Goal: Task Accomplishment & Management: Complete application form

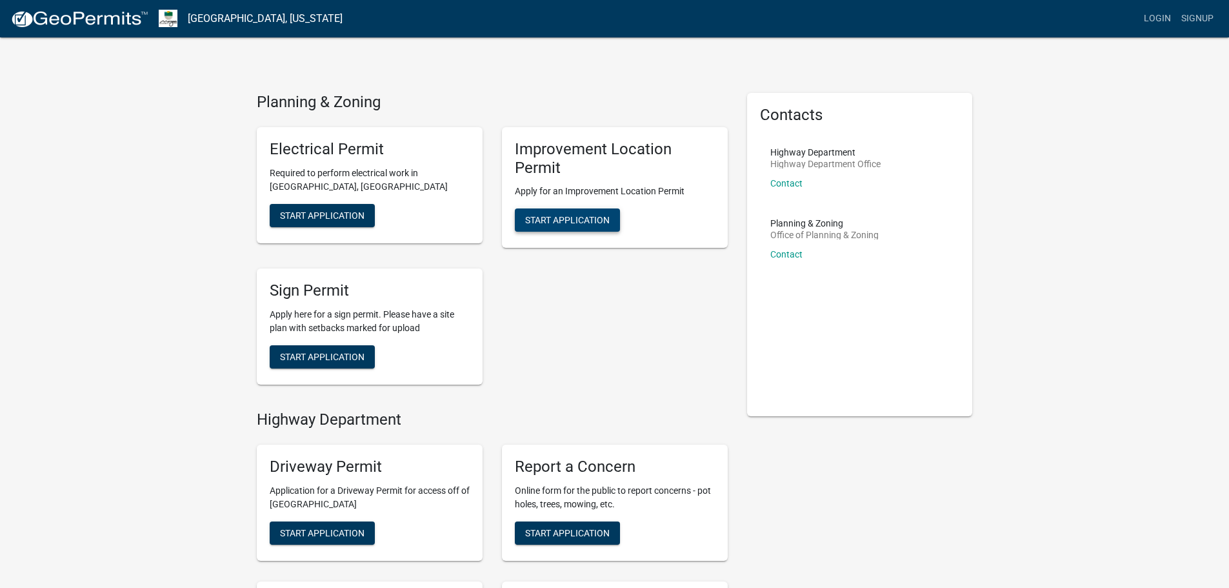
click at [576, 219] on span "Start Application" at bounding box center [567, 220] width 85 height 10
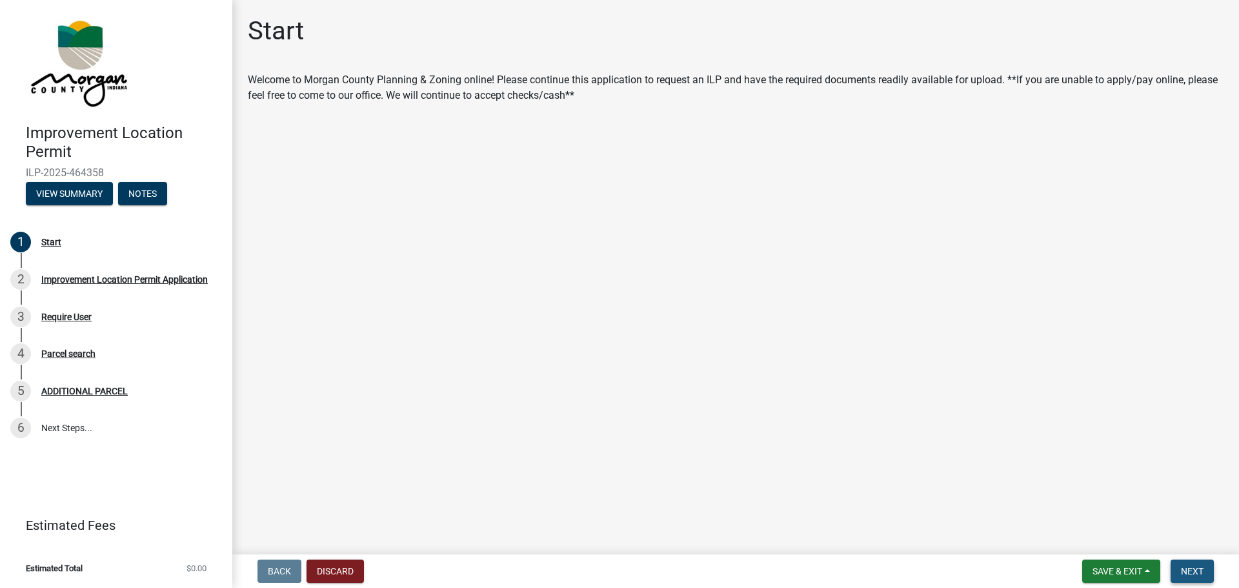
click at [1187, 574] on span "Next" at bounding box center [1192, 571] width 23 height 10
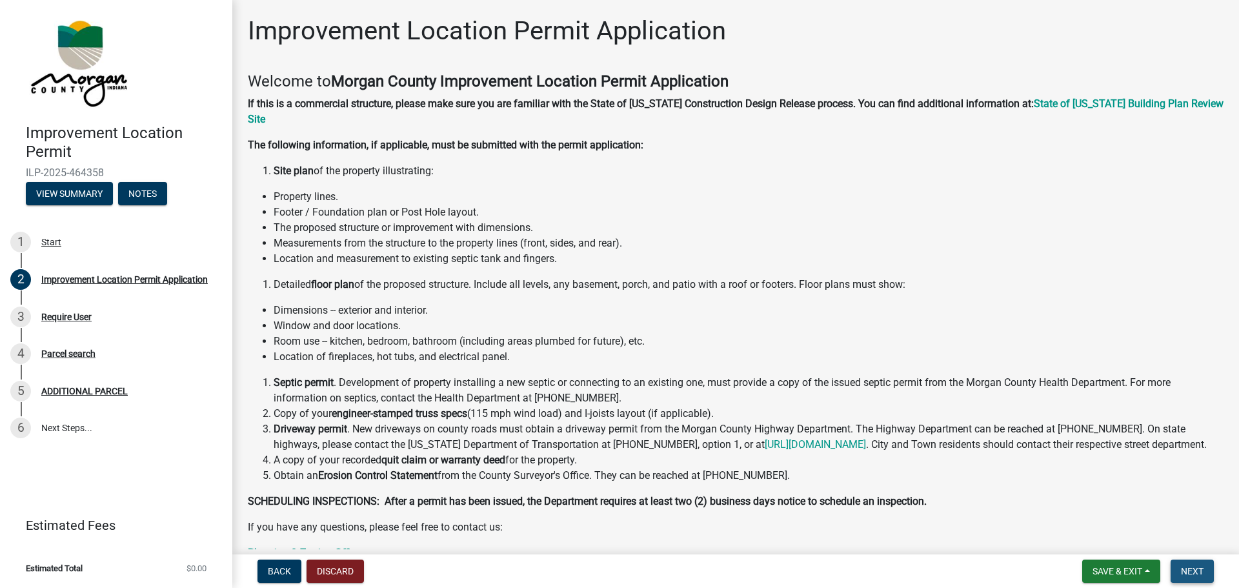
click at [1185, 570] on span "Next" at bounding box center [1192, 571] width 23 height 10
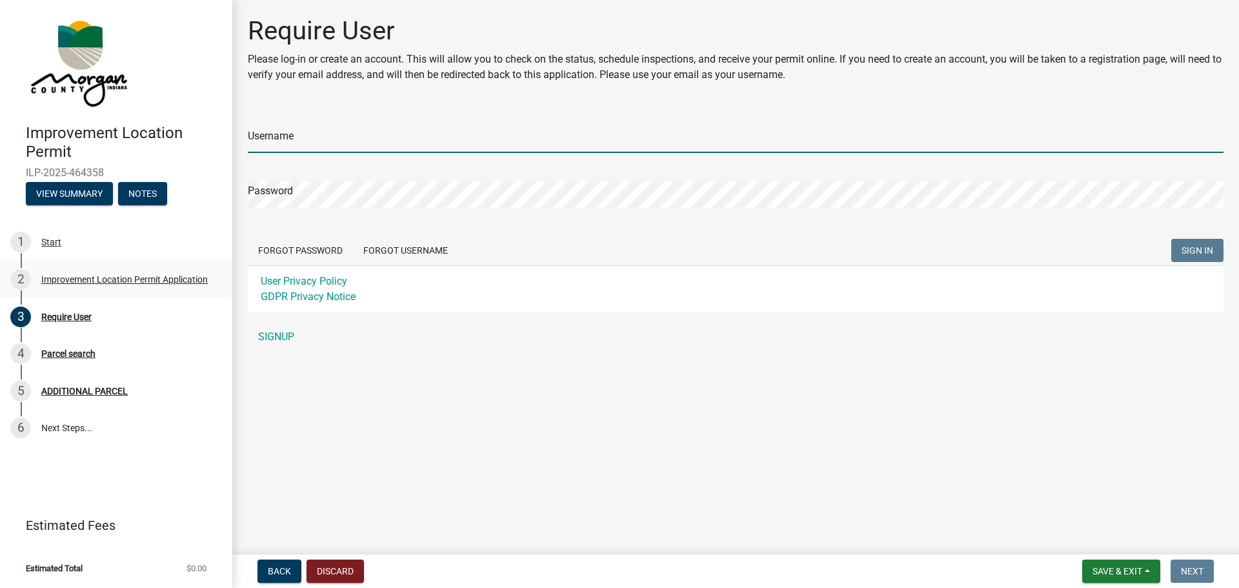
type input "JoeViewegh"
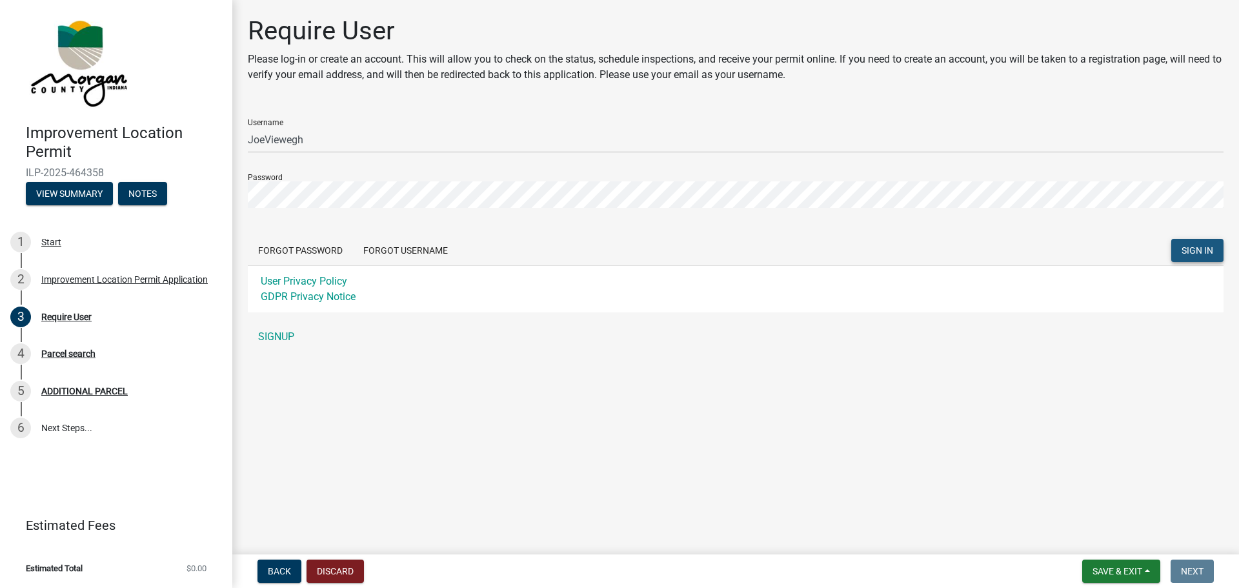
click at [1203, 252] on span "SIGN IN" at bounding box center [1197, 250] width 32 height 10
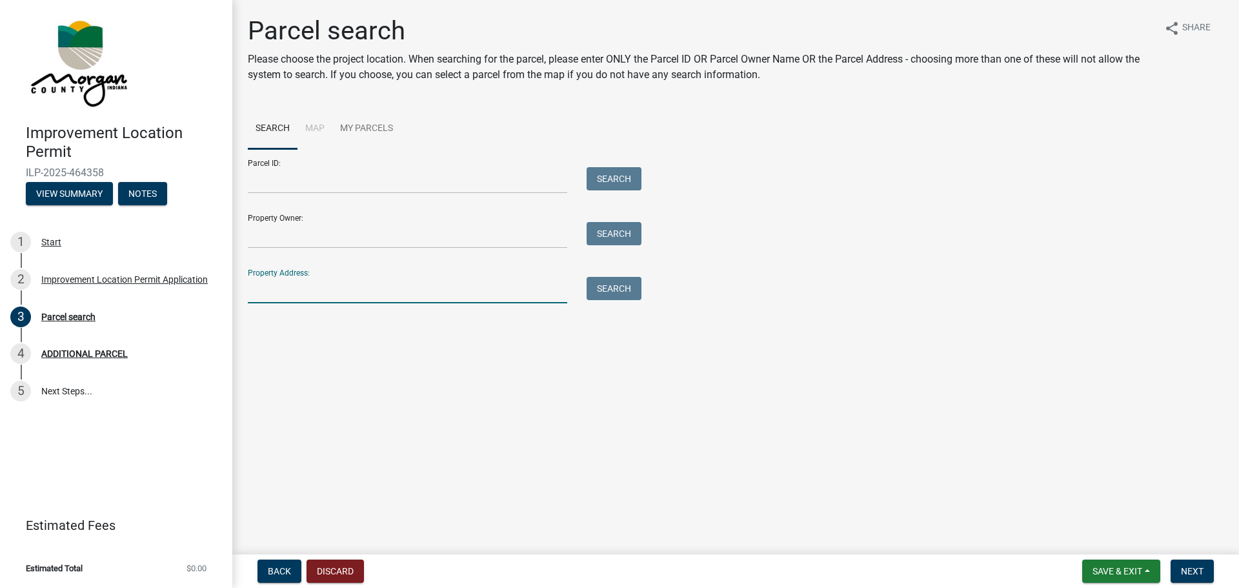
click at [297, 290] on input "Property Address:" at bounding box center [407, 290] width 319 height 26
type input "6741 E Spring Lake Rd"
click at [606, 294] on button "Search" at bounding box center [613, 288] width 55 height 23
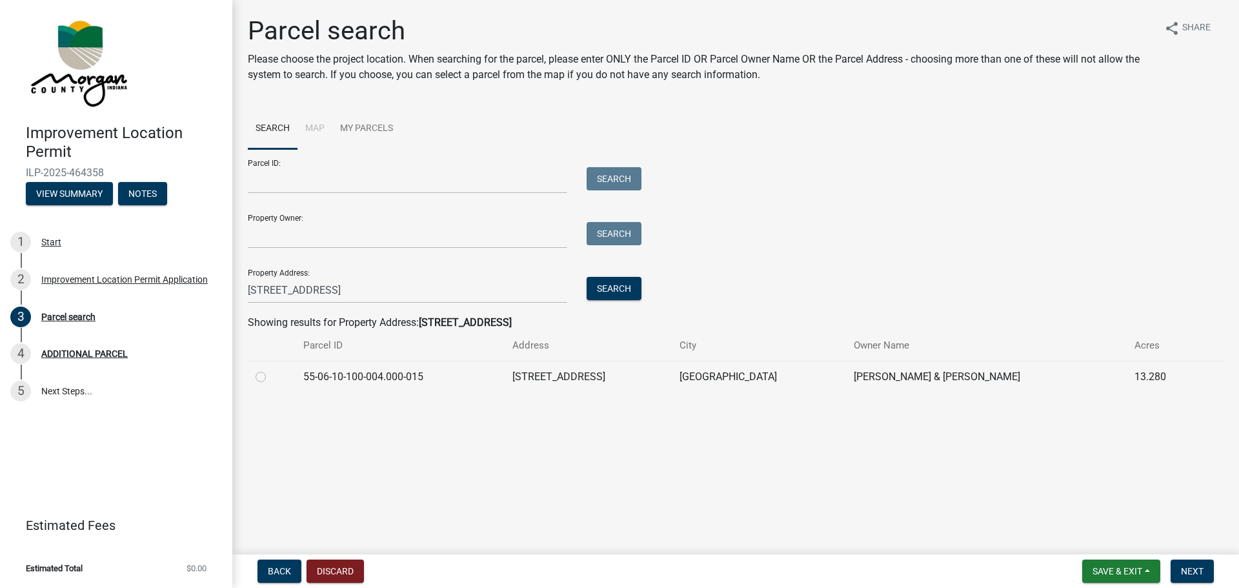
click at [266, 375] on div at bounding box center [271, 376] width 32 height 15
click at [271, 369] on label at bounding box center [271, 369] width 0 height 0
click at [271, 376] on input "radio" at bounding box center [275, 373] width 8 height 8
radio input "true"
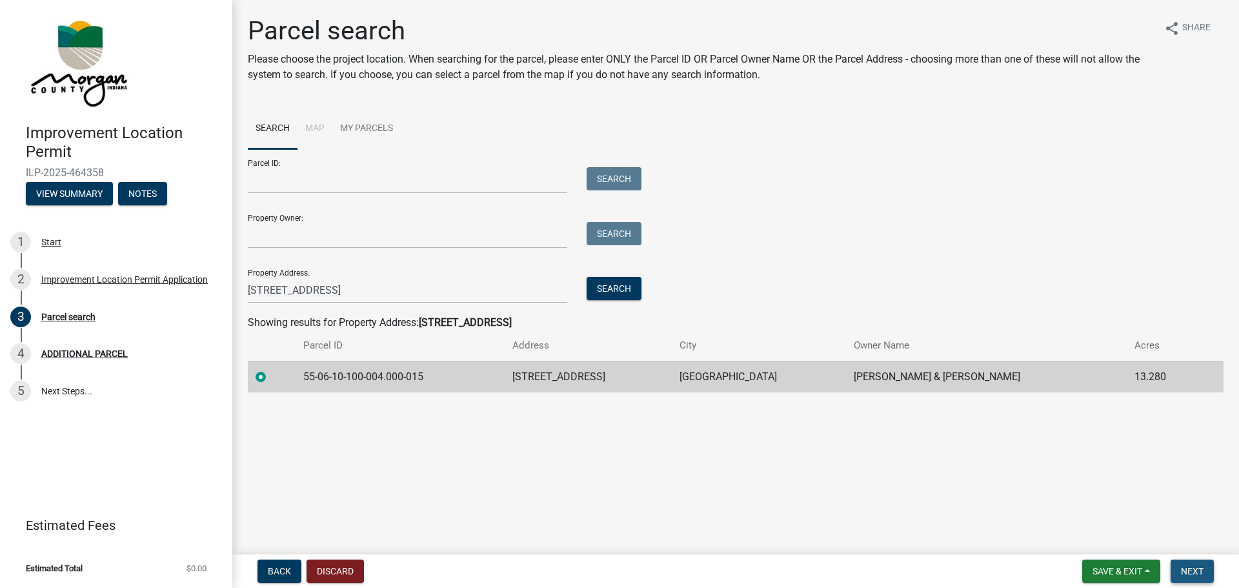
click at [1188, 568] on span "Next" at bounding box center [1192, 571] width 23 height 10
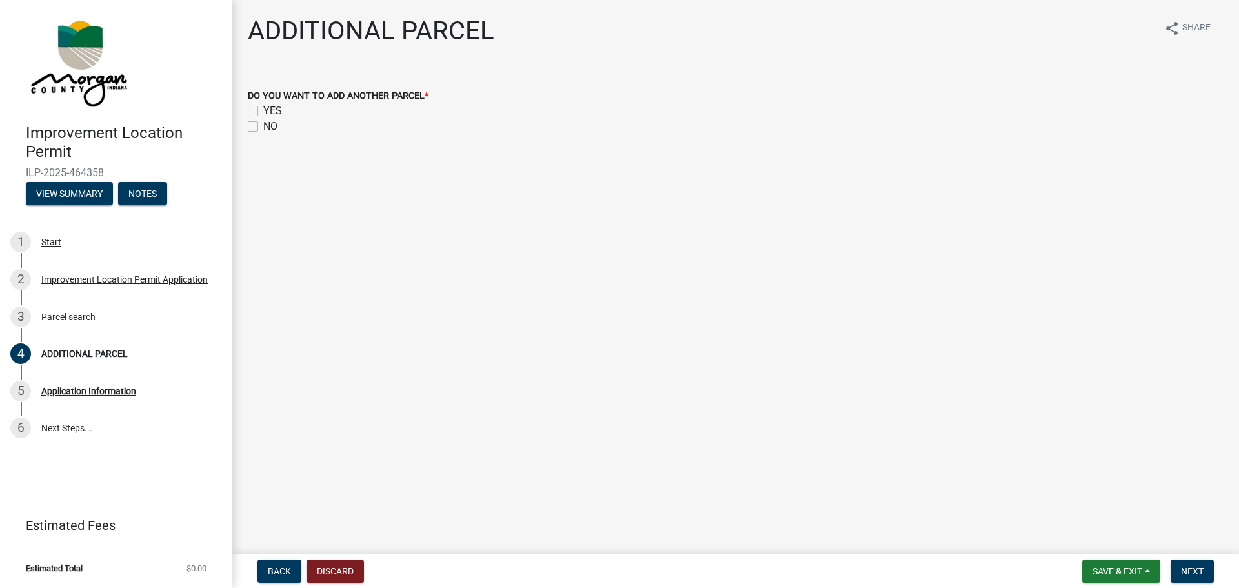
click at [263, 125] on label "NO" at bounding box center [270, 126] width 14 height 15
click at [263, 125] on input "NO" at bounding box center [267, 123] width 8 height 8
checkbox input "true"
checkbox input "false"
checkbox input "true"
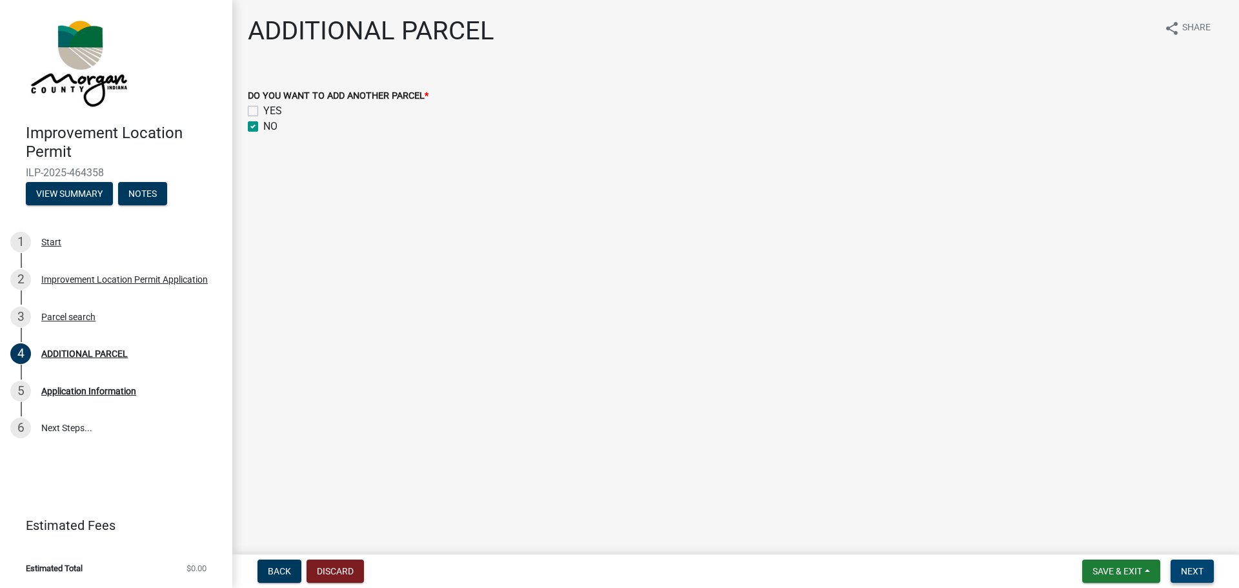
click at [1196, 567] on span "Next" at bounding box center [1192, 571] width 23 height 10
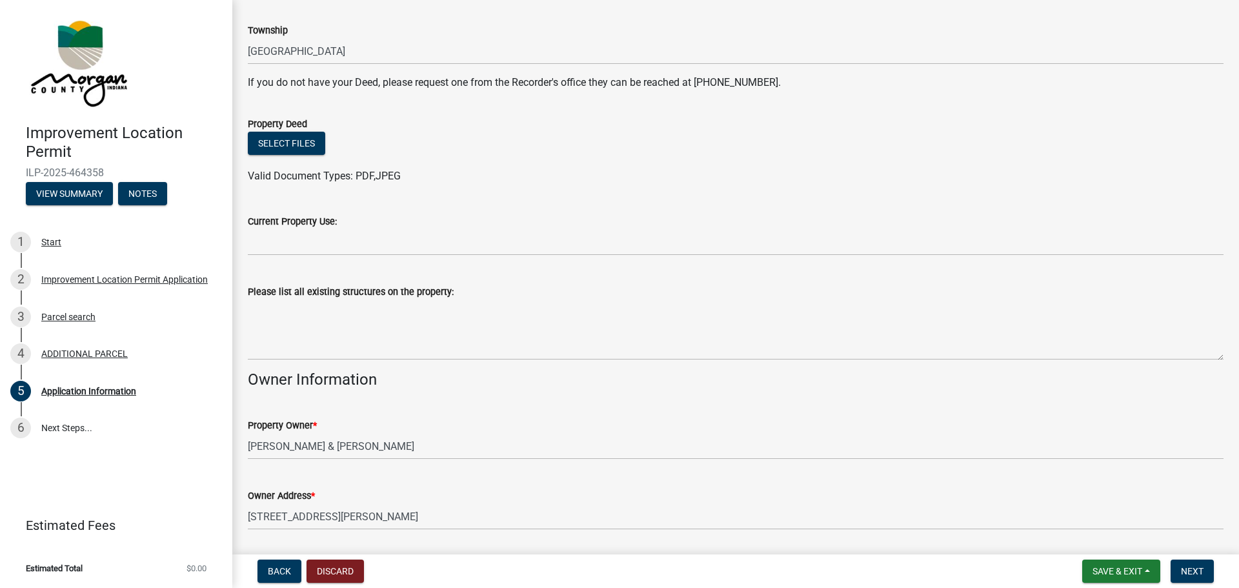
scroll to position [194, 0]
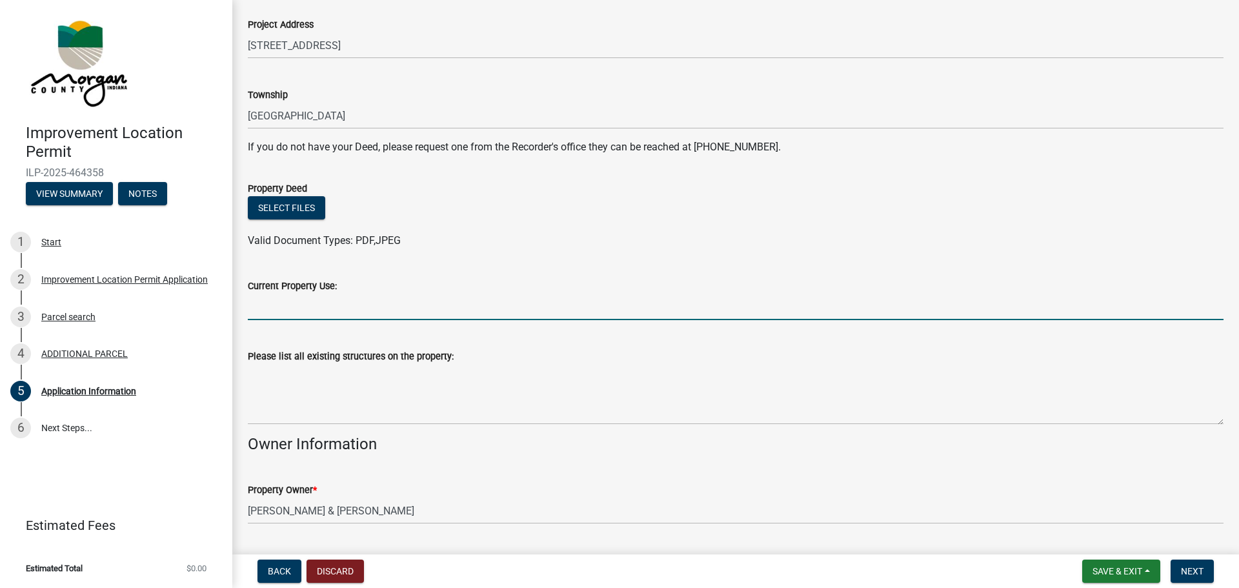
click at [260, 308] on input "Current Property Use:" at bounding box center [736, 307] width 976 height 26
click at [377, 309] on input "Residence and Home Office" at bounding box center [736, 307] width 976 height 26
type input "Residence"
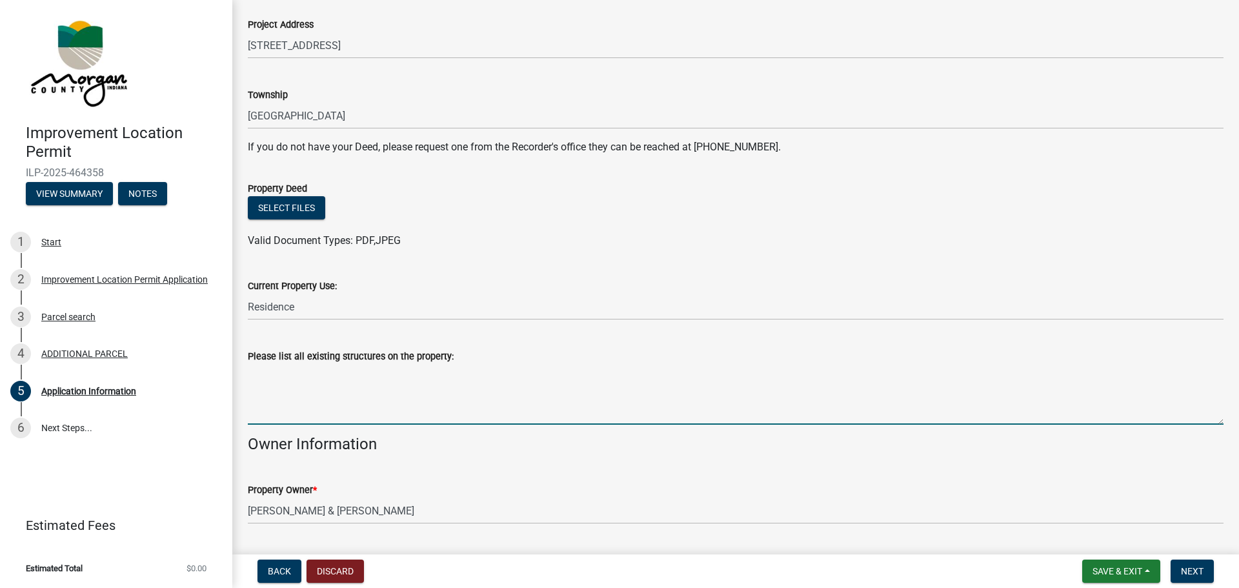
click at [259, 415] on textarea "Please list all existing structures on the property:" at bounding box center [736, 394] width 976 height 61
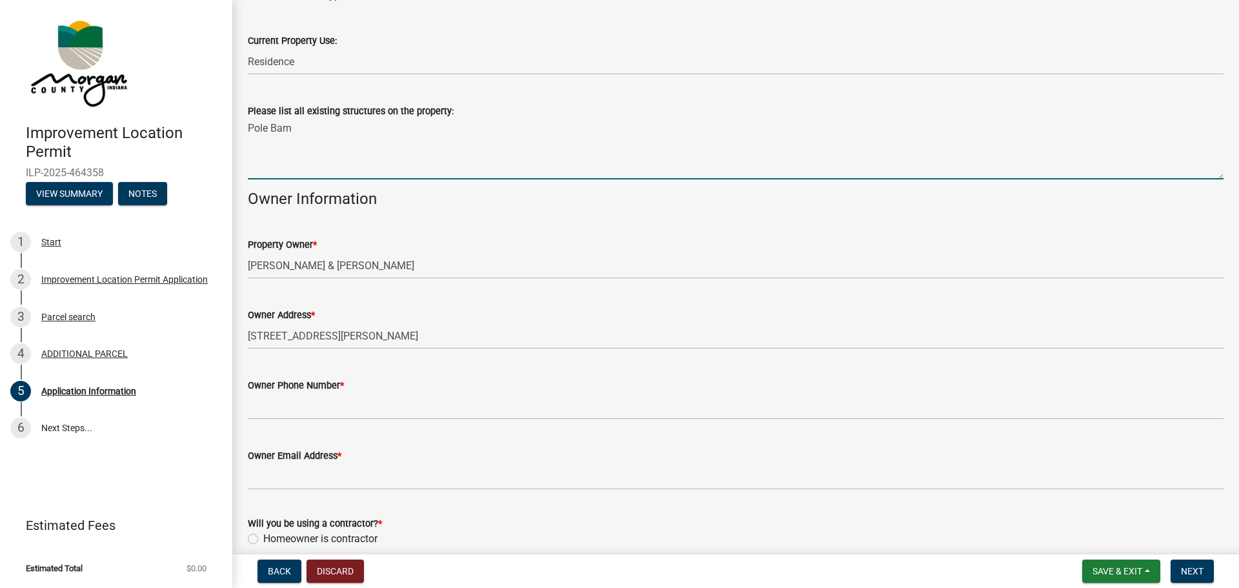
scroll to position [514, 0]
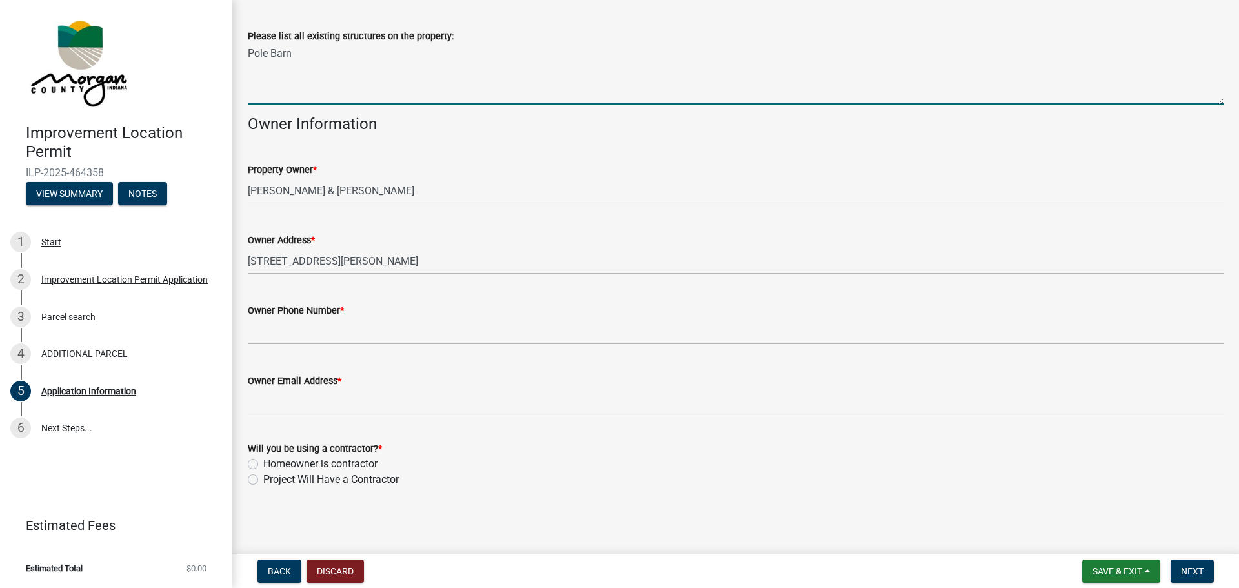
type textarea "Pole Barn"
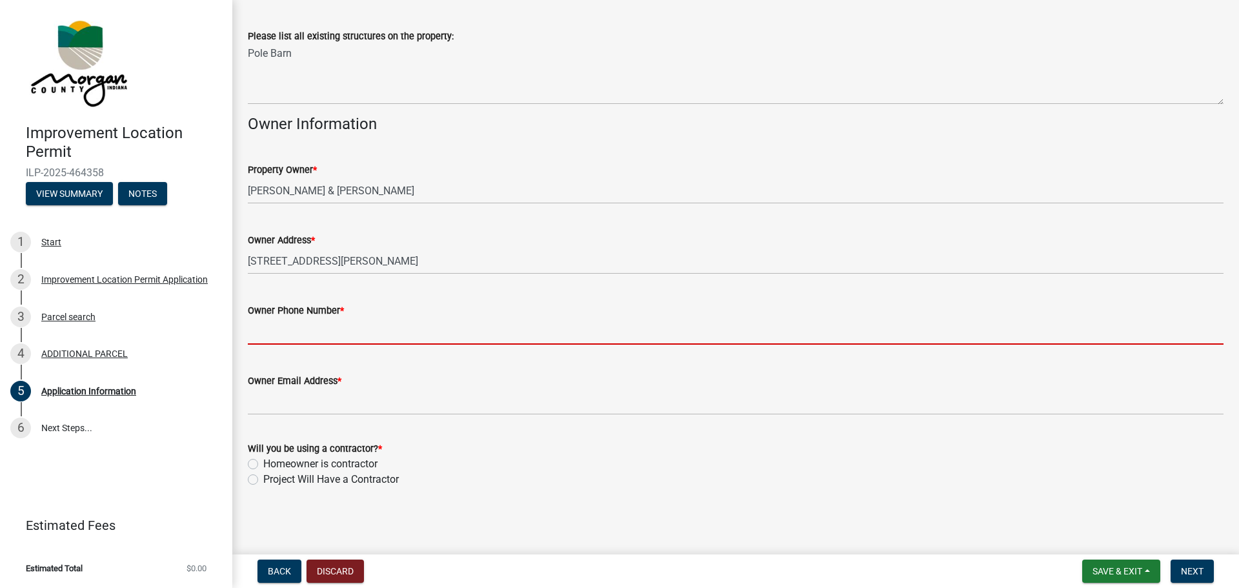
click at [264, 334] on input "Owner Phone Number *" at bounding box center [736, 331] width 976 height 26
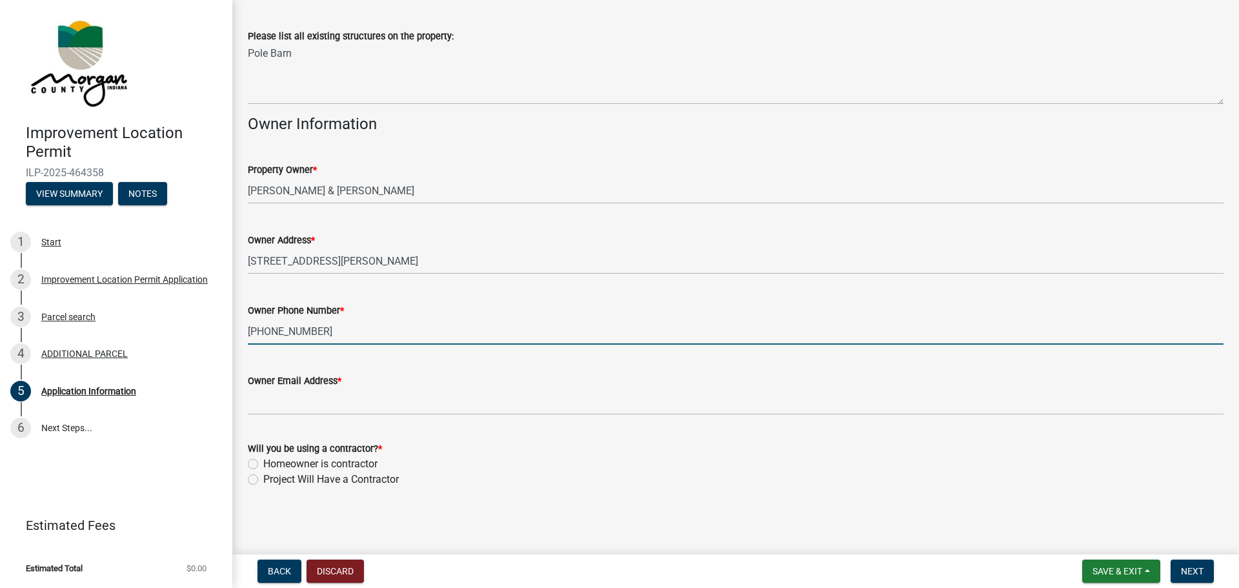
type input "317-439-4800"
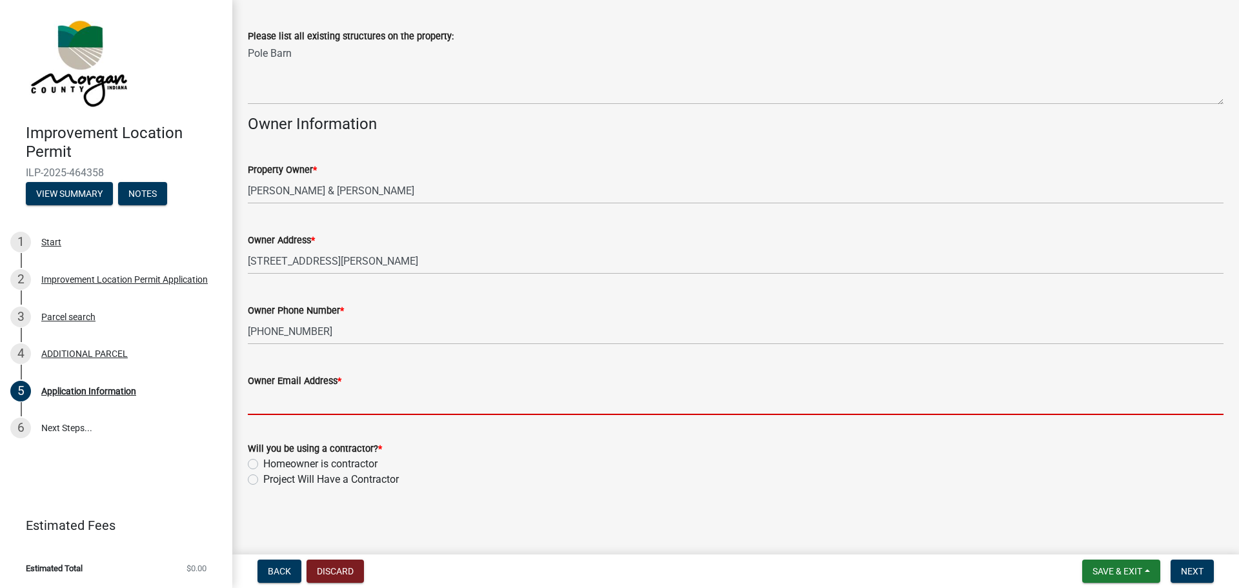
click at [279, 406] on input "Owner Email Address *" at bounding box center [736, 401] width 976 height 26
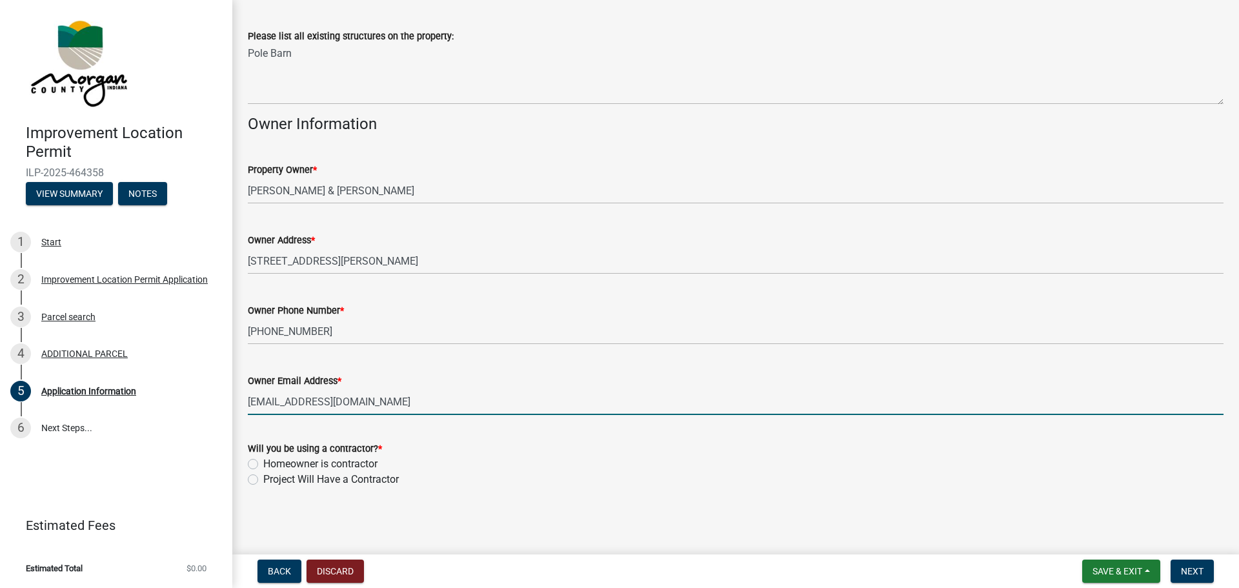
type input "cbranson@carlislebranson.com"
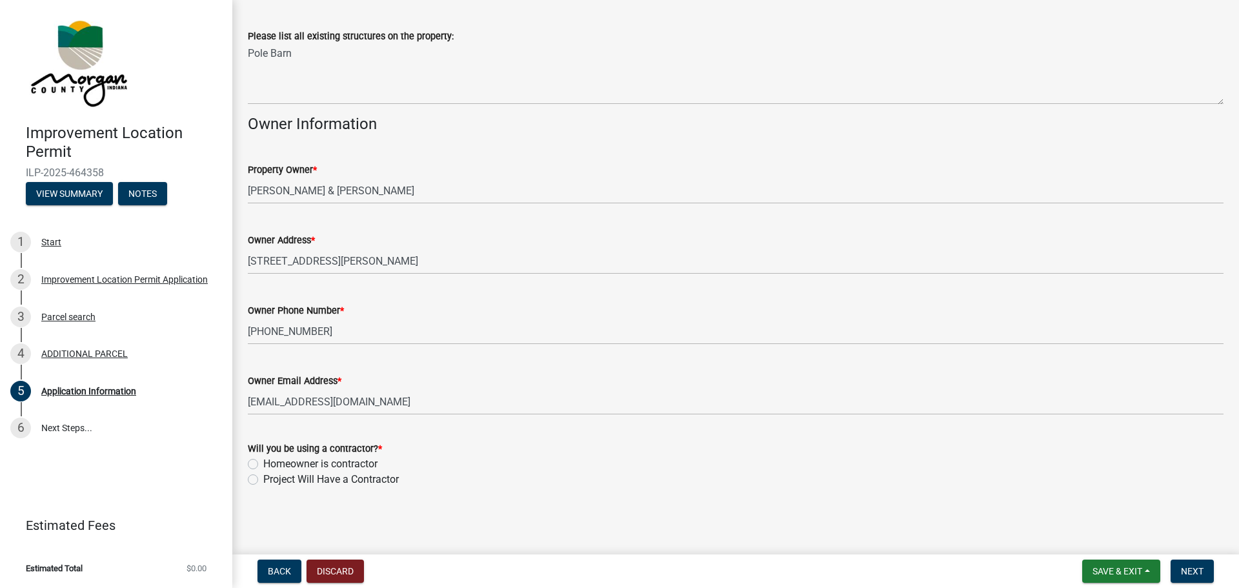
click at [263, 481] on label "Project Will Have a Contractor" at bounding box center [330, 479] width 135 height 15
click at [263, 480] on input "Project Will Have a Contractor" at bounding box center [267, 476] width 8 height 8
radio input "true"
click at [1187, 568] on span "Next" at bounding box center [1192, 571] width 23 height 10
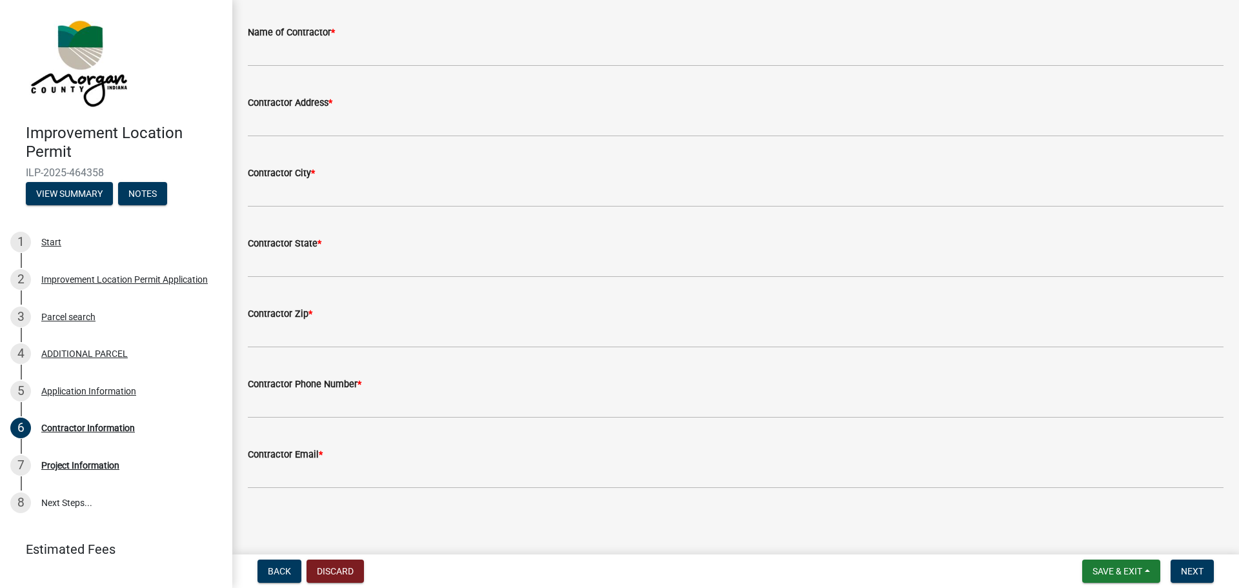
scroll to position [0, 0]
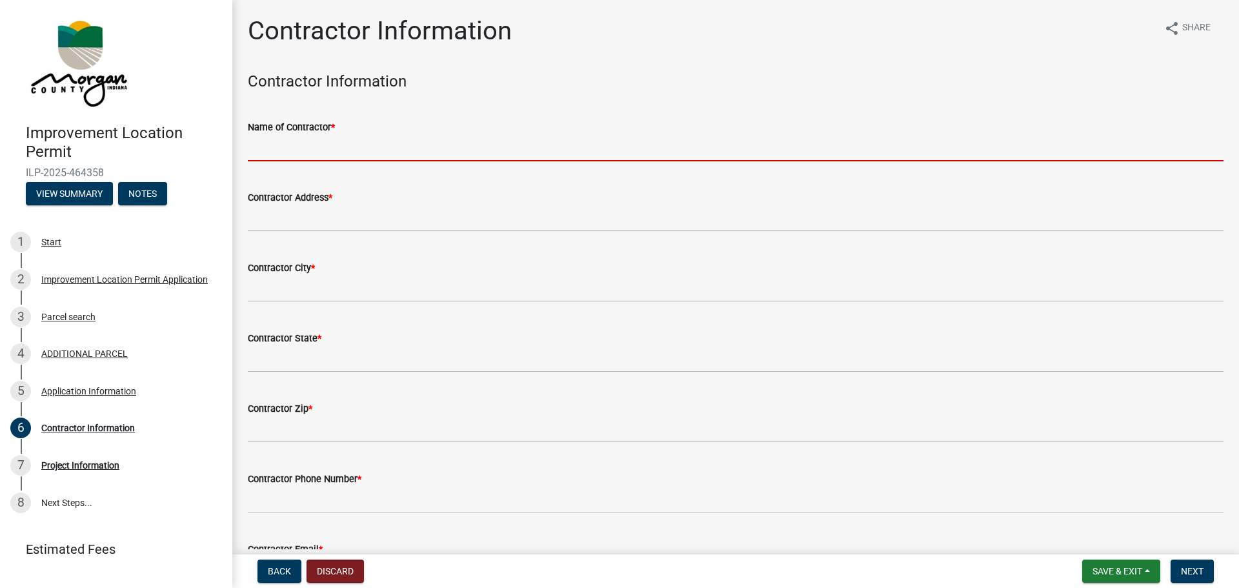
click at [271, 150] on input "Name of Contractor *" at bounding box center [736, 148] width 976 height 26
type input "[PERSON_NAME]"
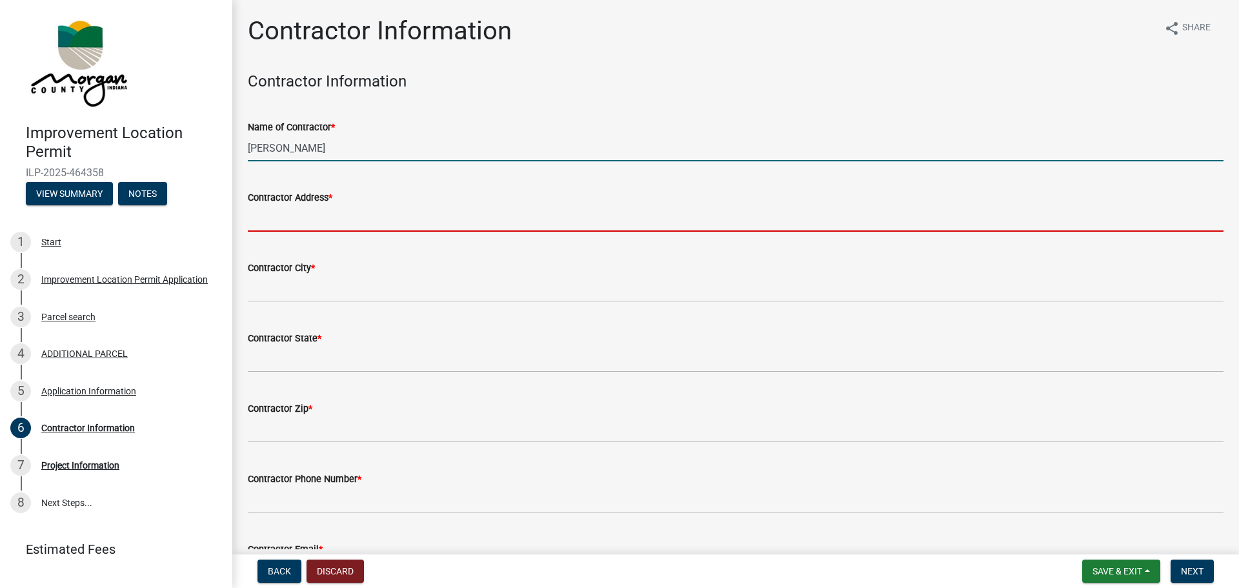
type input "5351 E Rinker Rd"
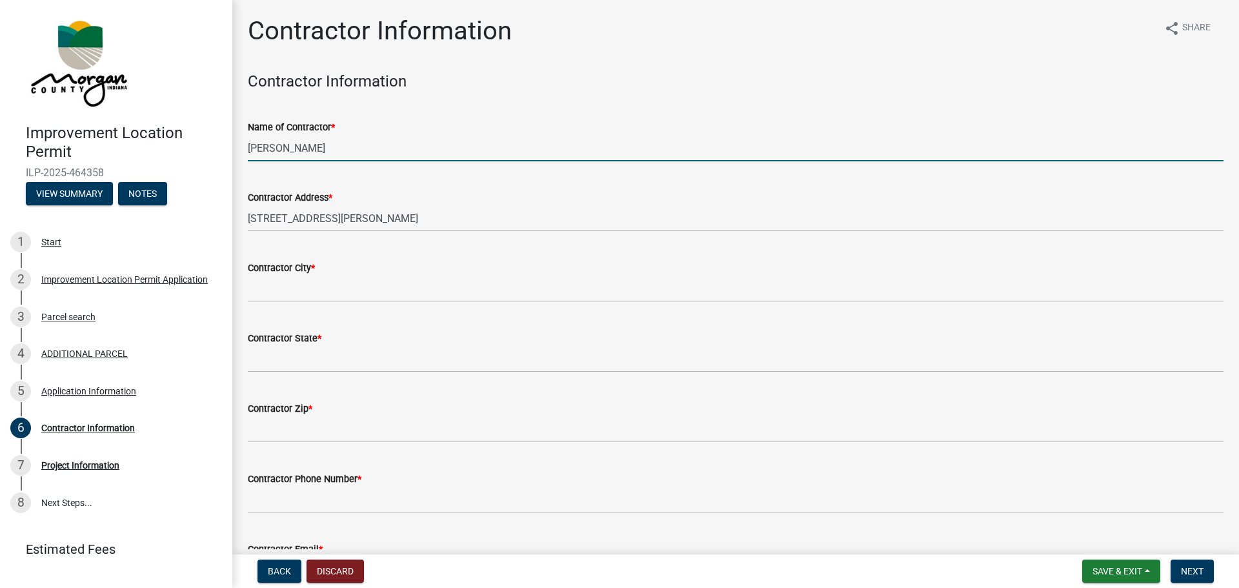
type input "Mooresville"
type input "IN"
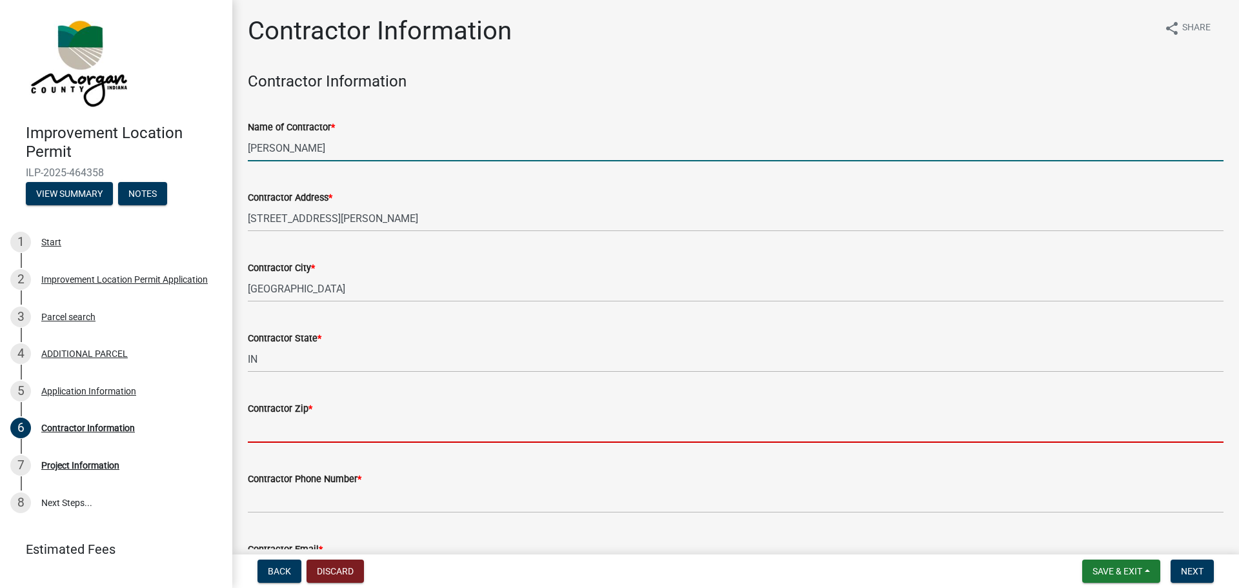
type input "46158"
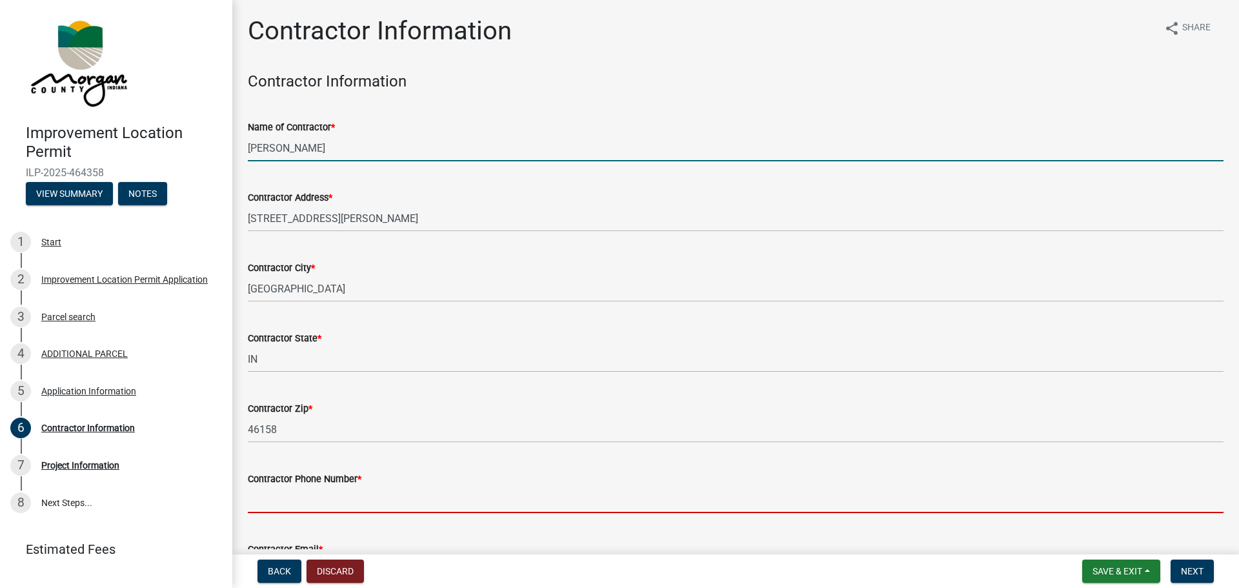
type input "3175385764"
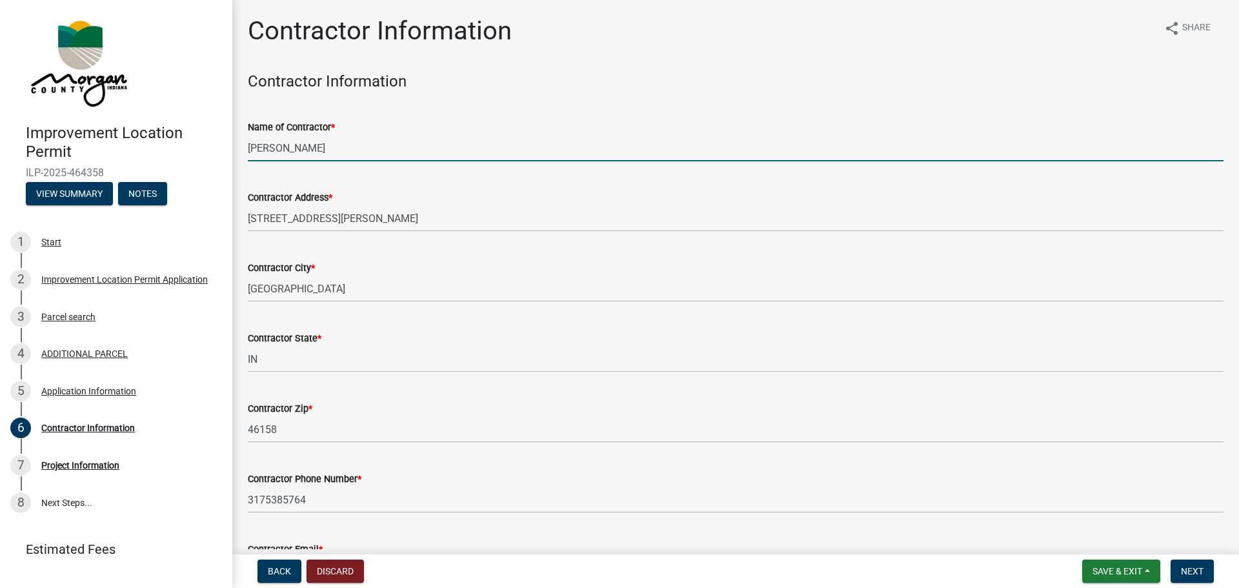
type input "joe@viewegh.com"
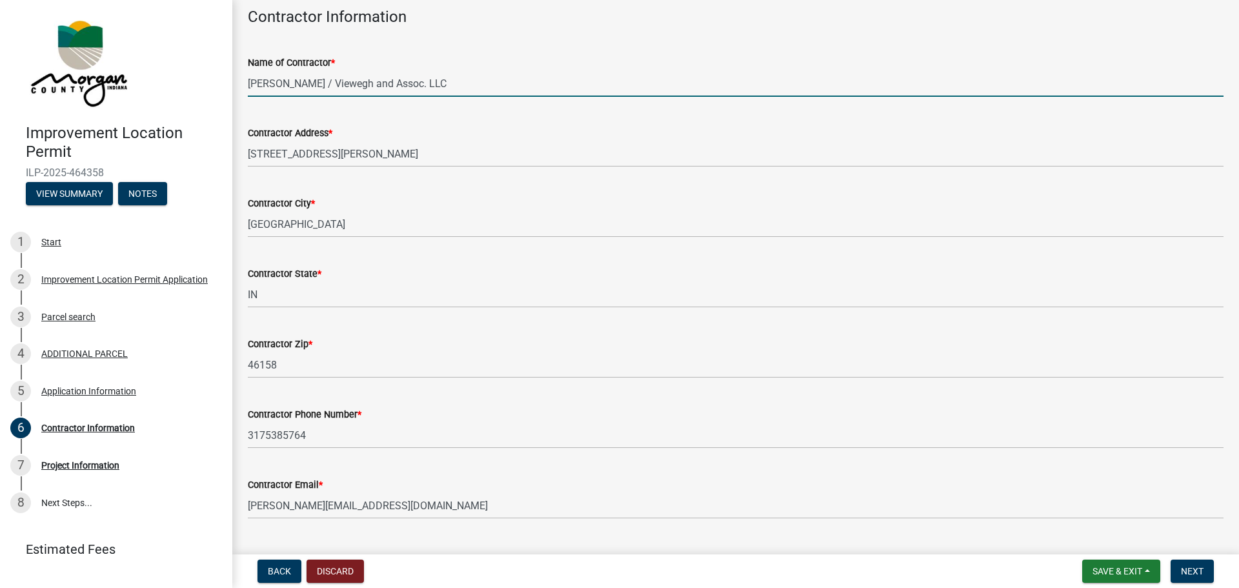
scroll to position [95, 0]
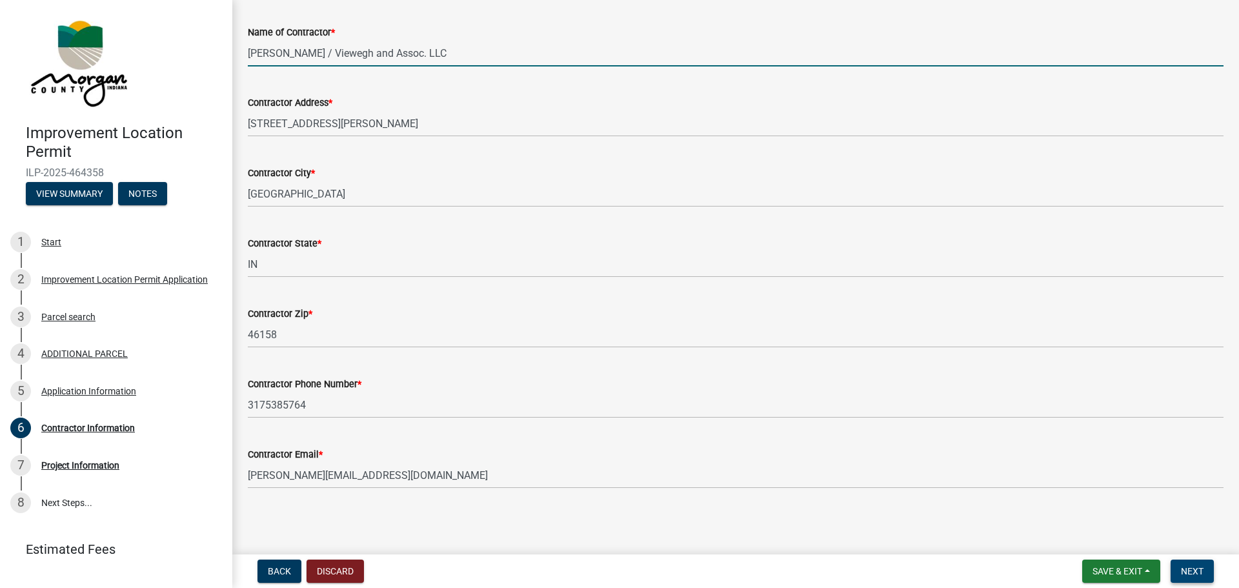
type input "Joe Viewegh / Viewegh and Assoc. LLC"
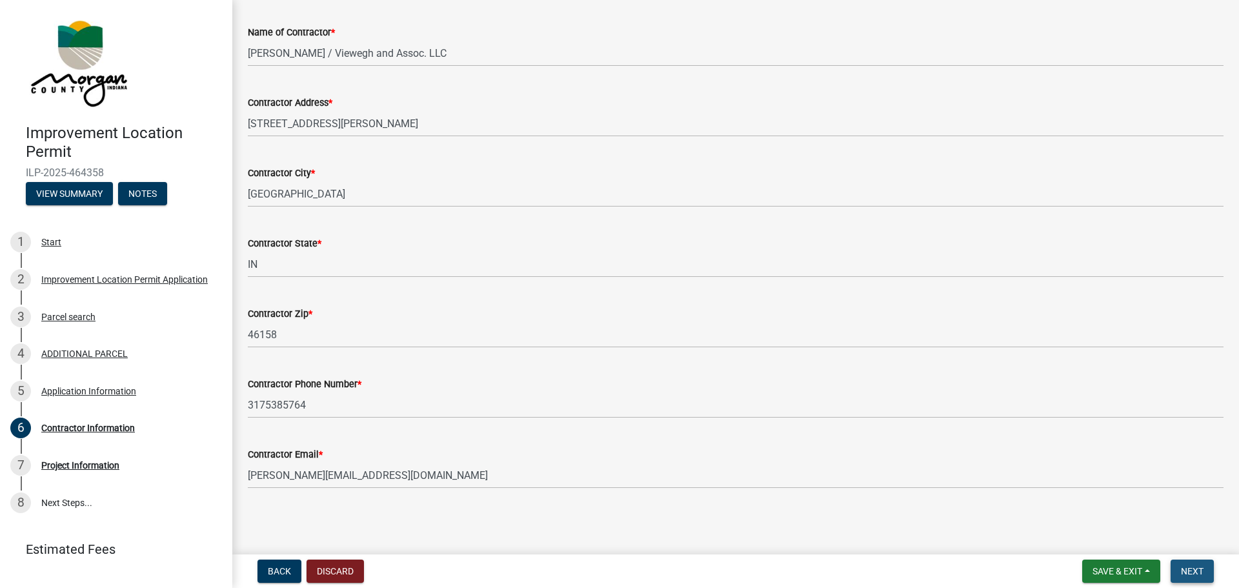
click at [1190, 569] on span "Next" at bounding box center [1192, 571] width 23 height 10
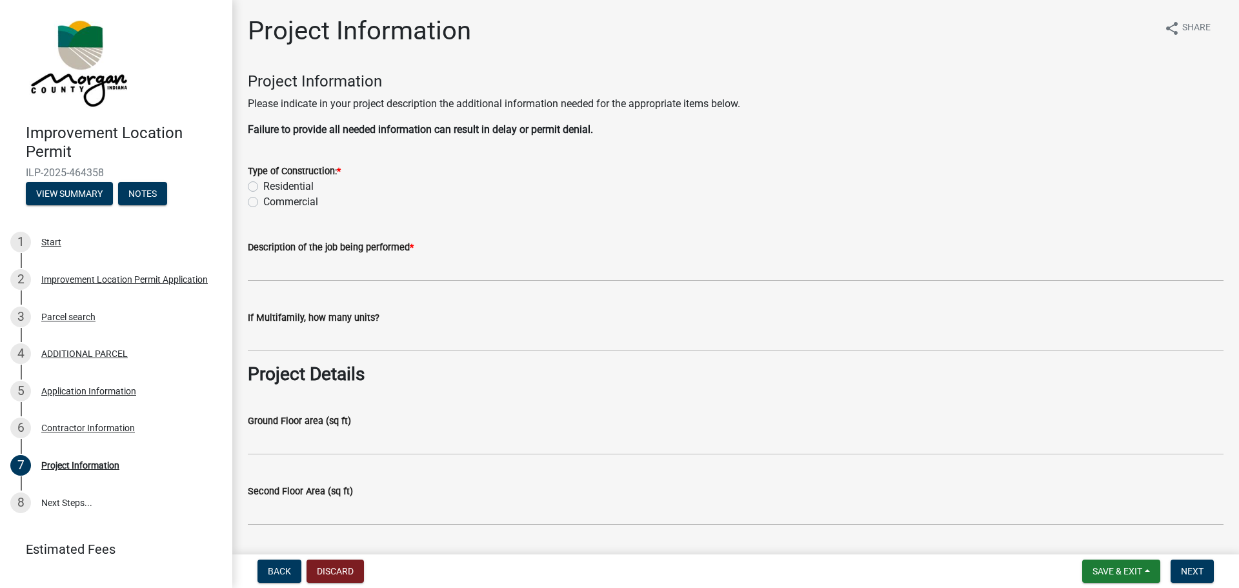
click at [263, 187] on label "Residential" at bounding box center [288, 186] width 50 height 15
click at [263, 187] on input "Residential" at bounding box center [267, 183] width 8 height 8
radio input "true"
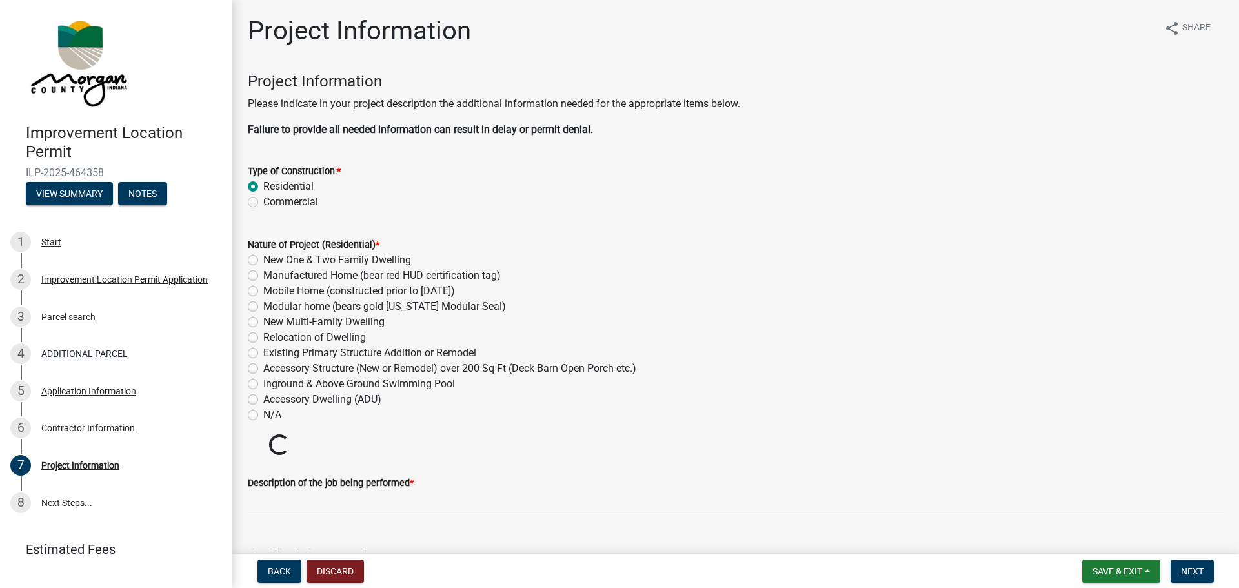
scroll to position [65, 0]
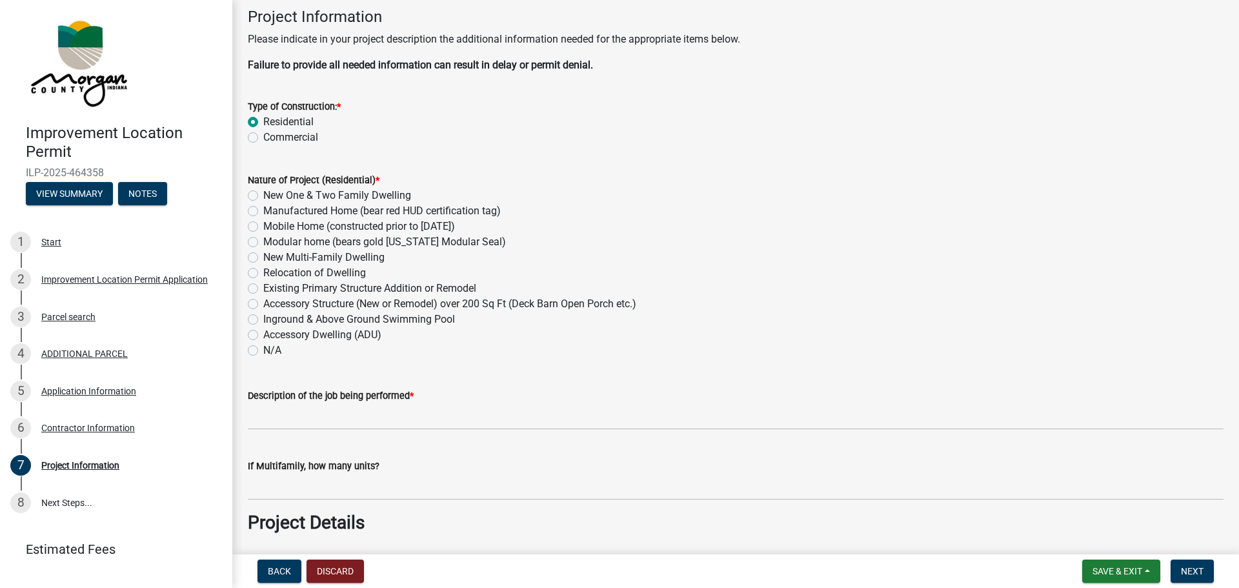
click at [263, 192] on label "New One & Two Family Dwelling" at bounding box center [337, 195] width 148 height 15
click at [263, 192] on input "New One & Two Family Dwelling" at bounding box center [267, 192] width 8 height 8
radio input "true"
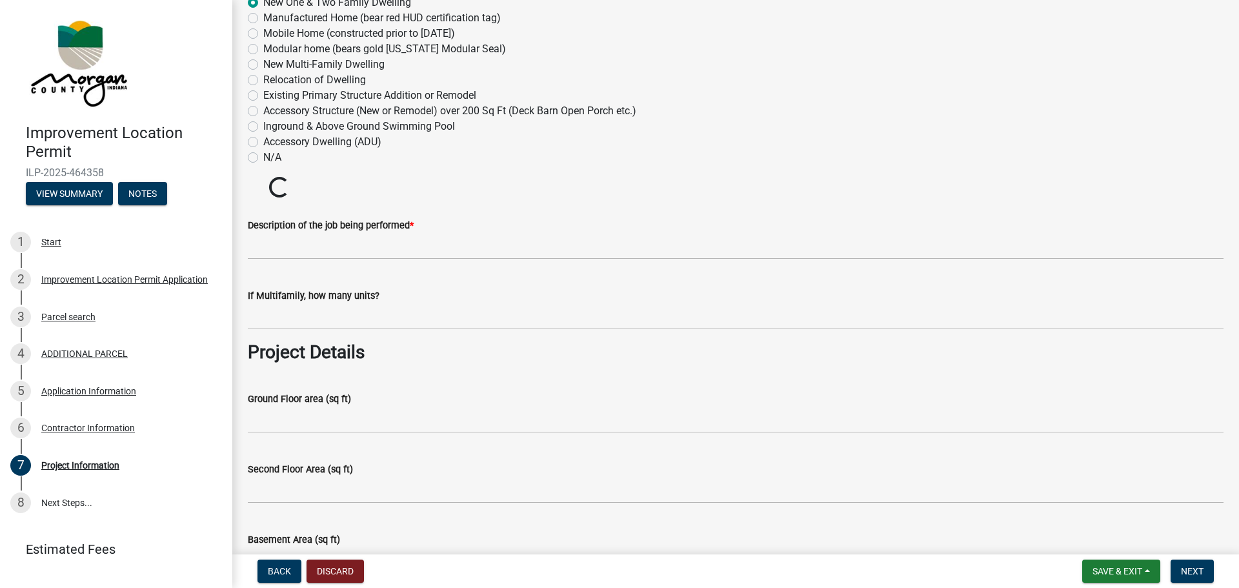
scroll to position [258, 0]
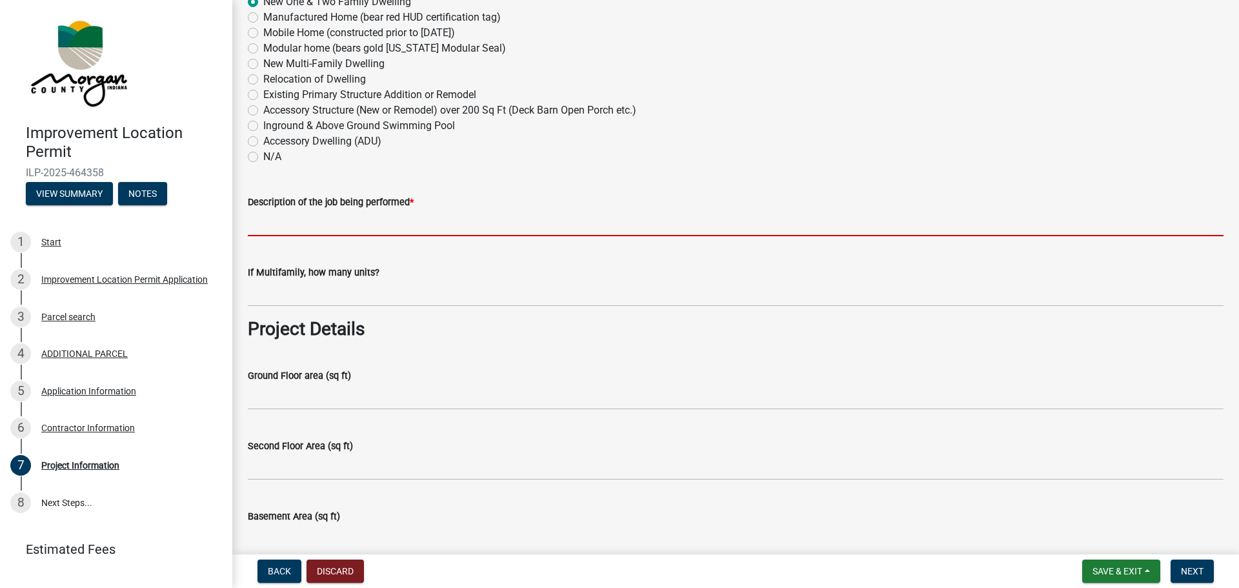
click at [252, 221] on input "Description of the job being performed *" at bounding box center [736, 223] width 976 height 26
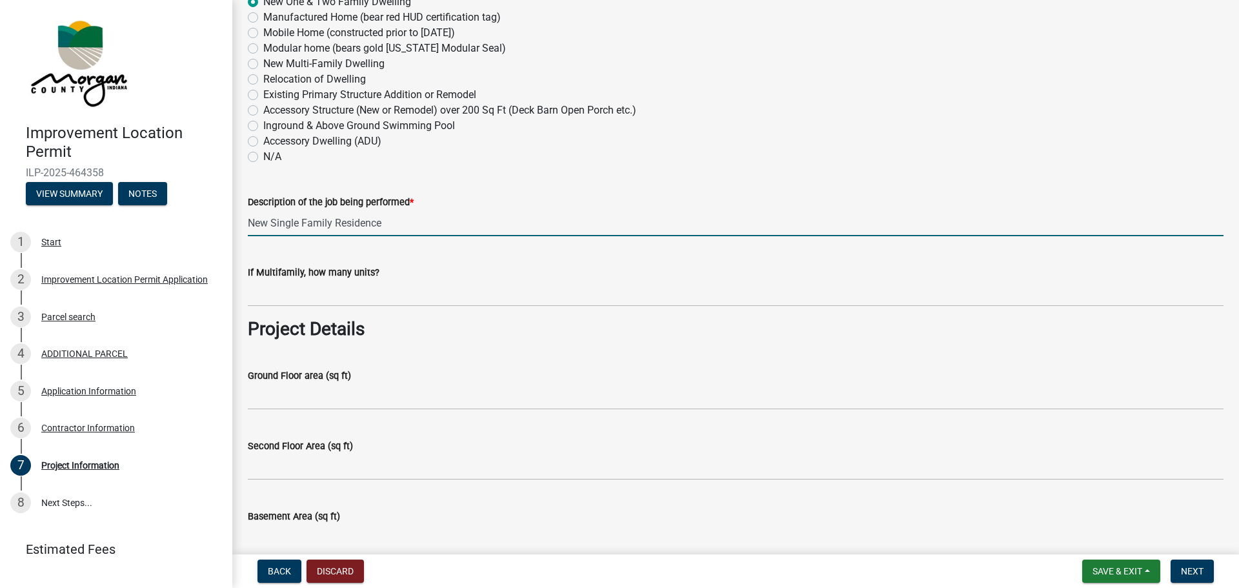
type input "New Single Family Residence"
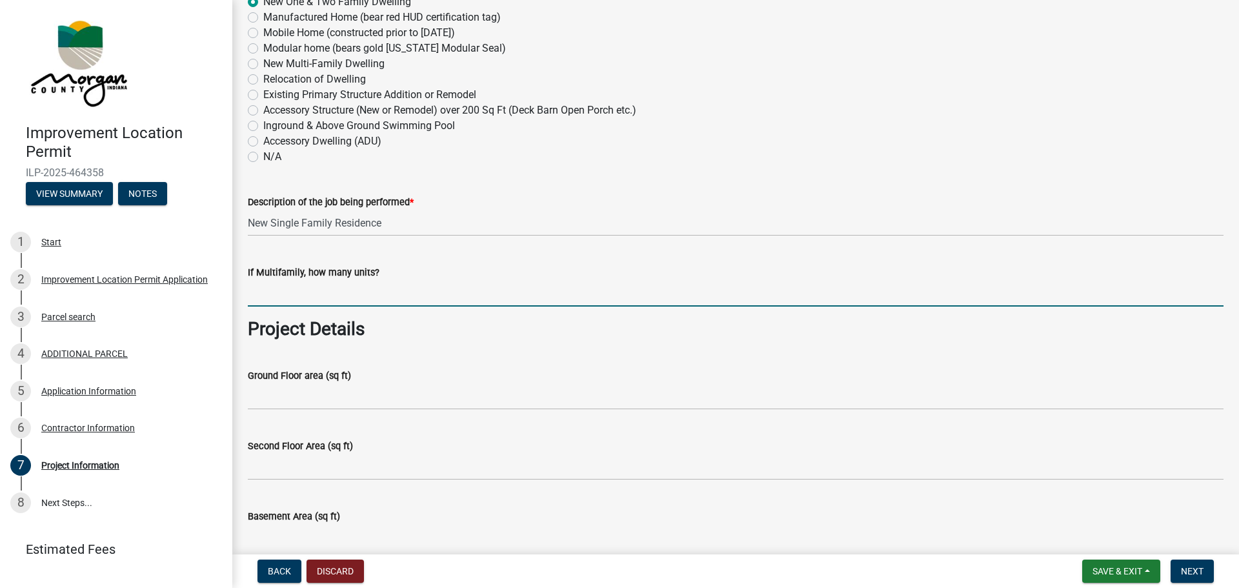
click at [346, 286] on input "text" at bounding box center [736, 293] width 976 height 26
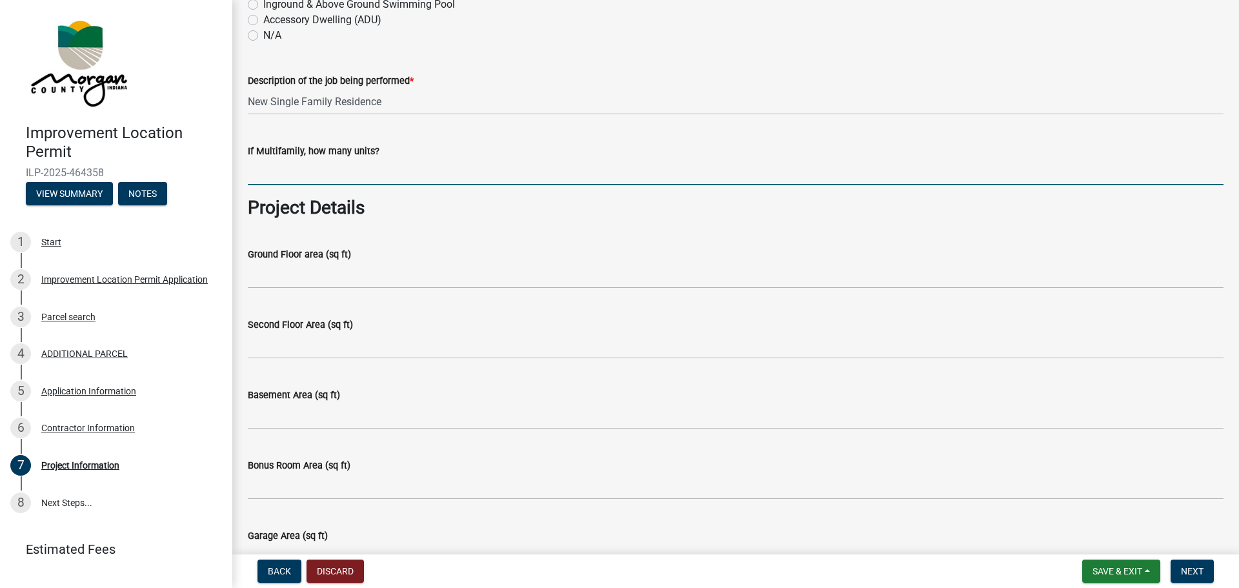
scroll to position [387, 0]
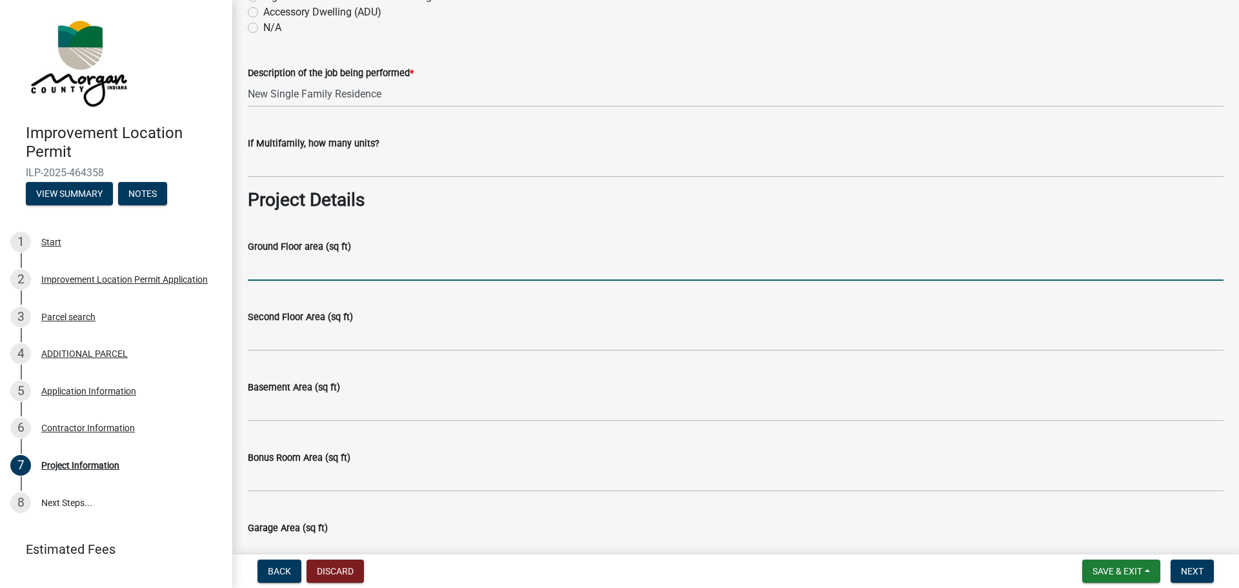
click at [279, 270] on input "Ground Floor area (sq ft)" at bounding box center [736, 267] width 976 height 26
type input "2753"
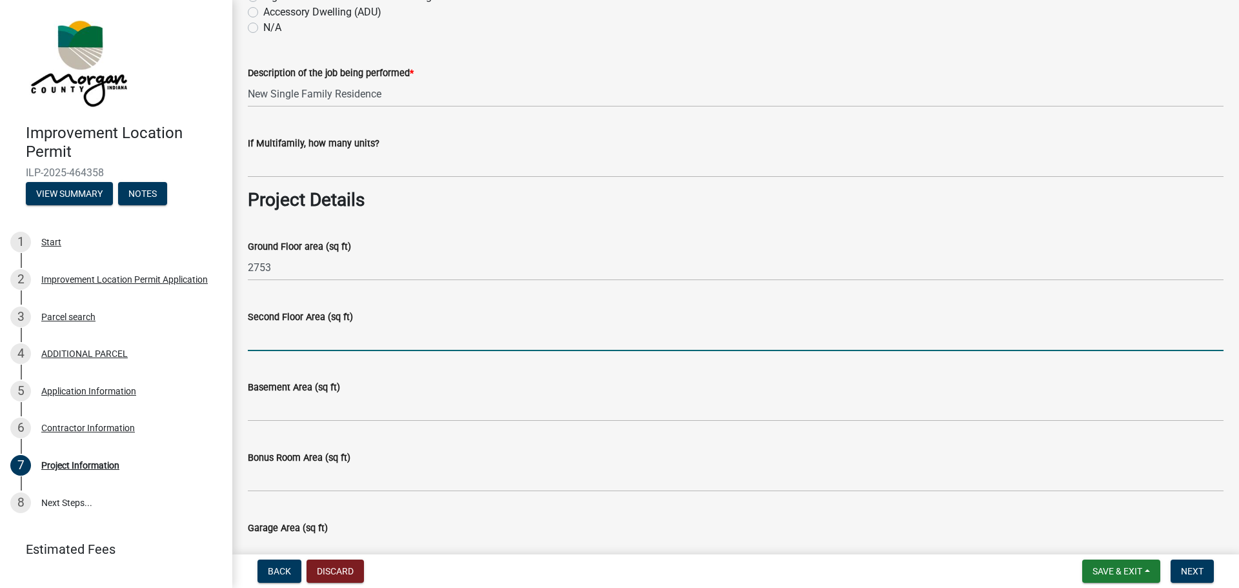
click at [265, 346] on input "Second Floor Area (sq ft)" at bounding box center [736, 338] width 976 height 26
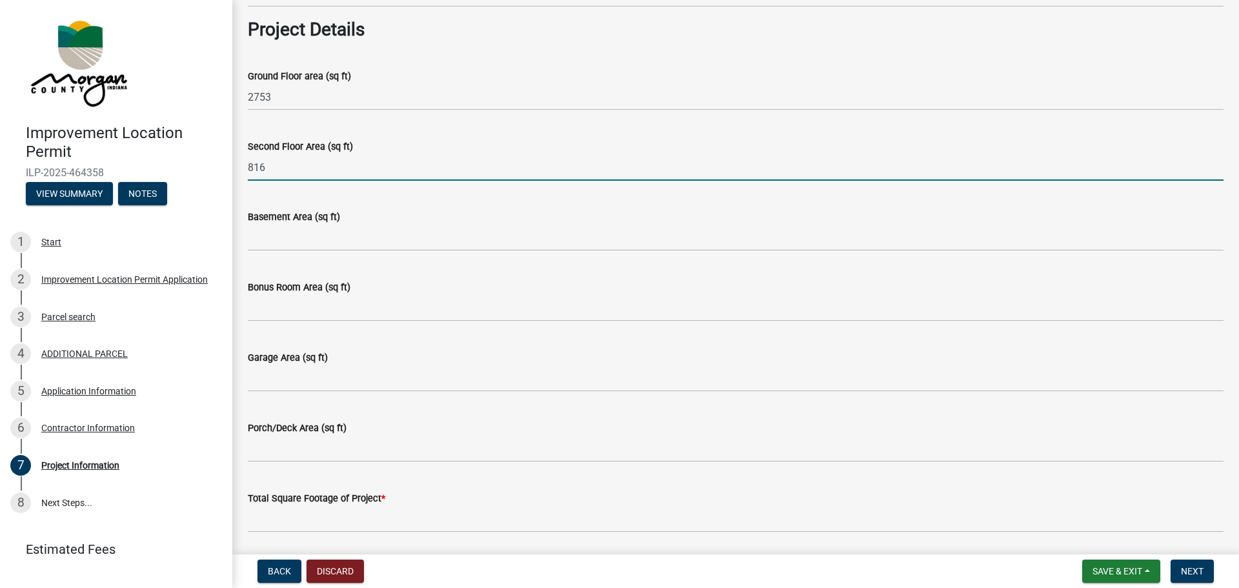
scroll to position [581, 0]
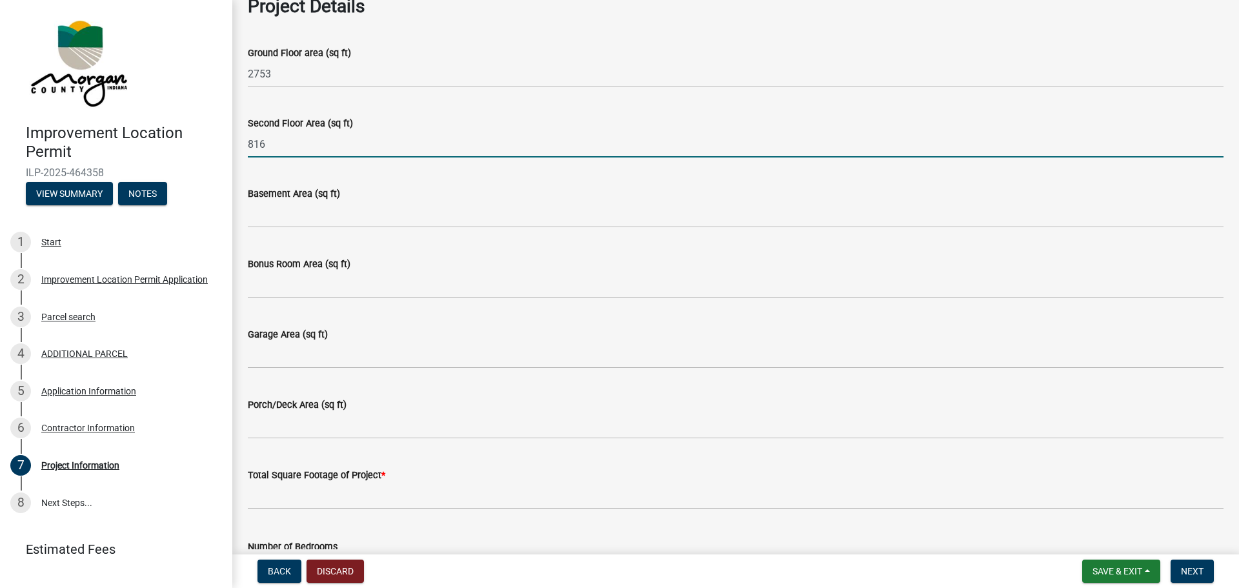
type input "816"
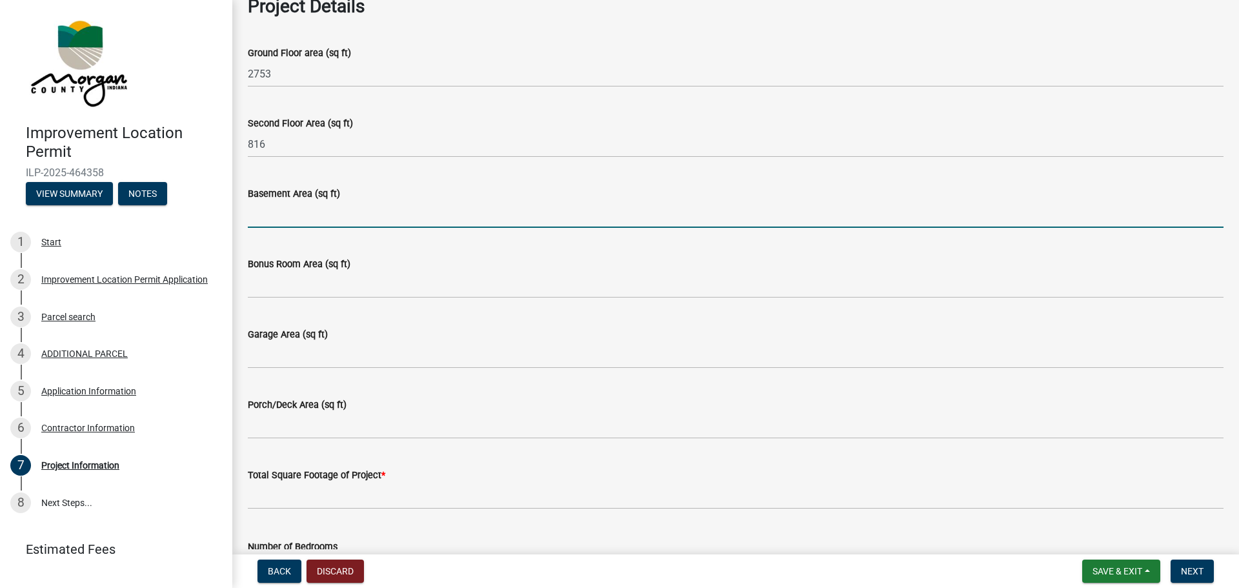
click at [260, 217] on input "Basement Area (sq ft)" at bounding box center [736, 214] width 976 height 26
type input "2590"
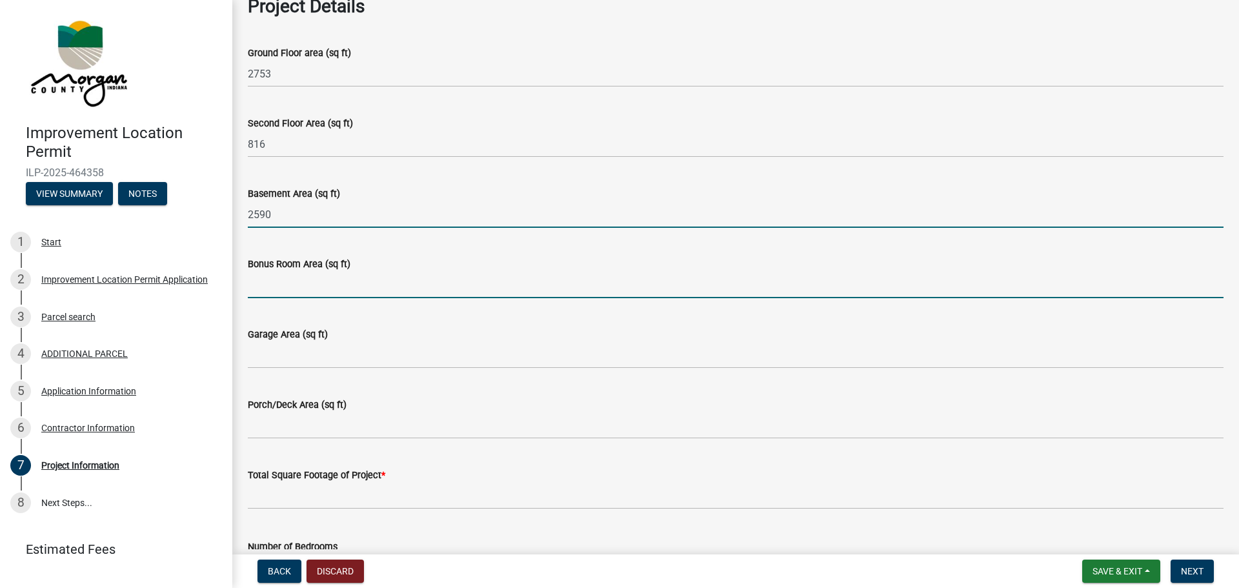
click at [268, 288] on input "Bonus Room Area (sq ft)" at bounding box center [736, 285] width 976 height 26
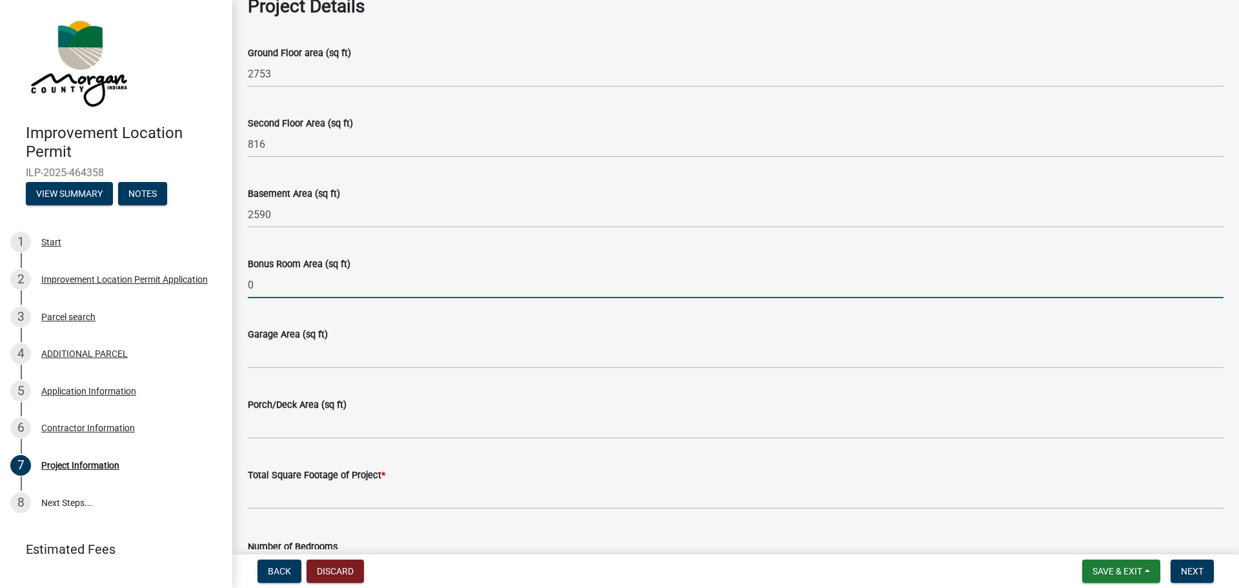
type input "0"
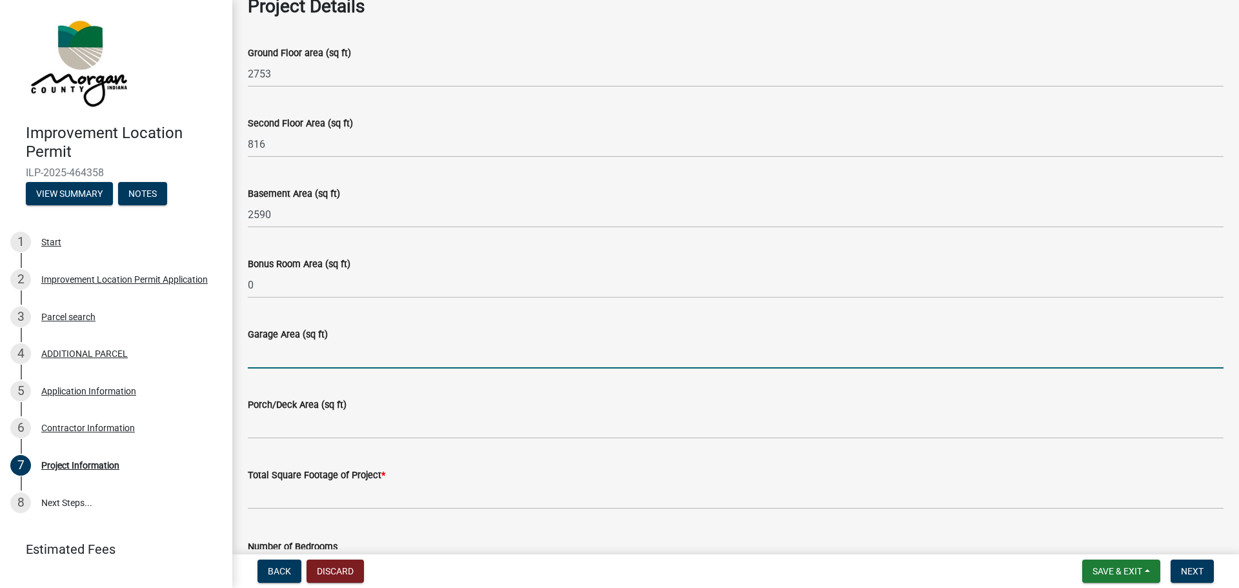
click at [257, 351] on input "Garage Area (sq ft)" at bounding box center [736, 355] width 976 height 26
type input "850"
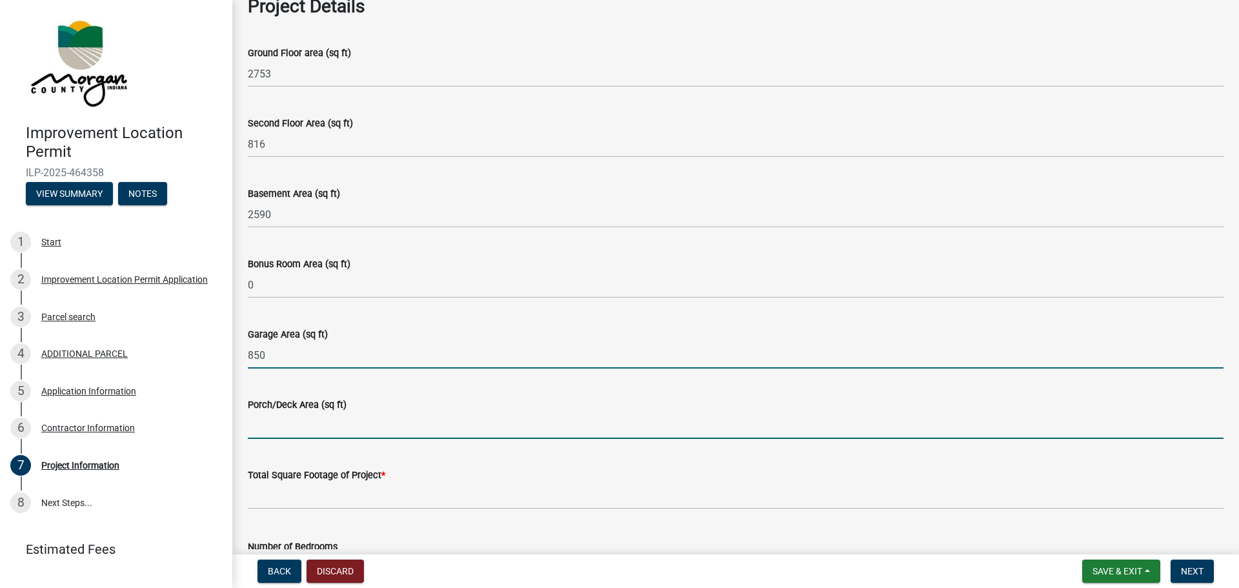
click at [263, 422] on input "Porch/Deck Area (sq ft)" at bounding box center [736, 425] width 976 height 26
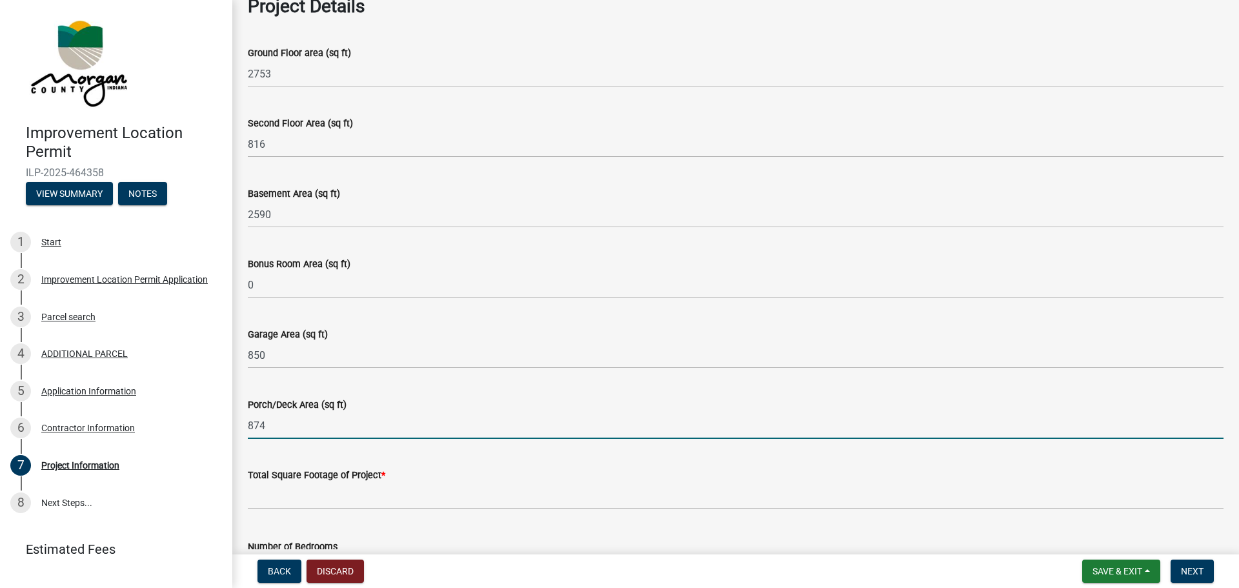
type input "874"
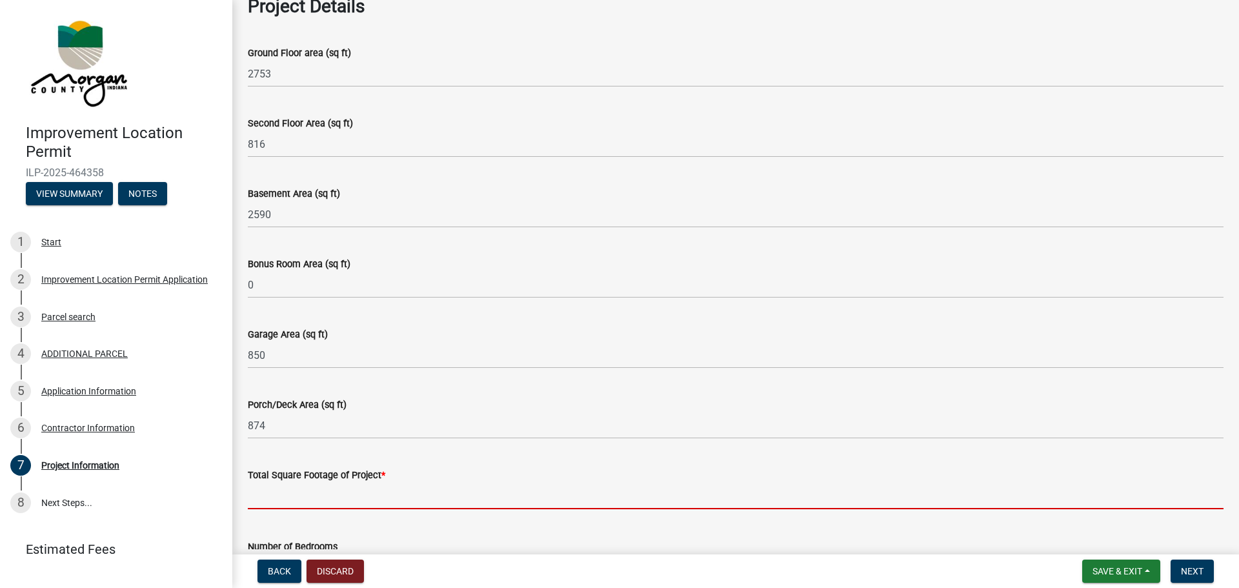
click at [270, 496] on input "text" at bounding box center [736, 496] width 976 height 26
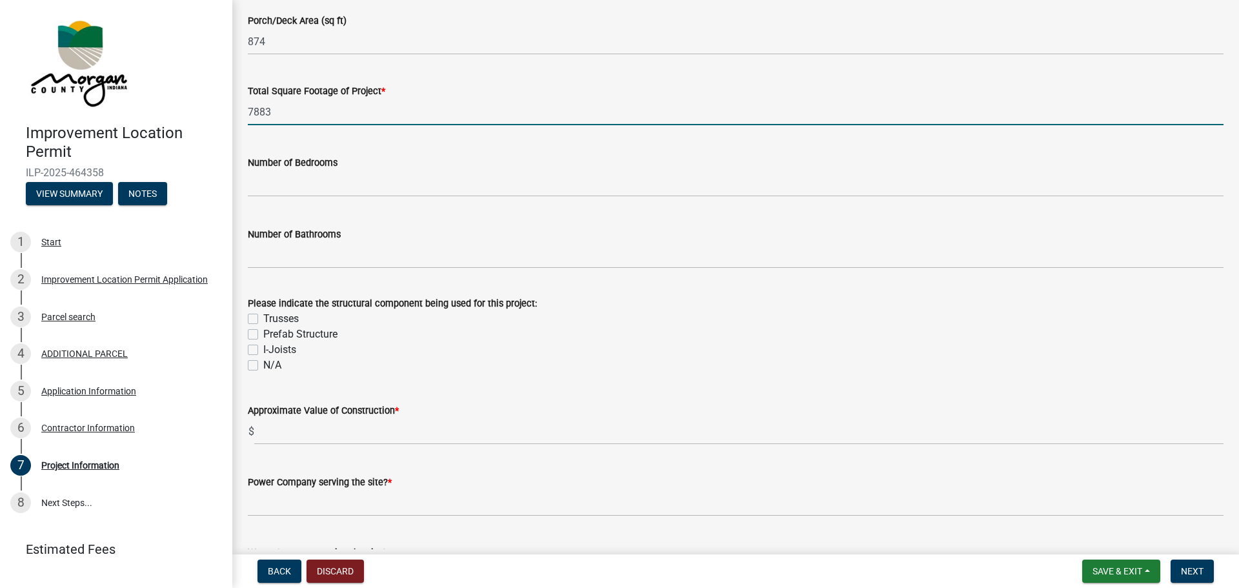
scroll to position [968, 0]
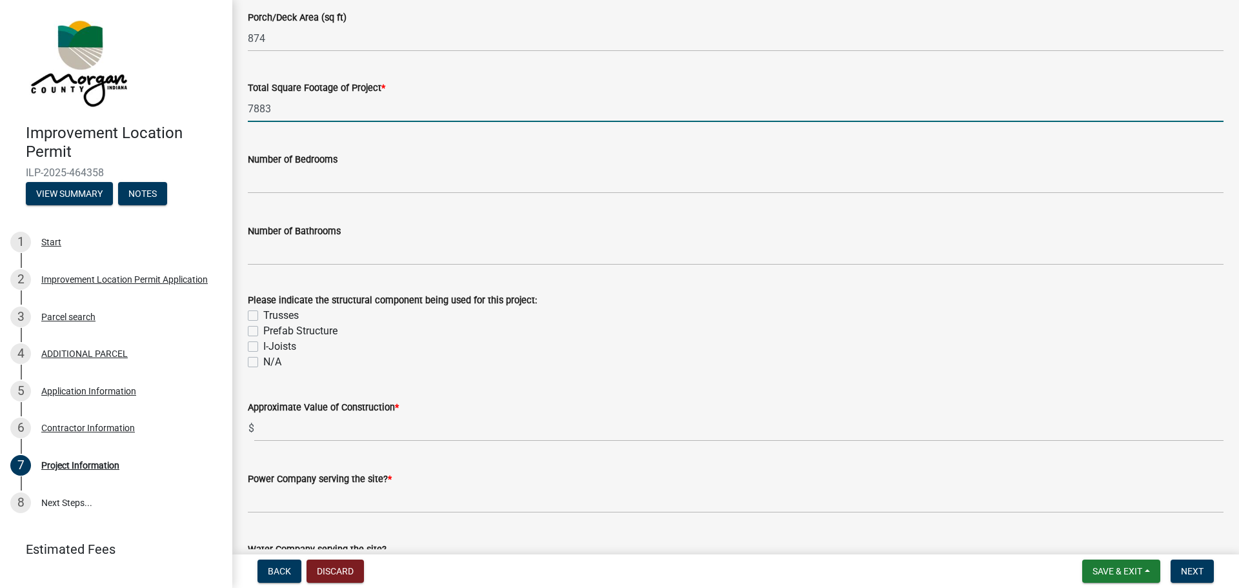
type input "7883"
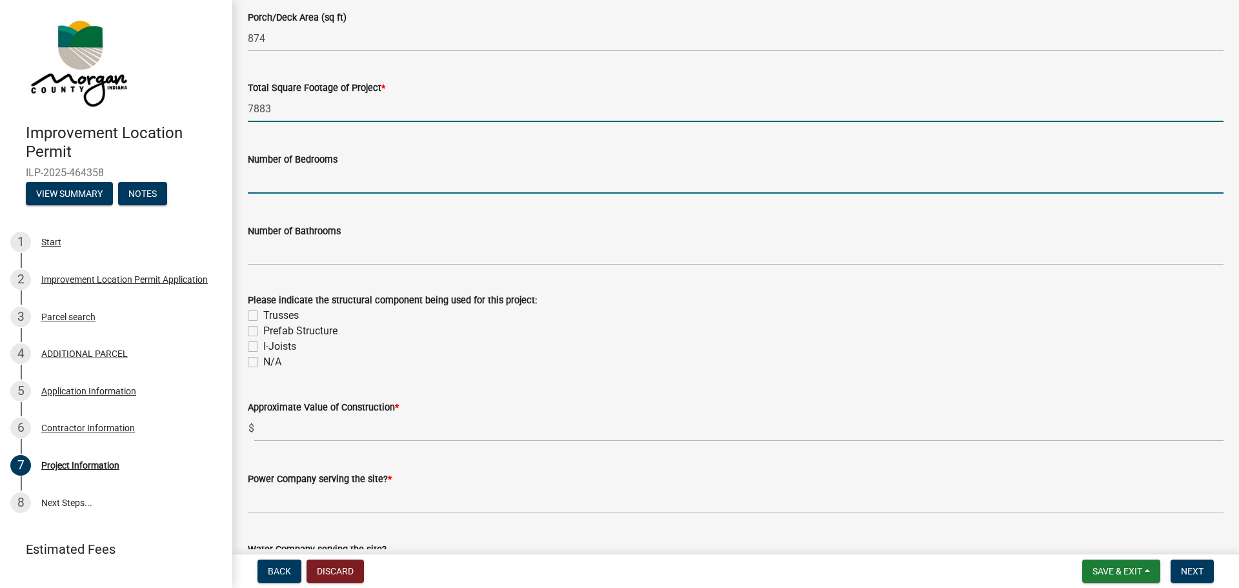
click at [278, 185] on input "text" at bounding box center [736, 180] width 976 height 26
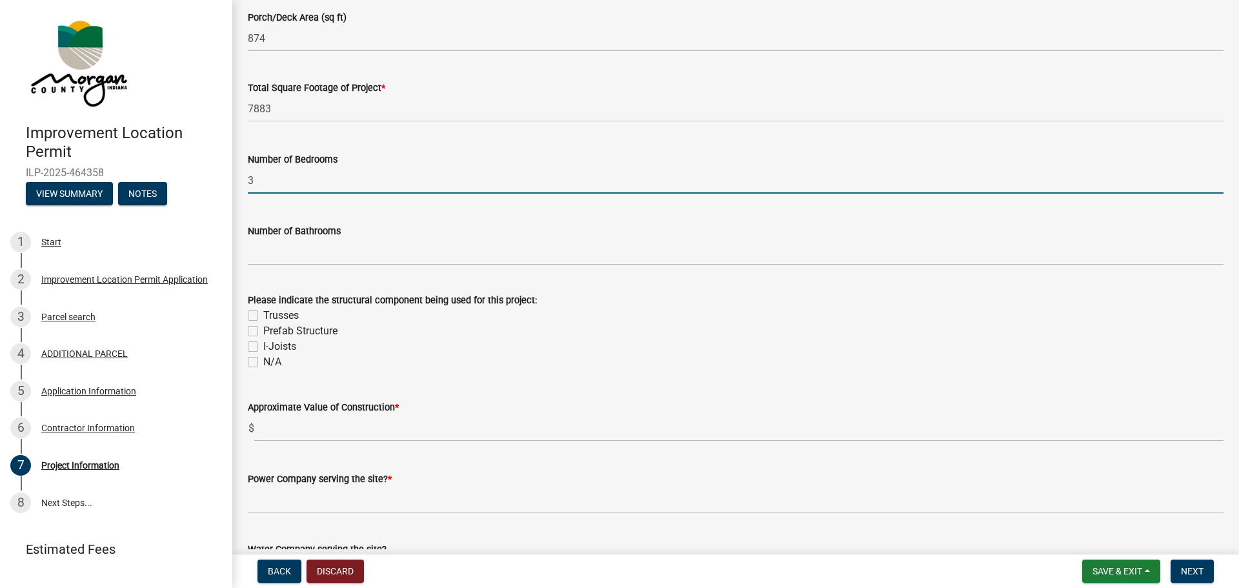
type input "3"
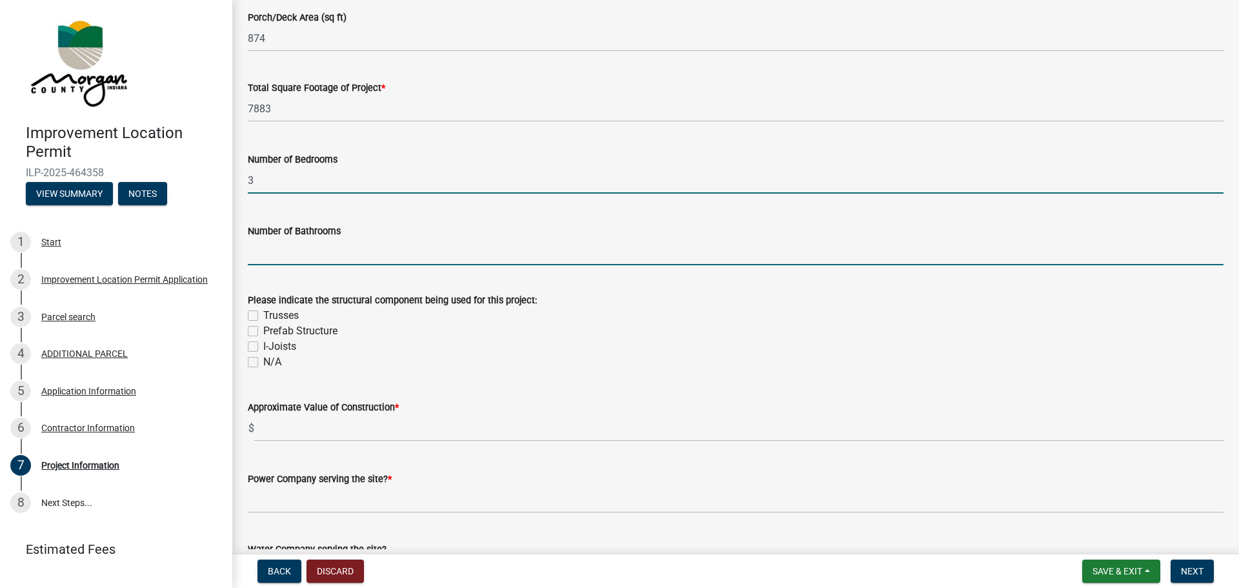
click at [261, 250] on input "text" at bounding box center [736, 252] width 976 height 26
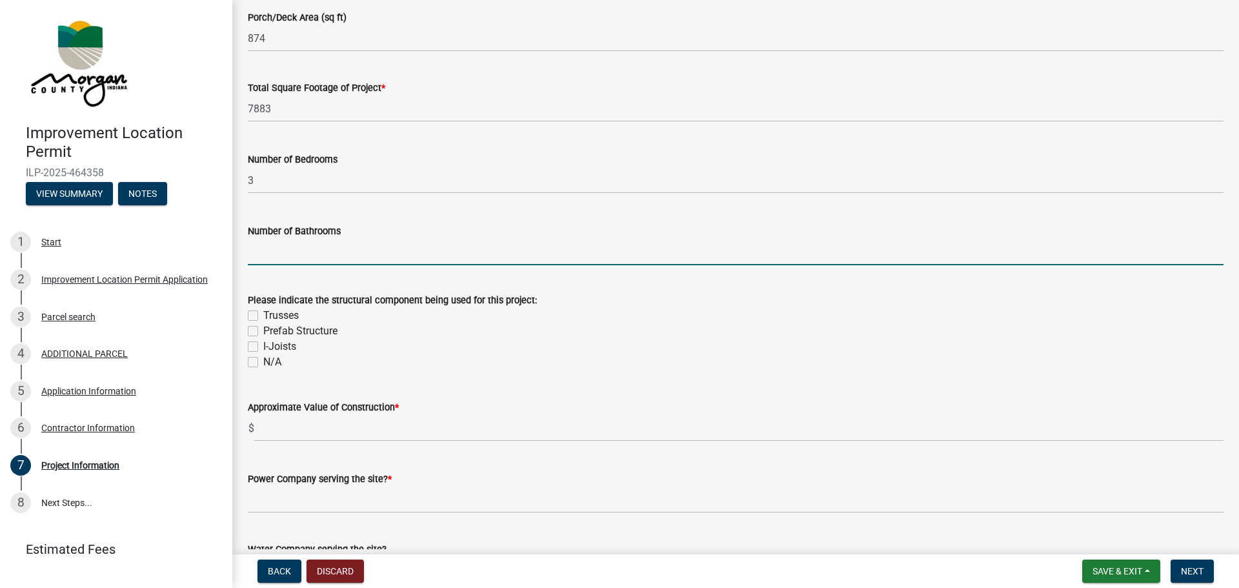
click at [257, 249] on input "text" at bounding box center [736, 252] width 976 height 26
type input "32"
click at [263, 347] on label "I-Joists" at bounding box center [279, 346] width 33 height 15
click at [263, 347] on input "I-Joists" at bounding box center [267, 343] width 8 height 8
checkbox input "true"
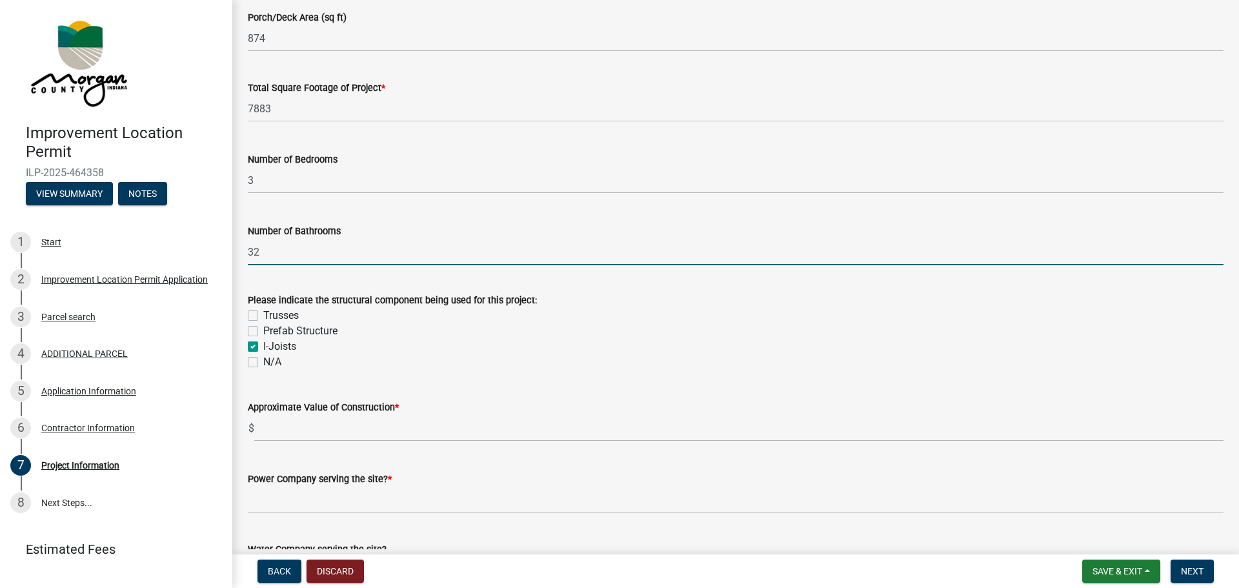
checkbox input "false"
checkbox input "true"
checkbox input "false"
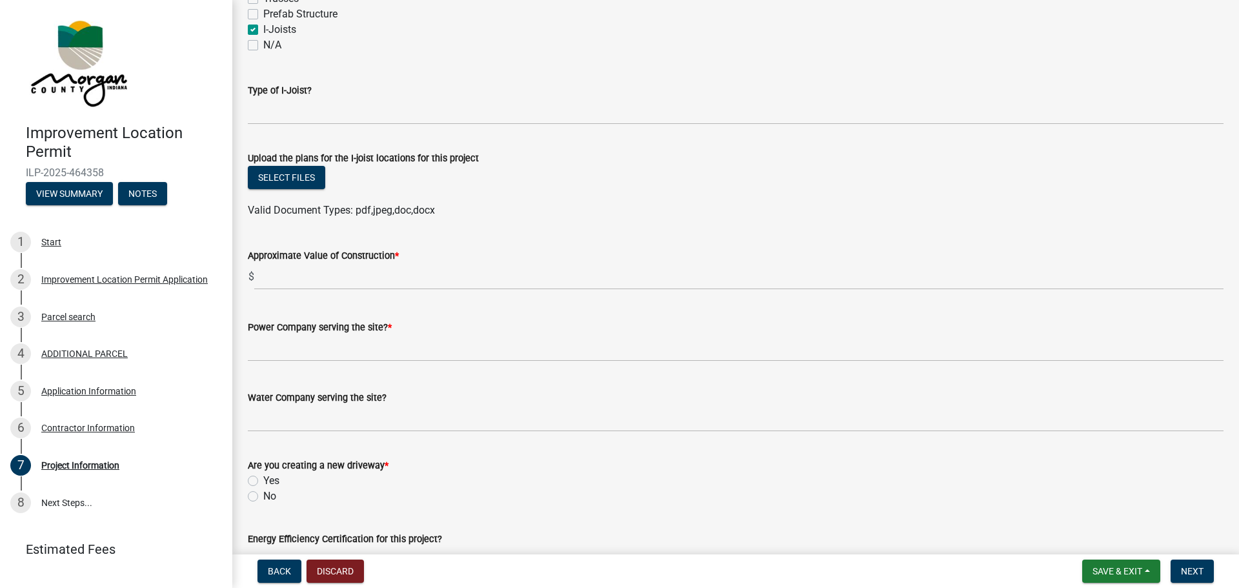
scroll to position [1290, 0]
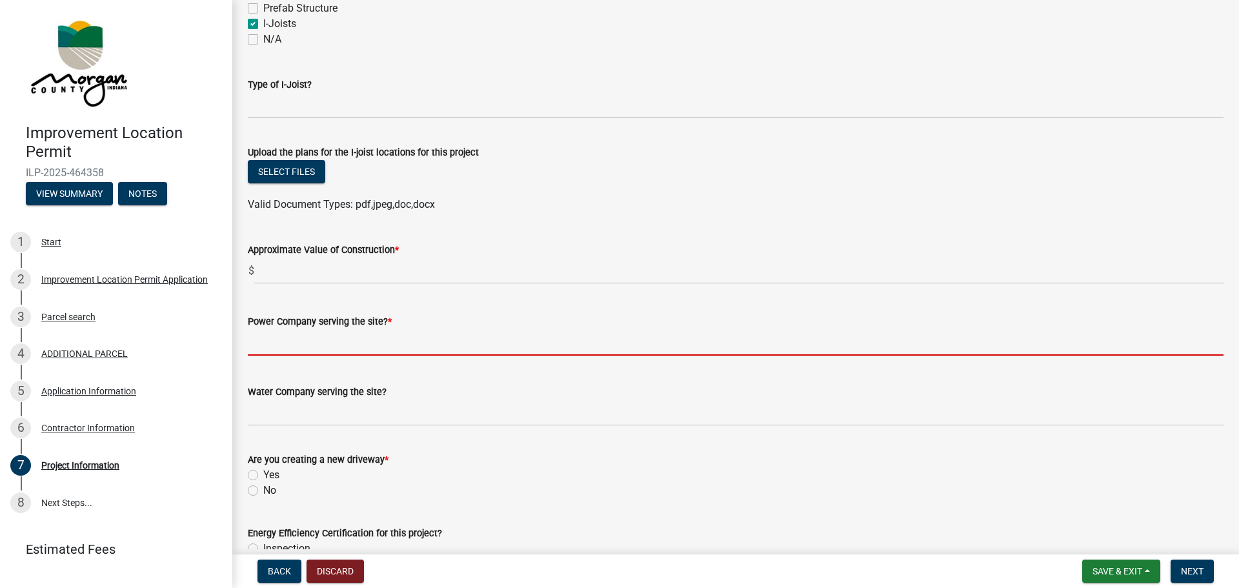
click at [257, 346] on input "Power Company serving the site? *" at bounding box center [736, 342] width 976 height 26
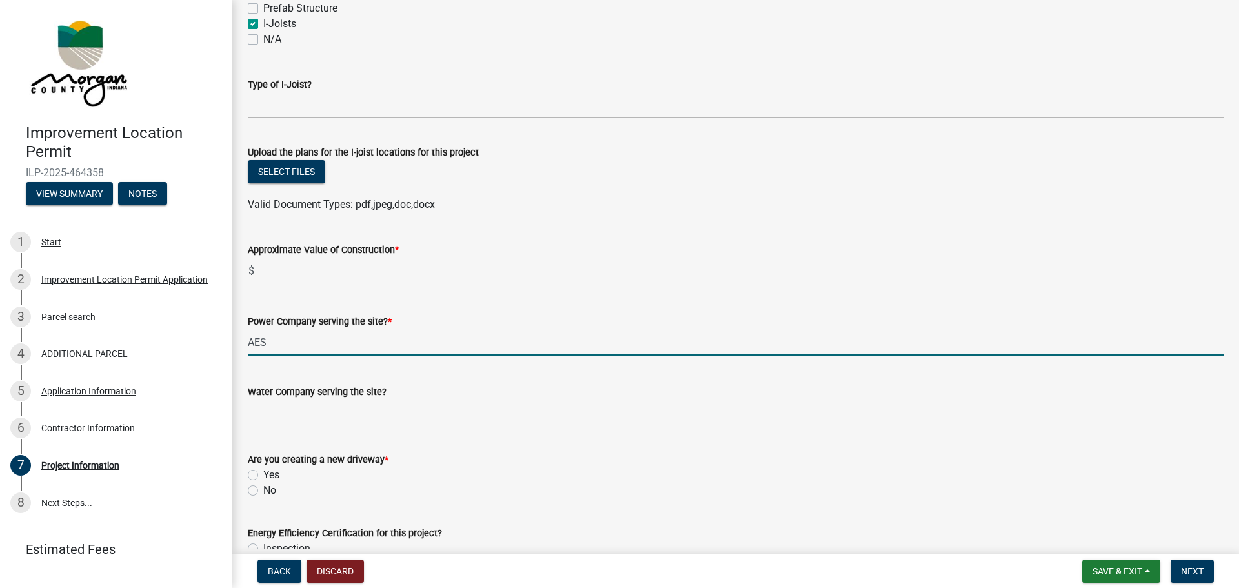
type input "AES"
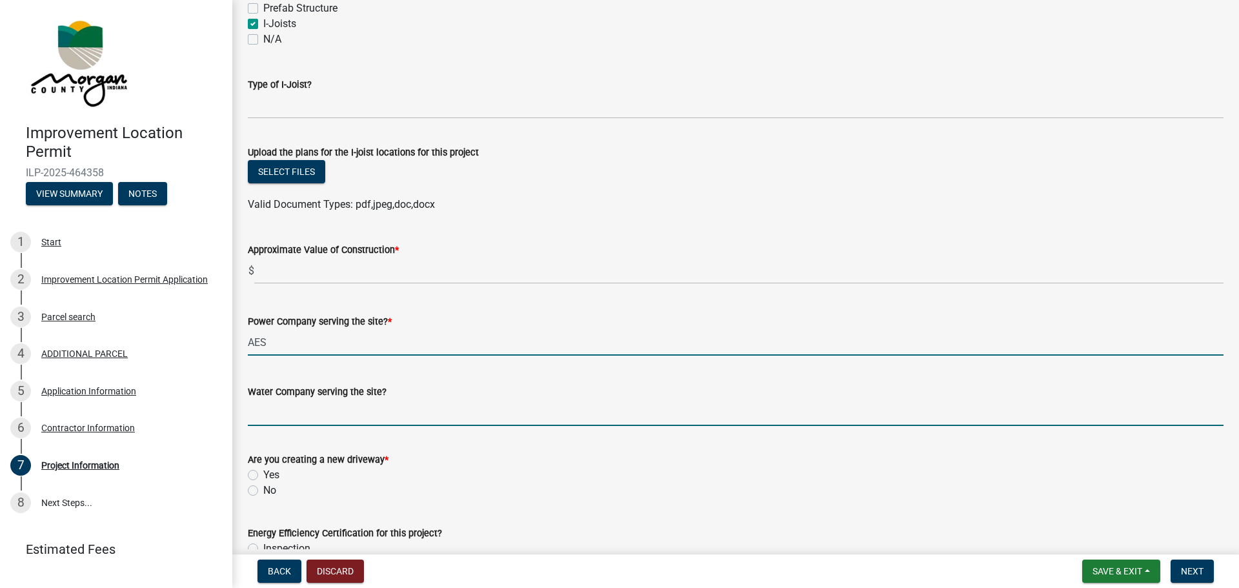
click at [257, 416] on input "Water Company serving the site?" at bounding box center [736, 412] width 976 height 26
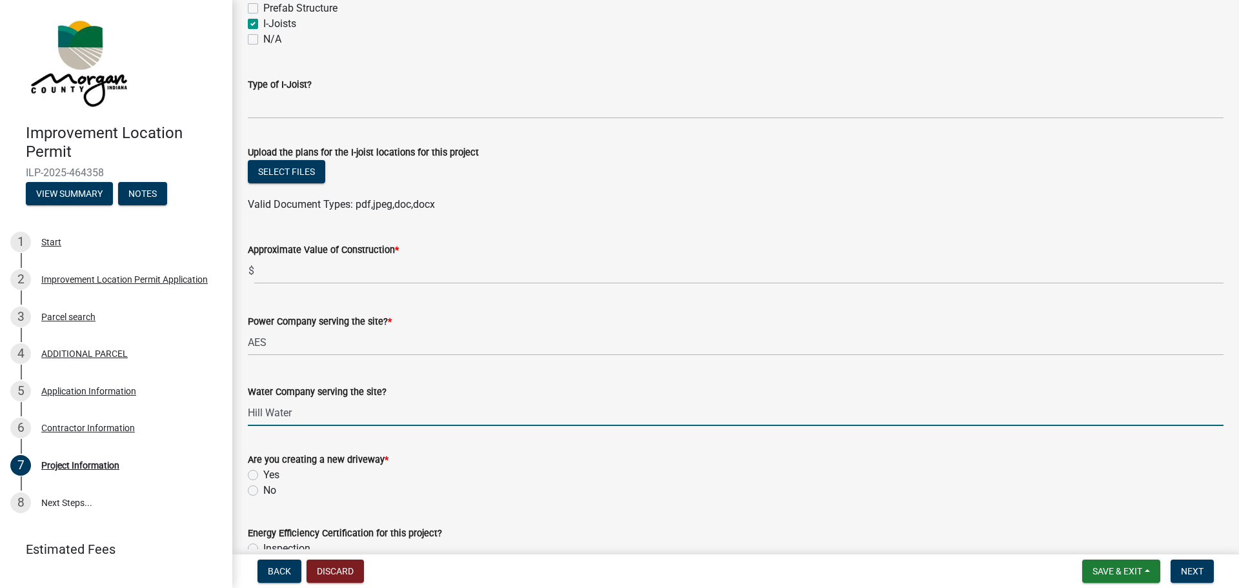
type input "Hill Water"
click at [263, 491] on label "No" at bounding box center [269, 490] width 13 height 15
click at [263, 491] on input "No" at bounding box center [267, 487] width 8 height 8
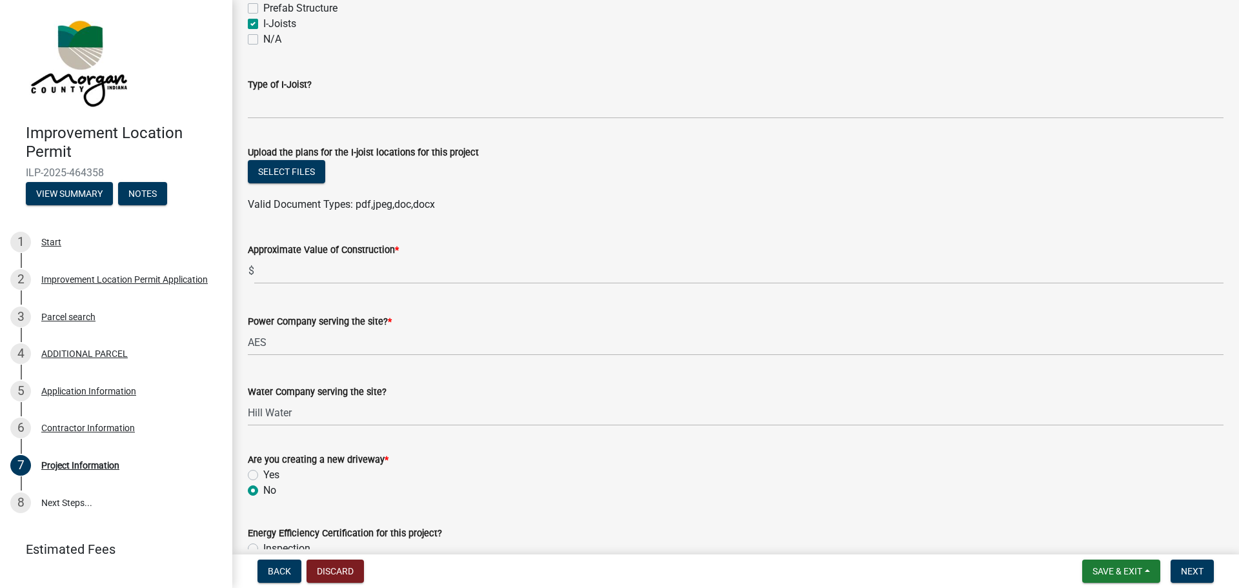
radio input "true"
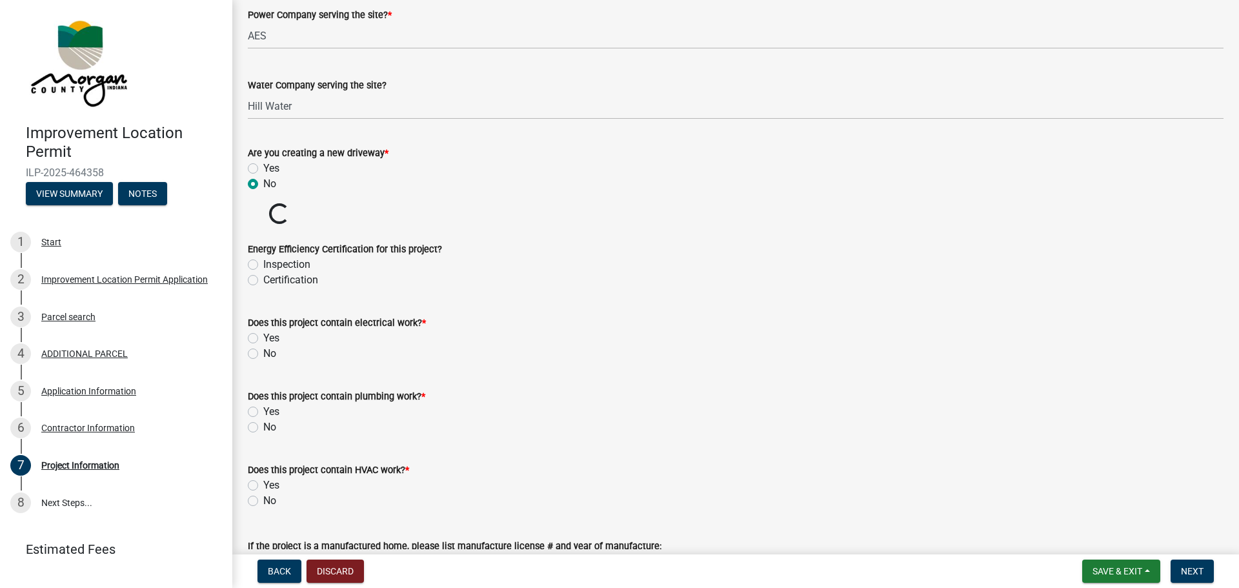
scroll to position [1613, 0]
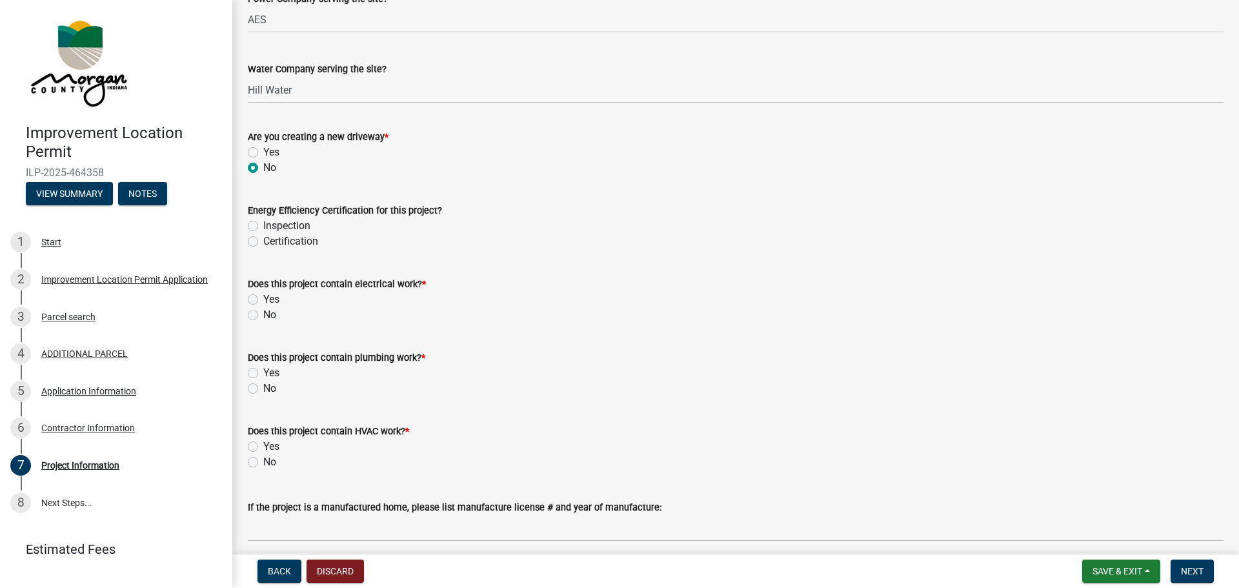
click at [263, 241] on label "Certification" at bounding box center [290, 241] width 55 height 15
click at [263, 241] on input "Certification" at bounding box center [267, 238] width 8 height 8
radio input "true"
click at [263, 221] on label "Inspection" at bounding box center [286, 225] width 47 height 15
click at [263, 221] on input "Inspection" at bounding box center [267, 222] width 8 height 8
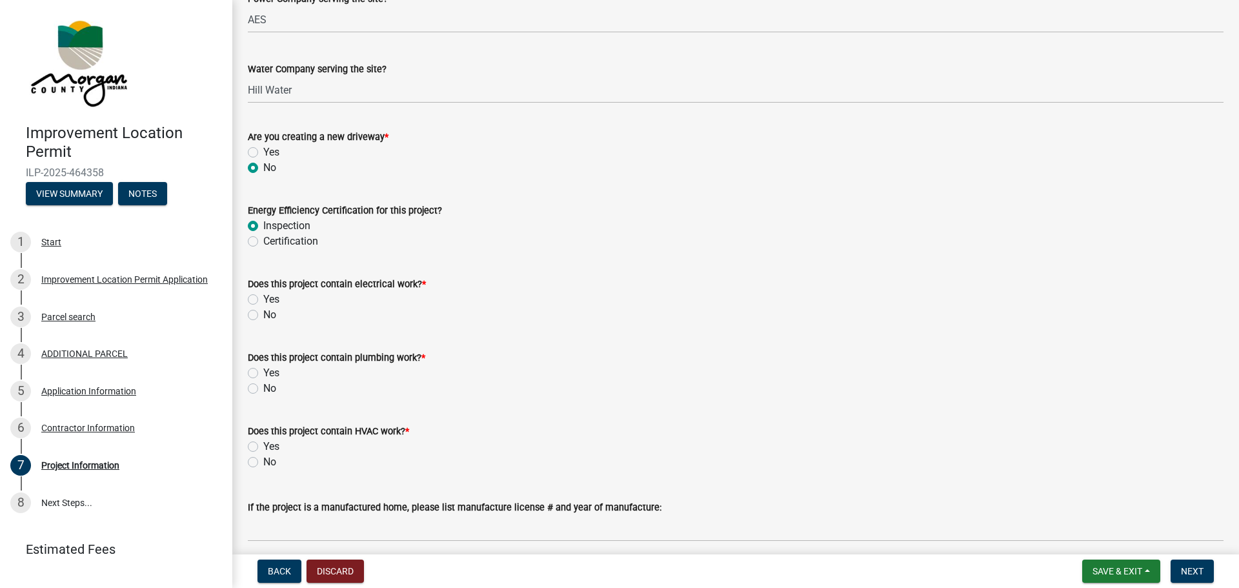
radio input "true"
click at [263, 242] on label "Certification" at bounding box center [290, 241] width 55 height 15
click at [263, 242] on input "Certification" at bounding box center [267, 238] width 8 height 8
radio input "true"
click at [263, 299] on label "Yes" at bounding box center [271, 299] width 16 height 15
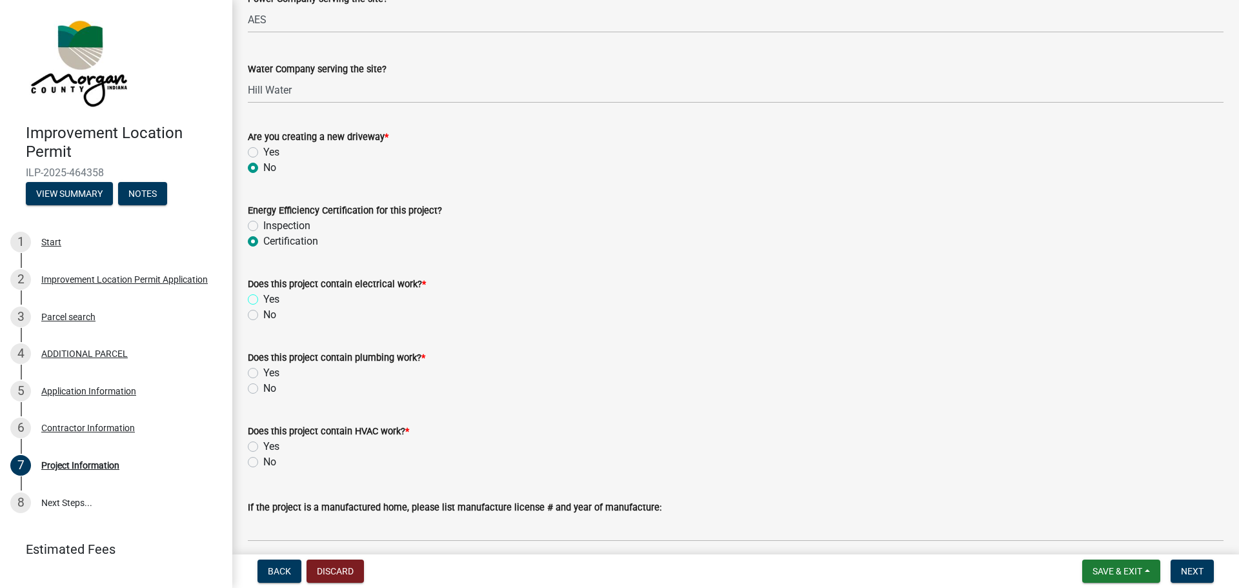
click at [263, 299] on input "Yes" at bounding box center [267, 296] width 8 height 8
radio input "true"
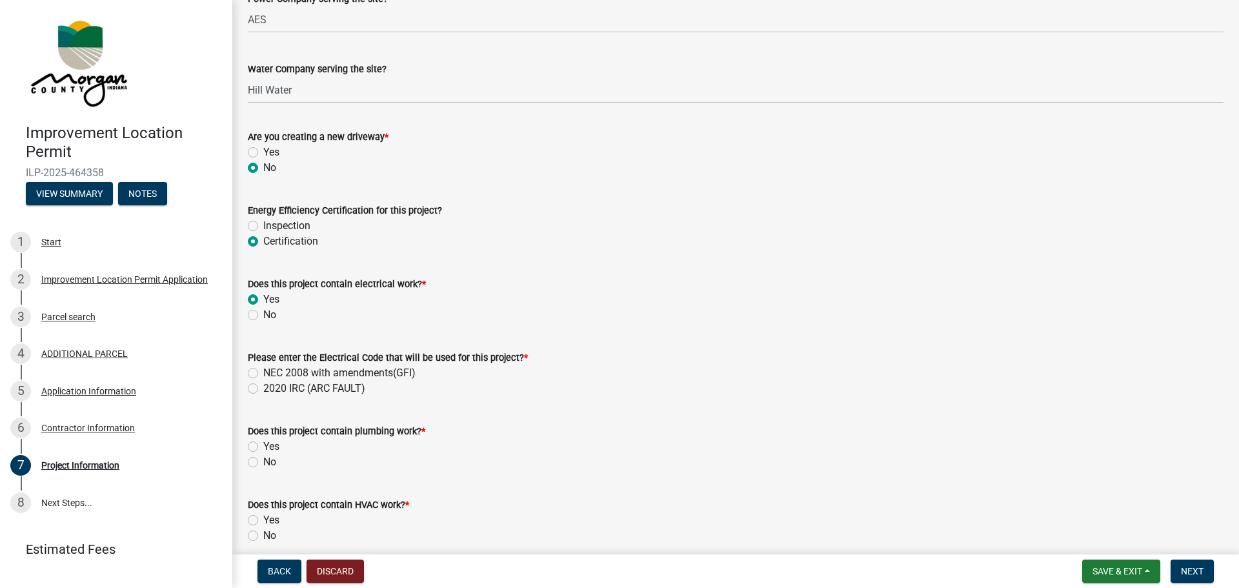
click at [263, 373] on label "NEC 2008 with amendments(GFI)" at bounding box center [339, 372] width 152 height 15
click at [263, 373] on input "NEC 2008 with amendments(GFI)" at bounding box center [267, 369] width 8 height 8
radio input "true"
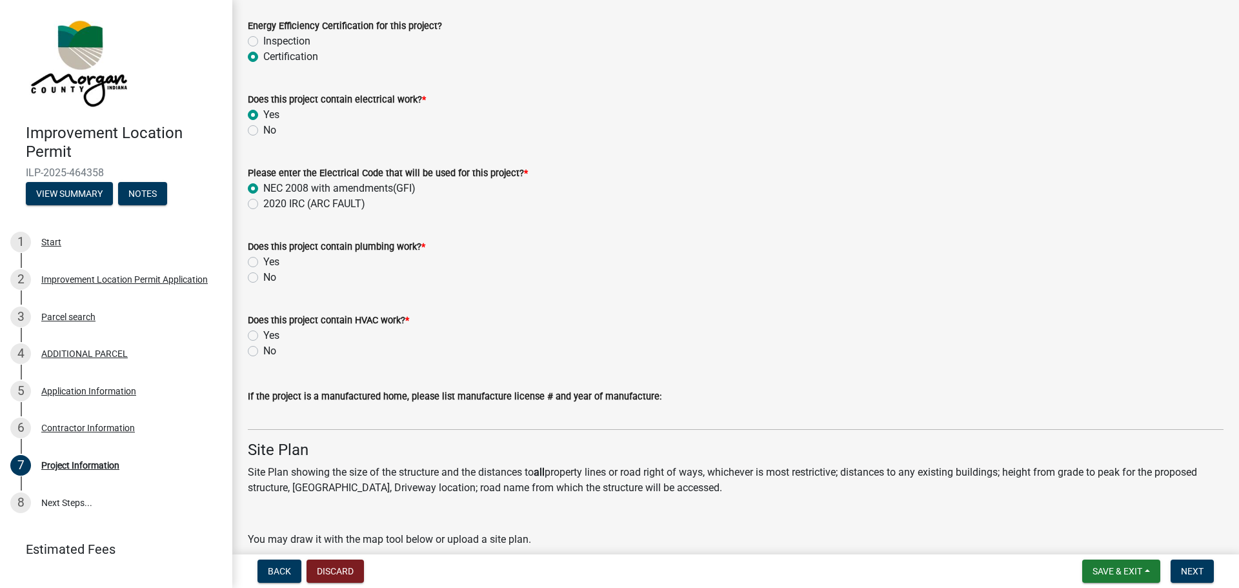
scroll to position [1807, 0]
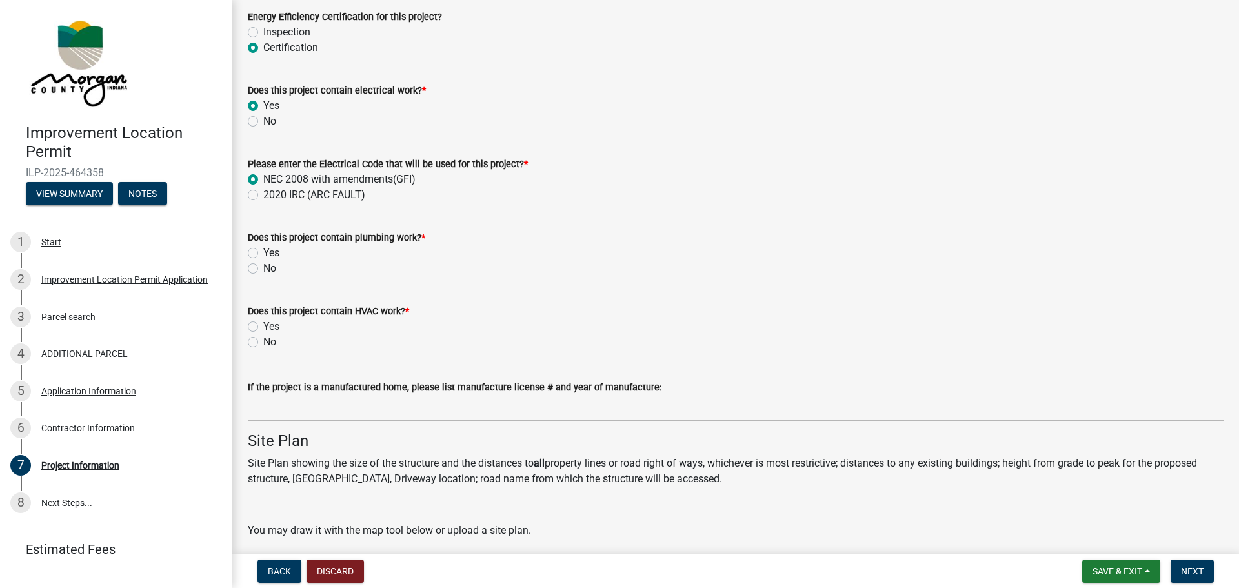
click at [263, 254] on label "Yes" at bounding box center [271, 252] width 16 height 15
click at [263, 254] on input "Yes" at bounding box center [267, 249] width 8 height 8
radio input "true"
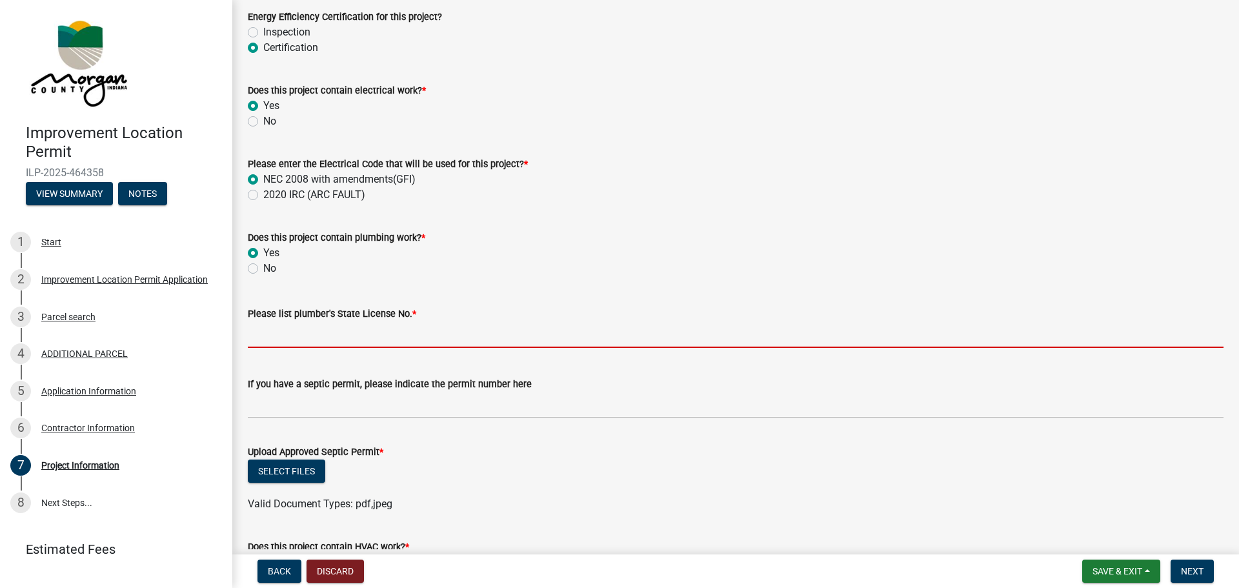
click at [270, 339] on input "Please list plumber's State License No. *" at bounding box center [736, 334] width 976 height 26
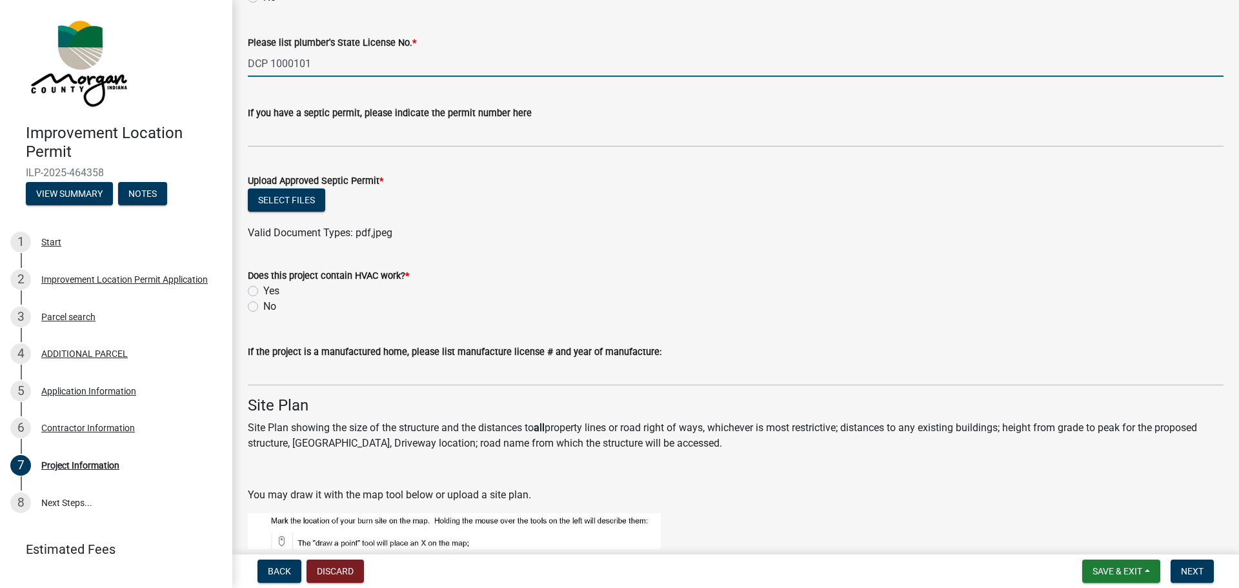
scroll to position [2129, 0]
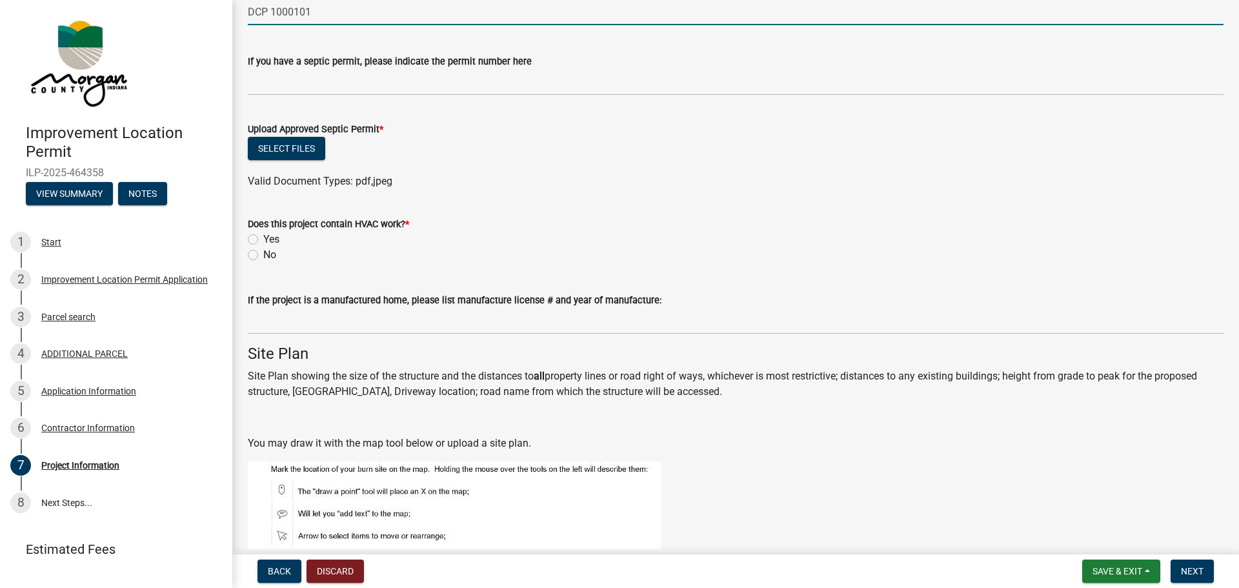
type input "DCP 1000101"
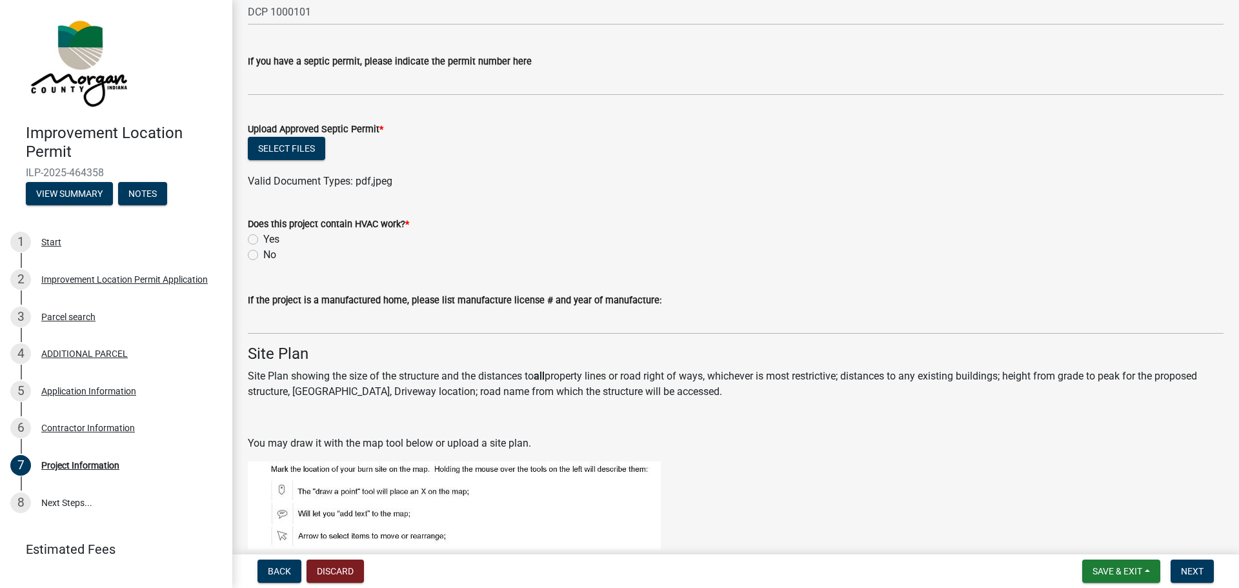
click at [263, 235] on label "Yes" at bounding box center [271, 239] width 16 height 15
click at [263, 235] on input "Yes" at bounding box center [267, 236] width 8 height 8
radio input "true"
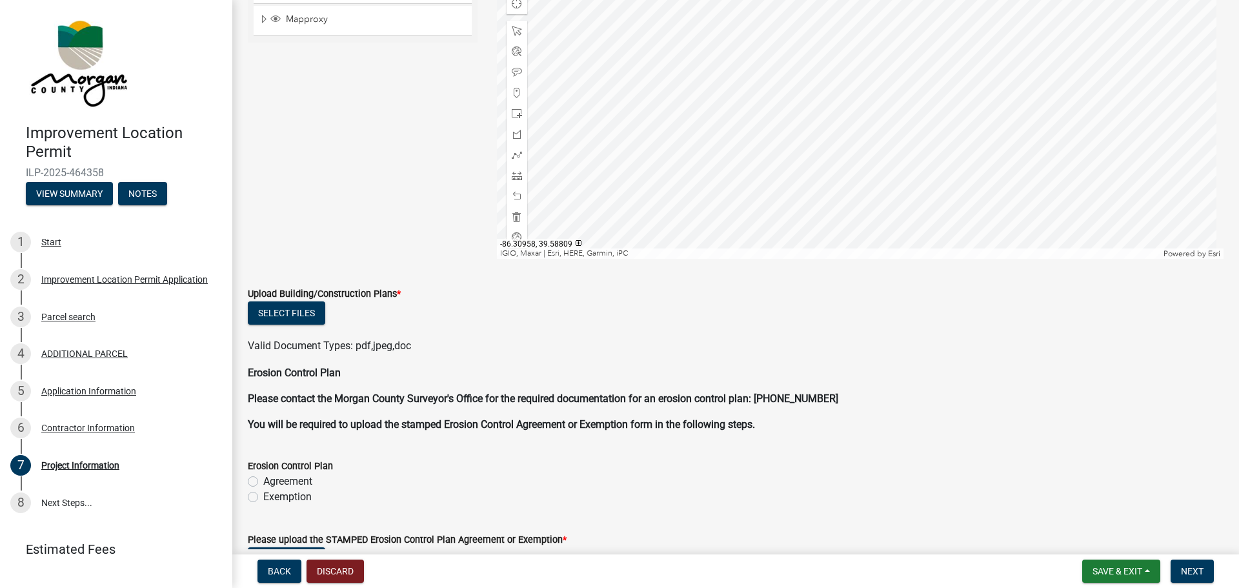
scroll to position [2839, 0]
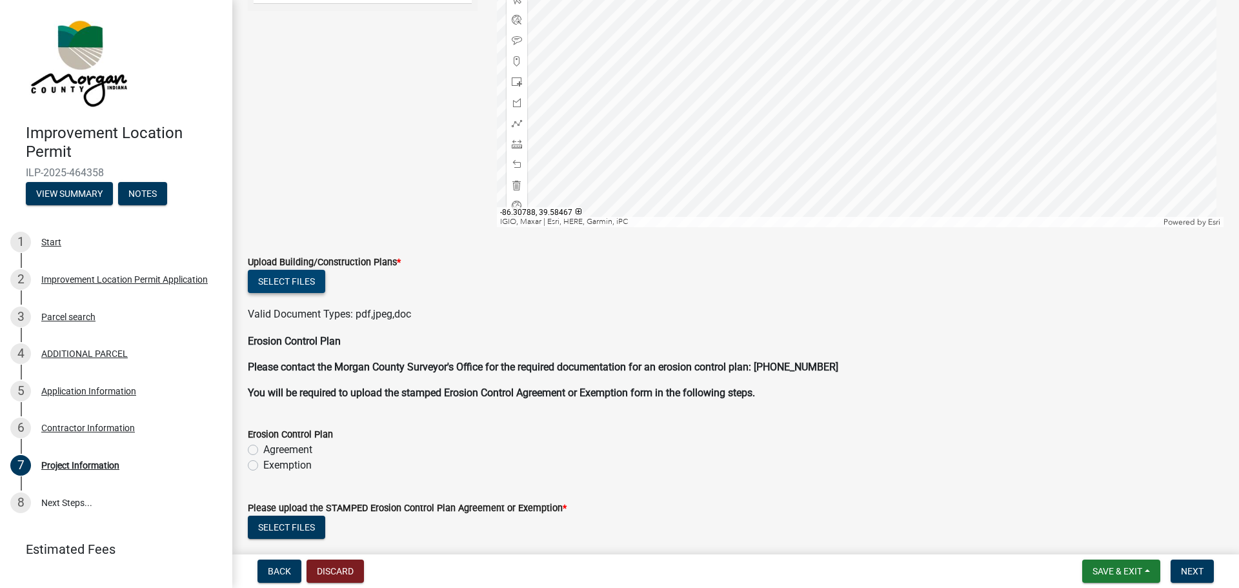
click at [281, 279] on button "Select files" at bounding box center [286, 281] width 77 height 23
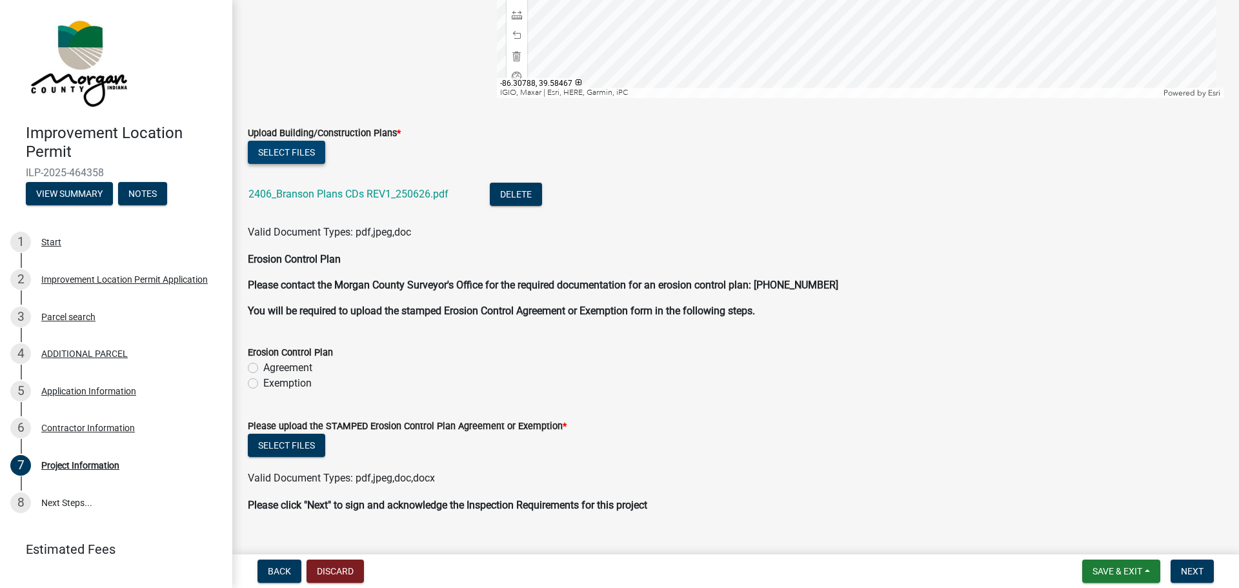
scroll to position [2992, 0]
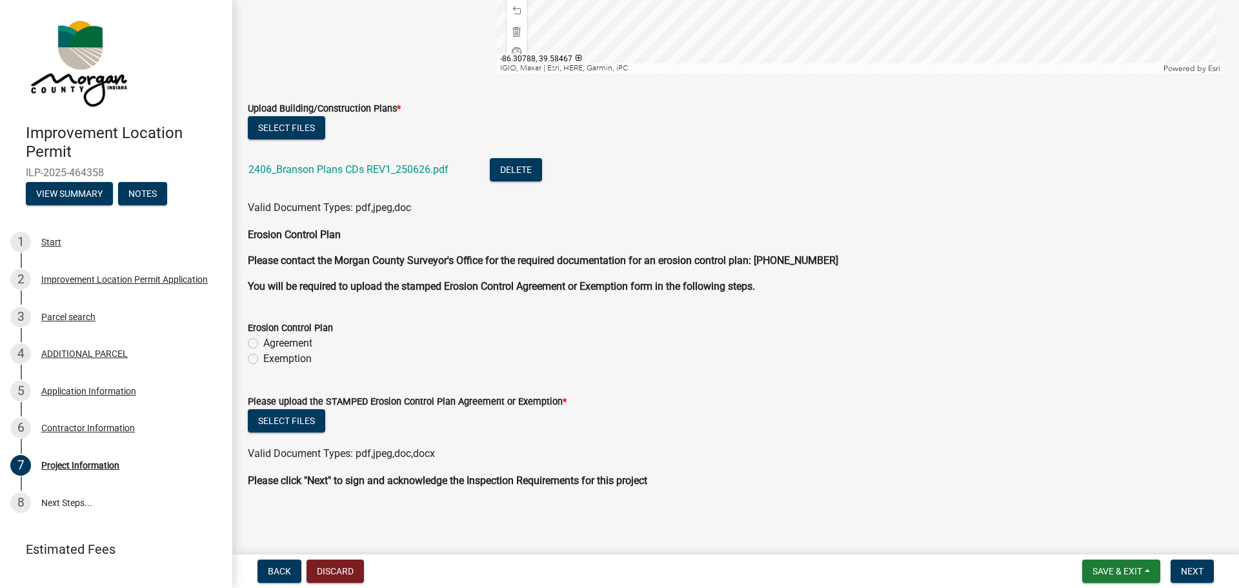
click at [263, 343] on label "Agreement" at bounding box center [287, 343] width 49 height 15
click at [263, 343] on input "Agreement" at bounding box center [267, 340] width 8 height 8
radio input "true"
click at [439, 359] on div "Exemption" at bounding box center [736, 358] width 976 height 15
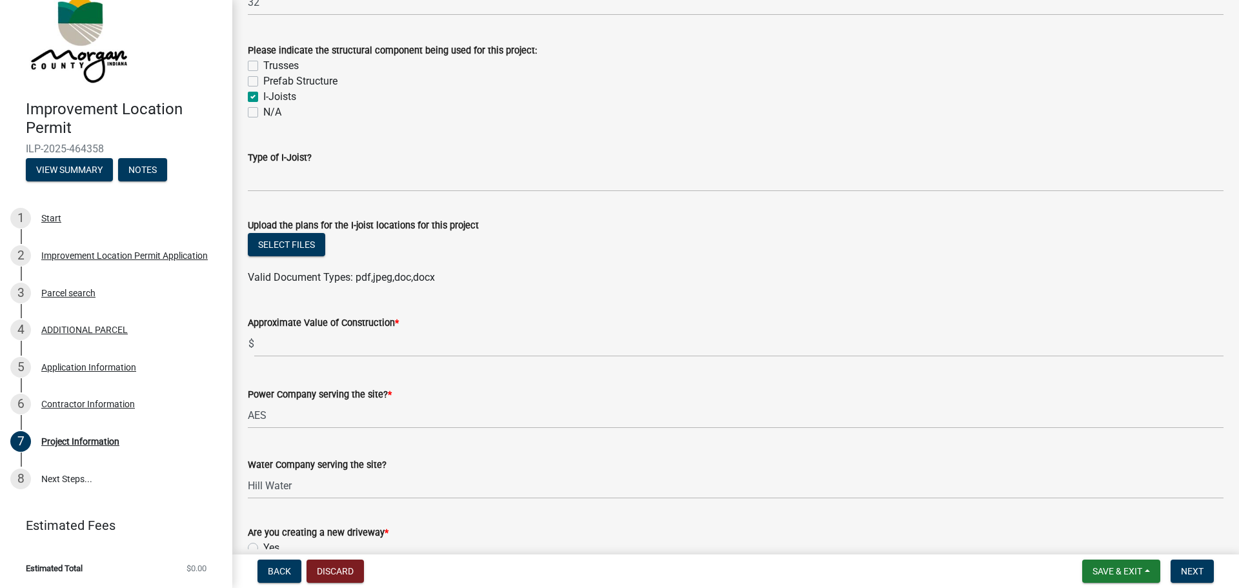
scroll to position [1419, 0]
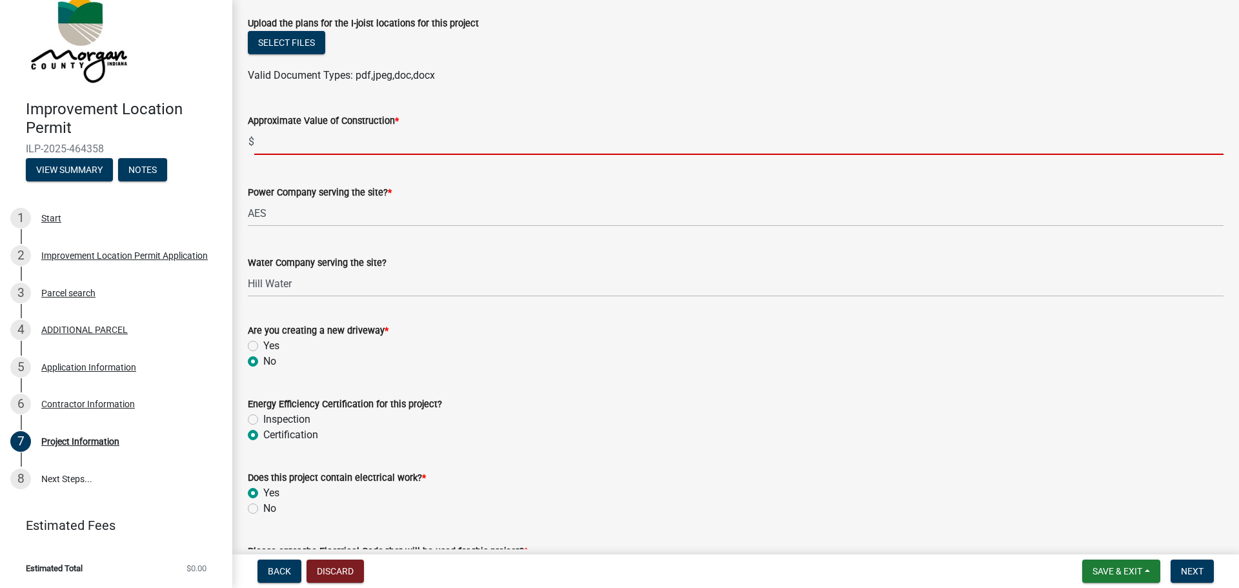
click at [274, 138] on input "text" at bounding box center [738, 141] width 969 height 26
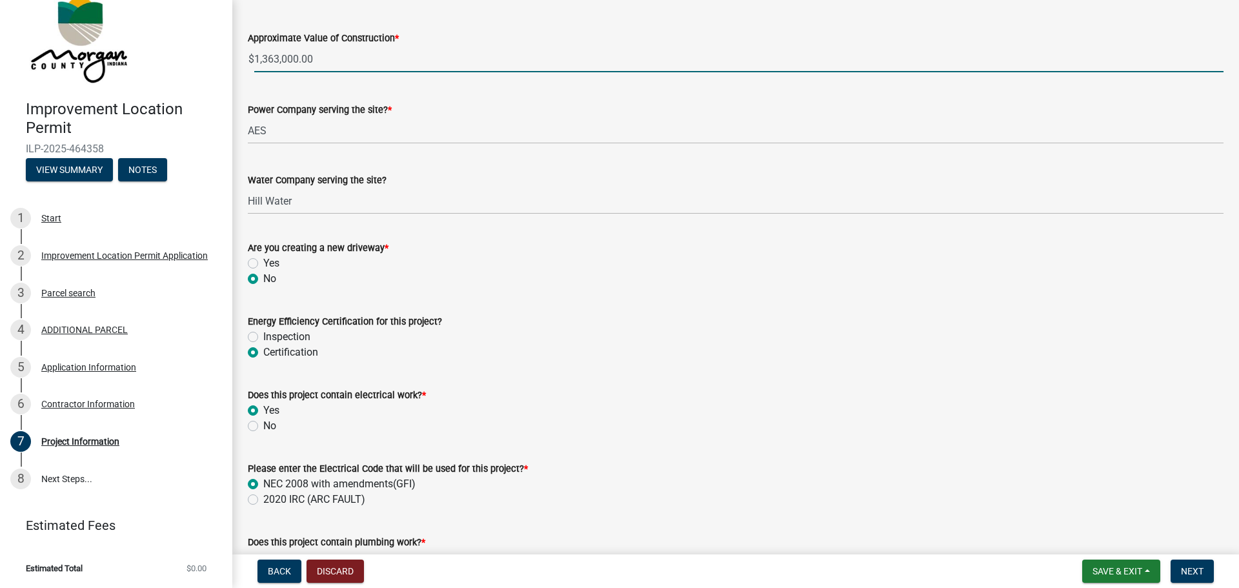
scroll to position [1484, 0]
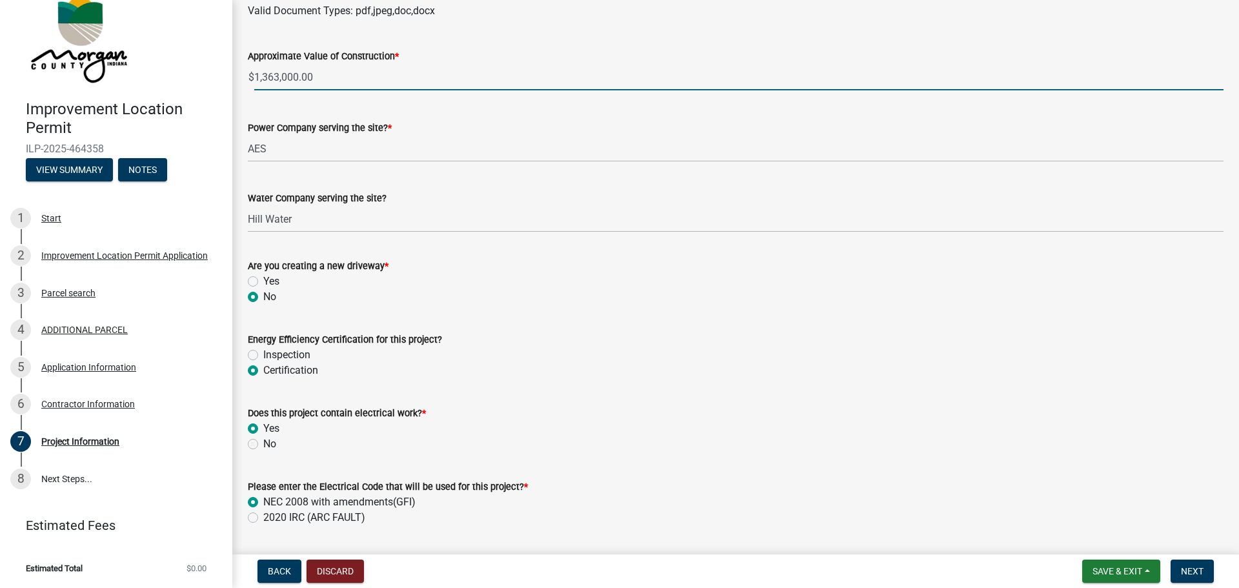
type input "1363000"
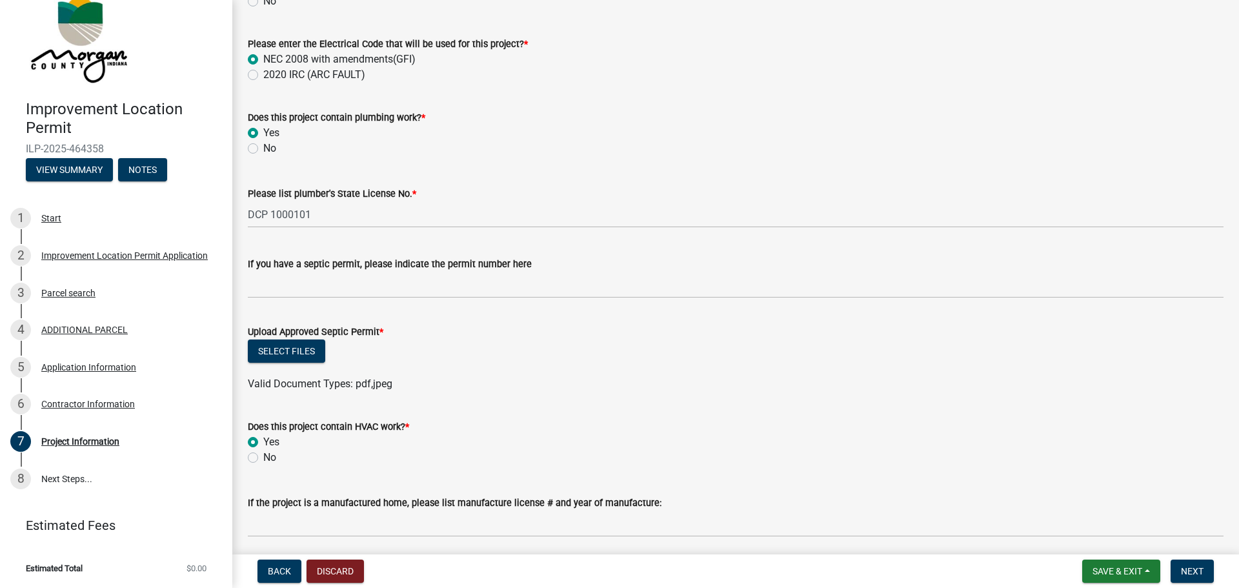
scroll to position [1936, 0]
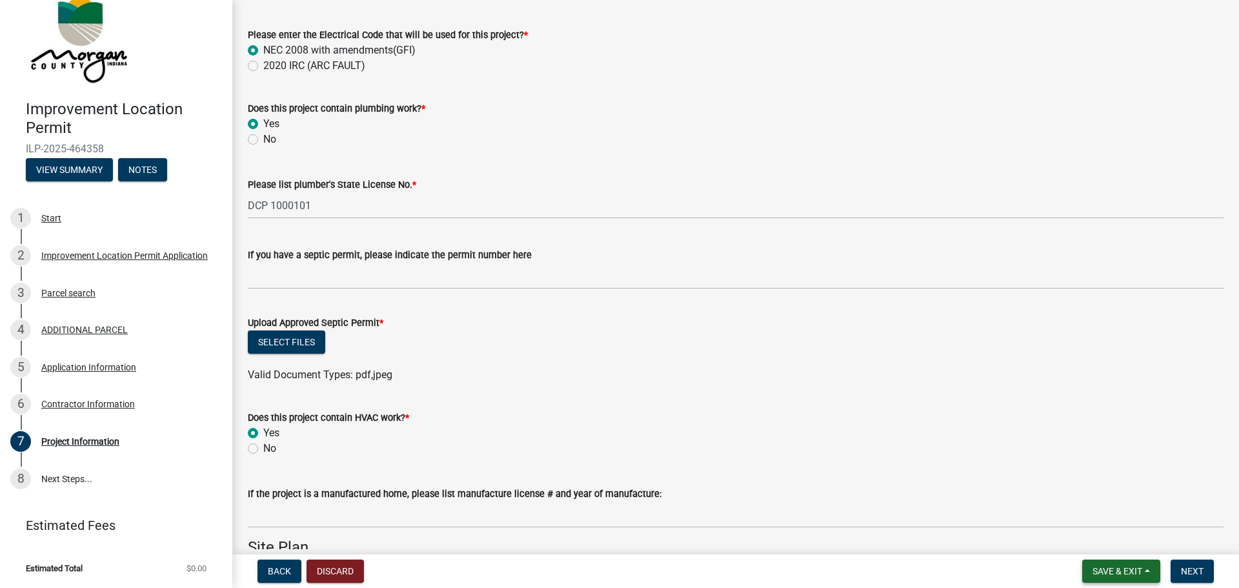
click at [1147, 567] on button "Save & Exit" at bounding box center [1121, 570] width 78 height 23
click at [1091, 506] on button "Save" at bounding box center [1108, 506] width 103 height 31
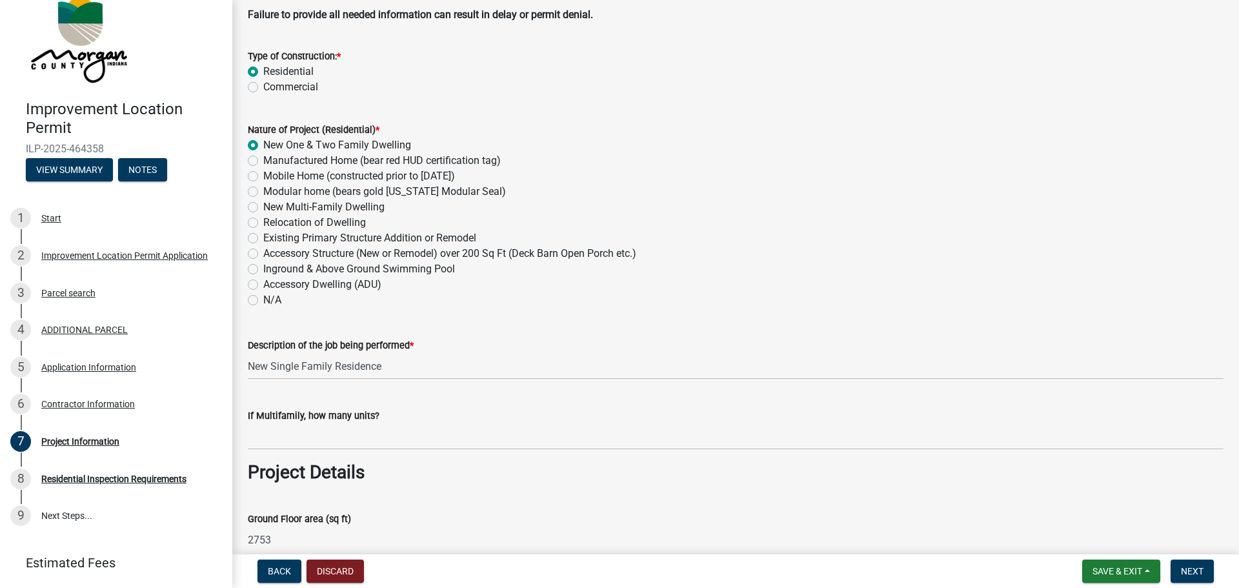
scroll to position [0, 0]
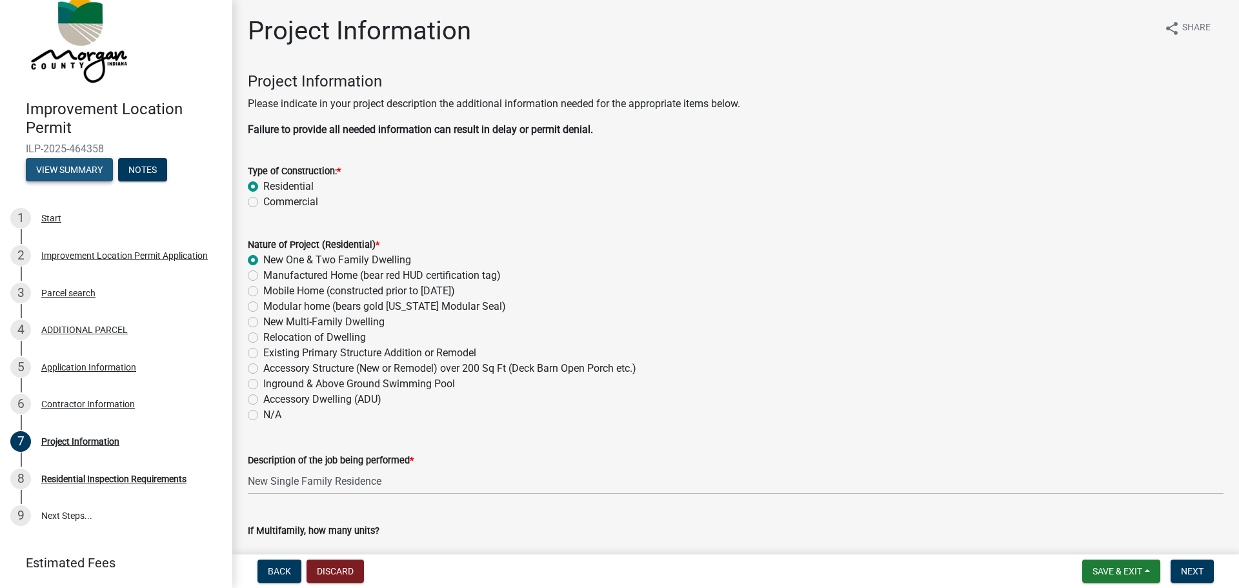
click at [74, 167] on button "View Summary" at bounding box center [69, 169] width 87 height 23
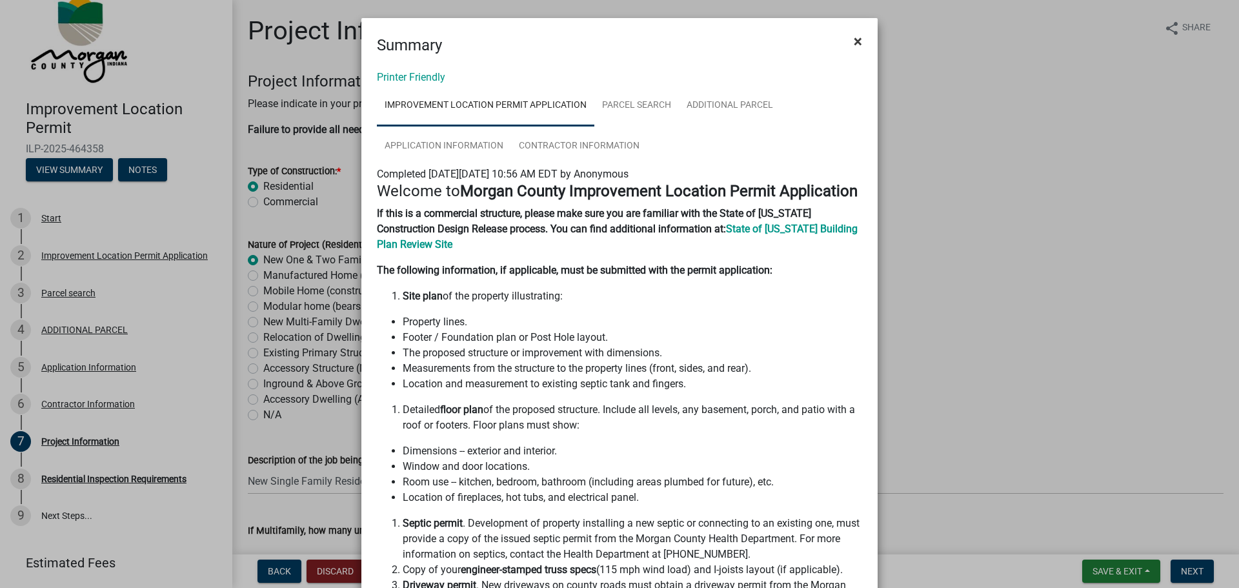
click at [854, 39] on span "×" at bounding box center [858, 41] width 8 height 18
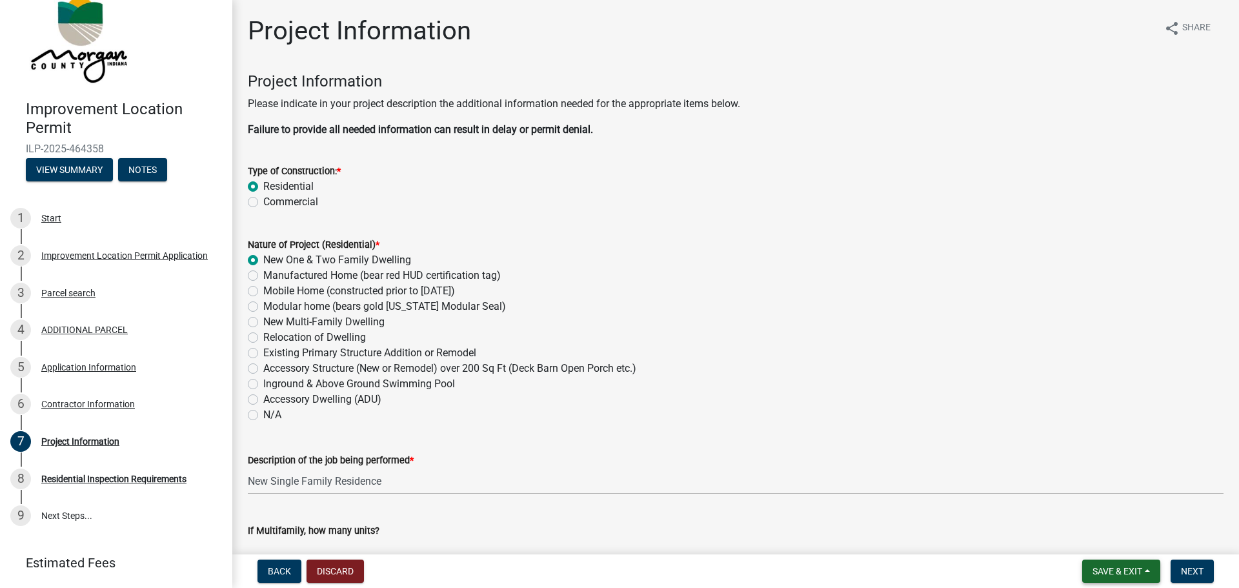
click at [1133, 572] on span "Save & Exit" at bounding box center [1117, 571] width 50 height 10
click at [1110, 537] on button "Save & Exit" at bounding box center [1108, 537] width 103 height 31
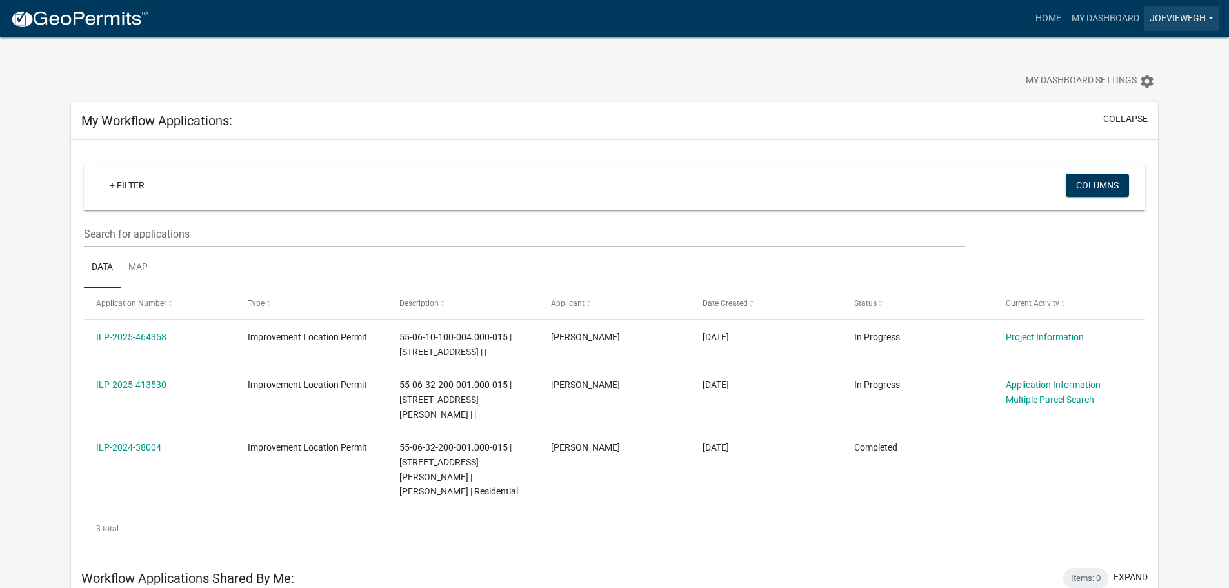
click at [1214, 15] on link "JoeViewegh" at bounding box center [1182, 18] width 74 height 25
click at [1157, 94] on link "Logout" at bounding box center [1167, 94] width 103 height 31
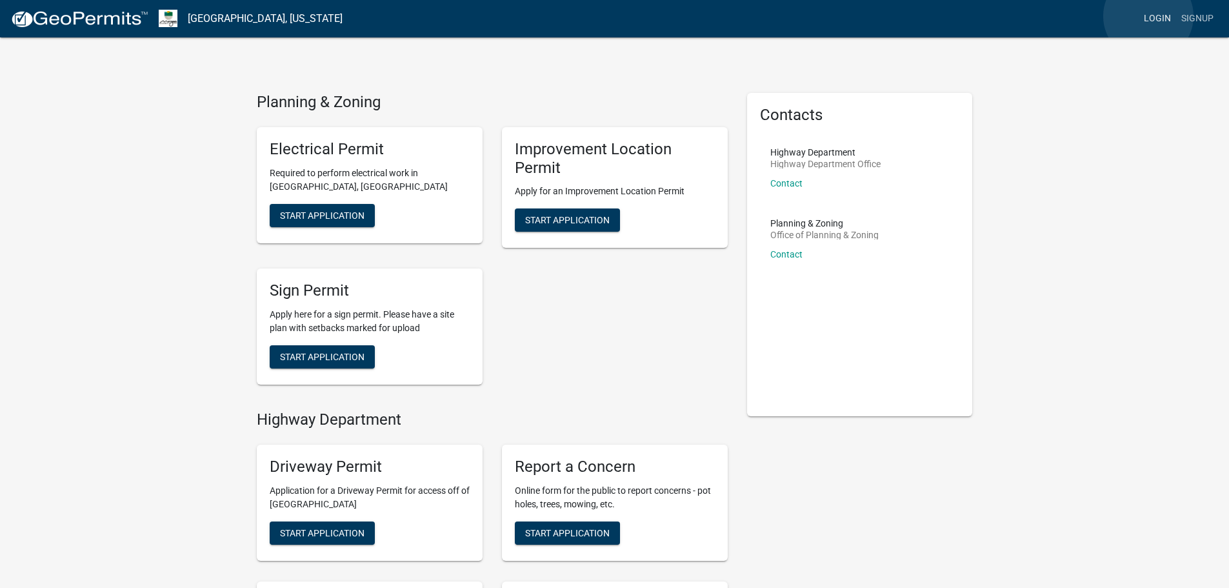
click at [1148, 16] on link "Login" at bounding box center [1157, 18] width 37 height 25
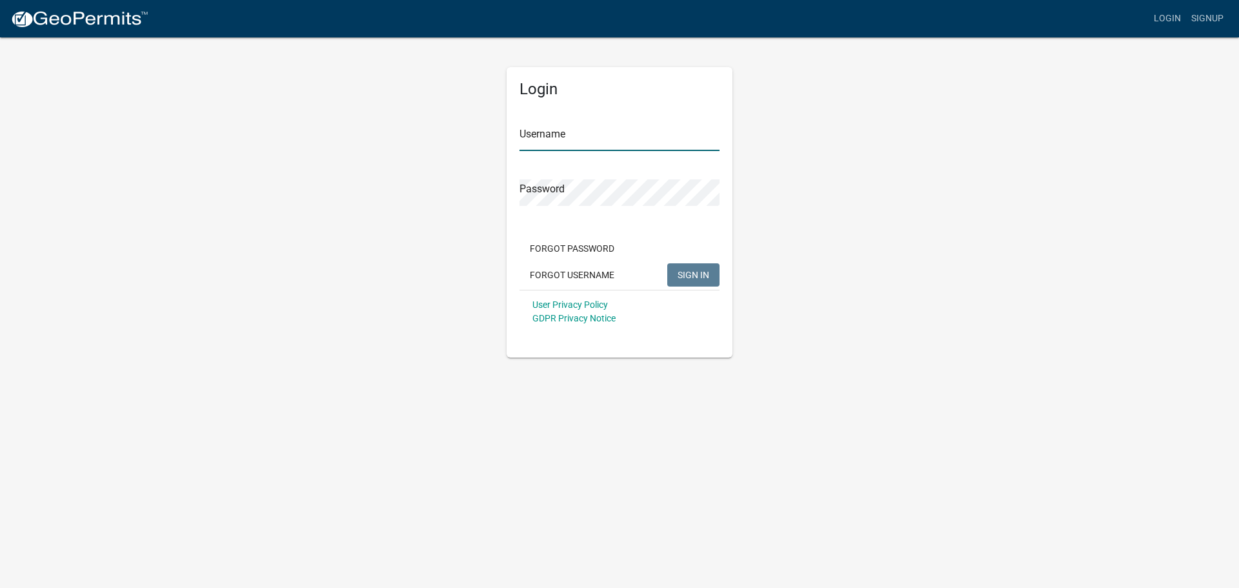
type input "JoeViewegh"
click at [682, 277] on span "SIGN IN" at bounding box center [693, 274] width 32 height 10
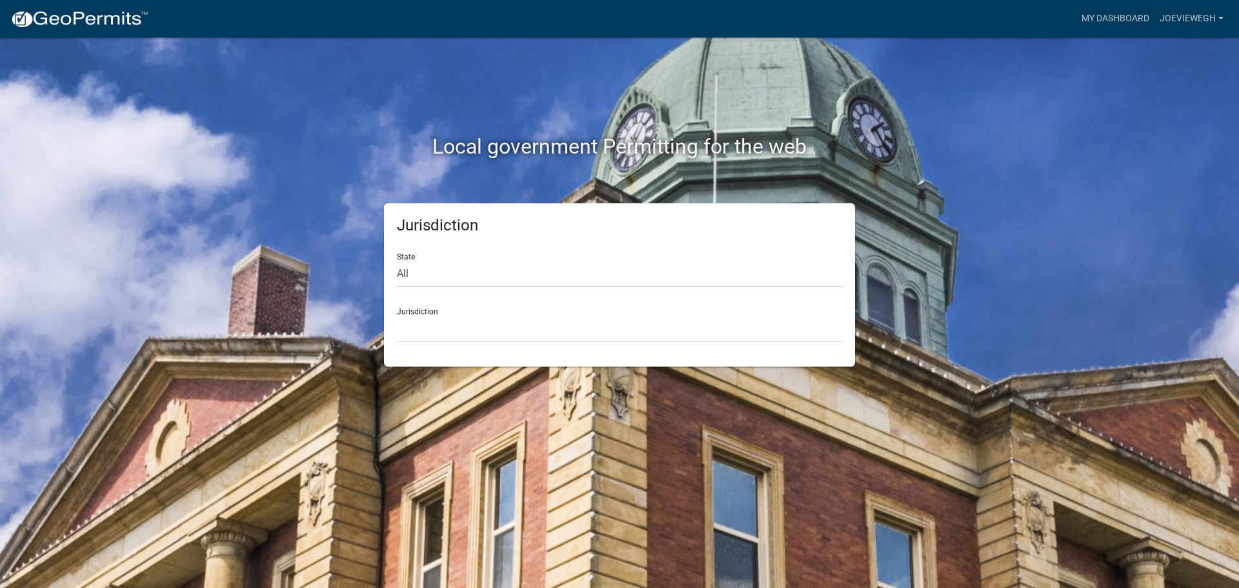
click at [566, 115] on div "Local government Permitting for the web" at bounding box center [620, 119] width 736 height 165
click at [1139, 16] on link "My Dashboard" at bounding box center [1115, 18] width 78 height 25
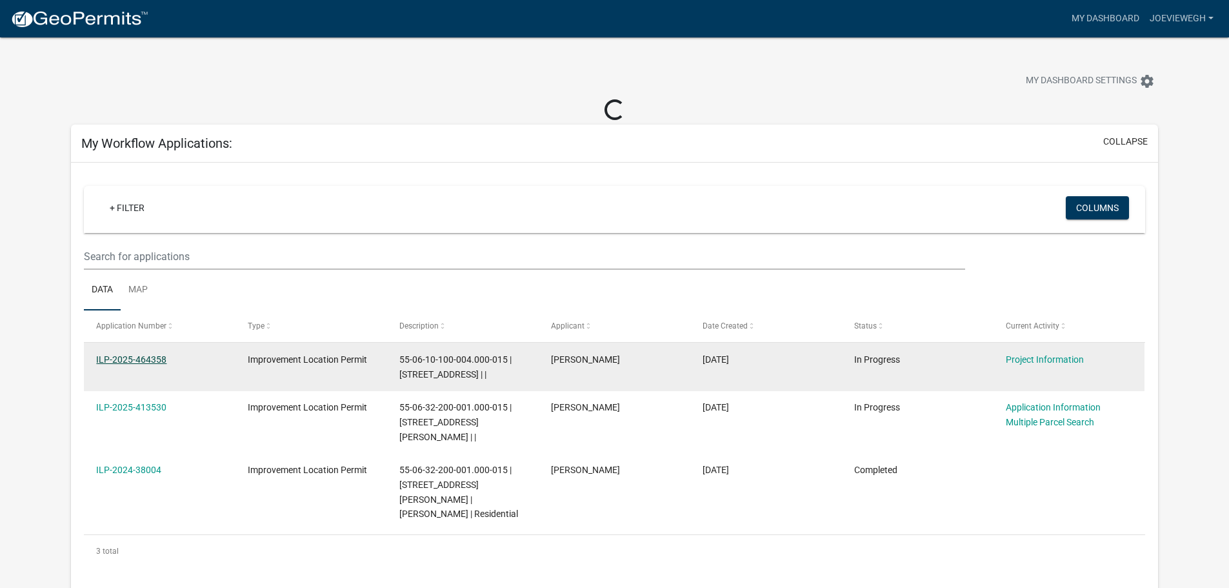
click at [132, 358] on link "ILP-2025-464358" at bounding box center [131, 359] width 70 height 10
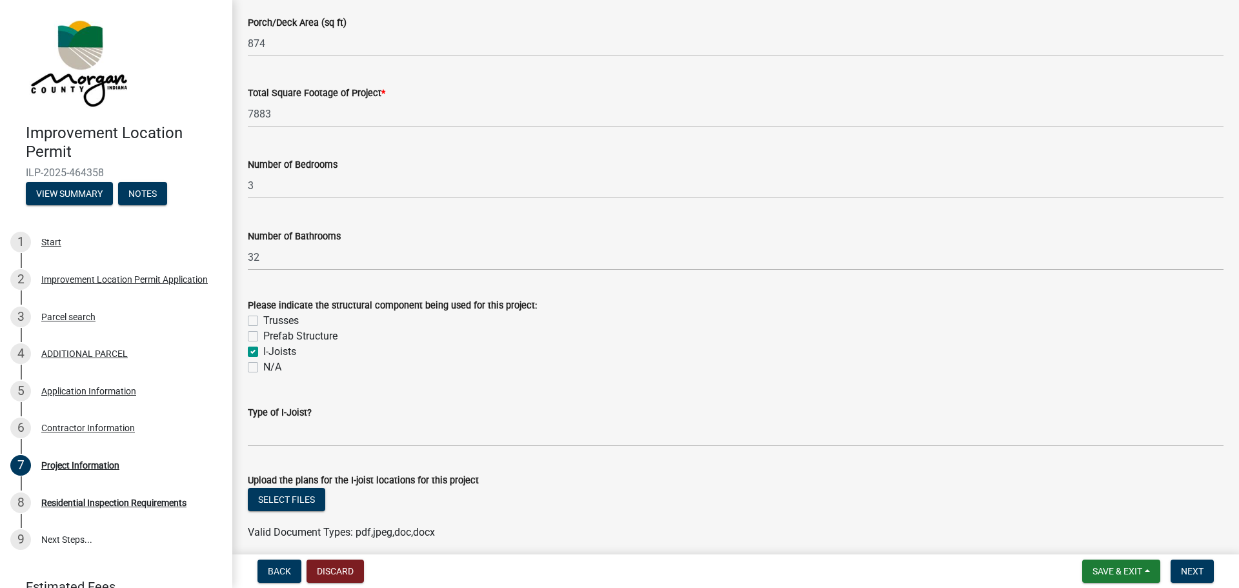
scroll to position [968, 0]
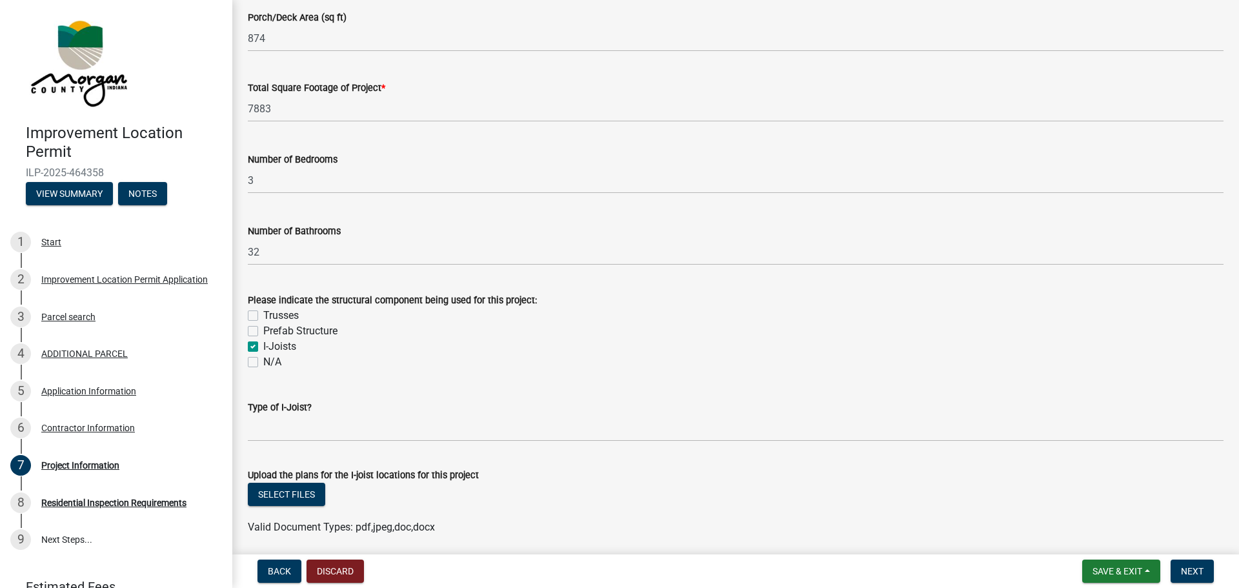
click at [263, 312] on label "Trusses" at bounding box center [280, 315] width 35 height 15
click at [263, 312] on input "Trusses" at bounding box center [267, 312] width 8 height 8
checkbox input "true"
checkbox input "false"
checkbox input "true"
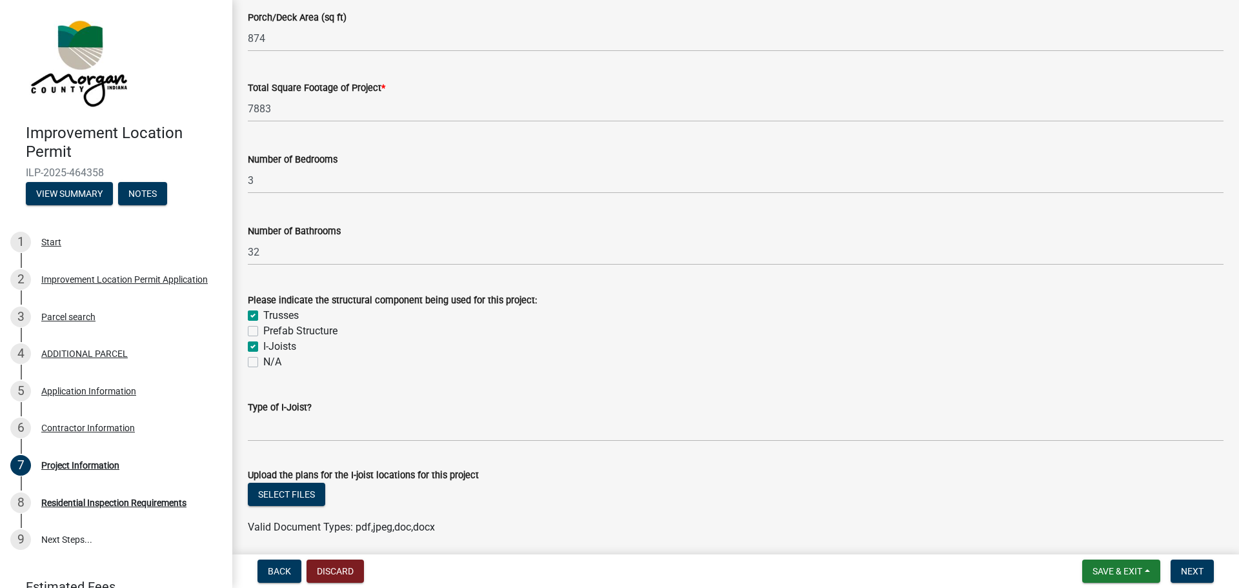
checkbox input "false"
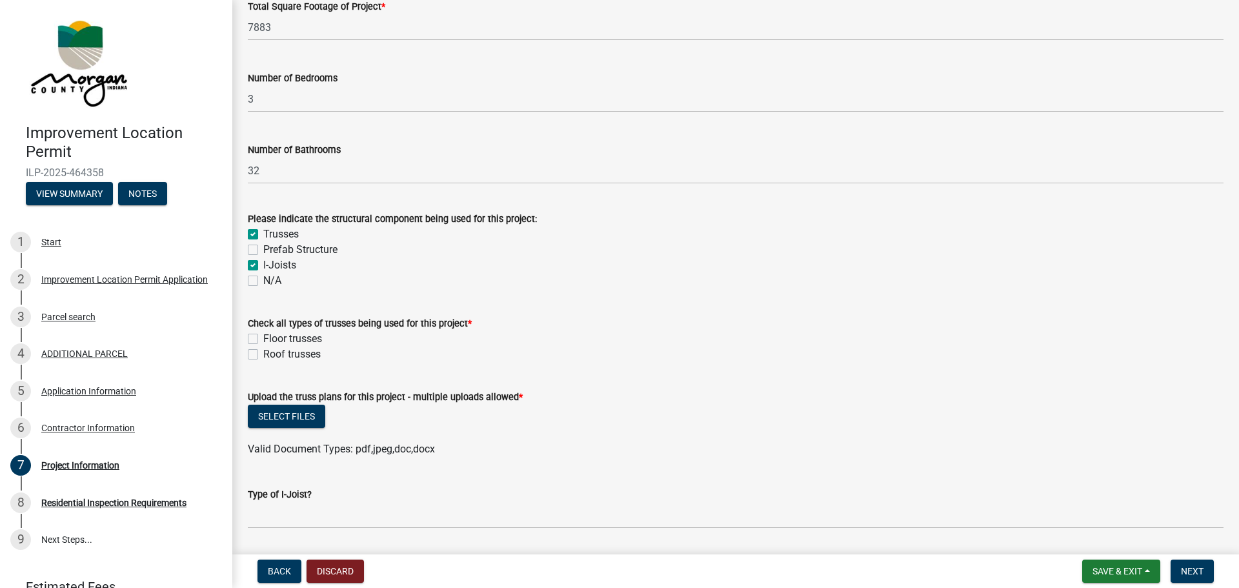
scroll to position [1097, 0]
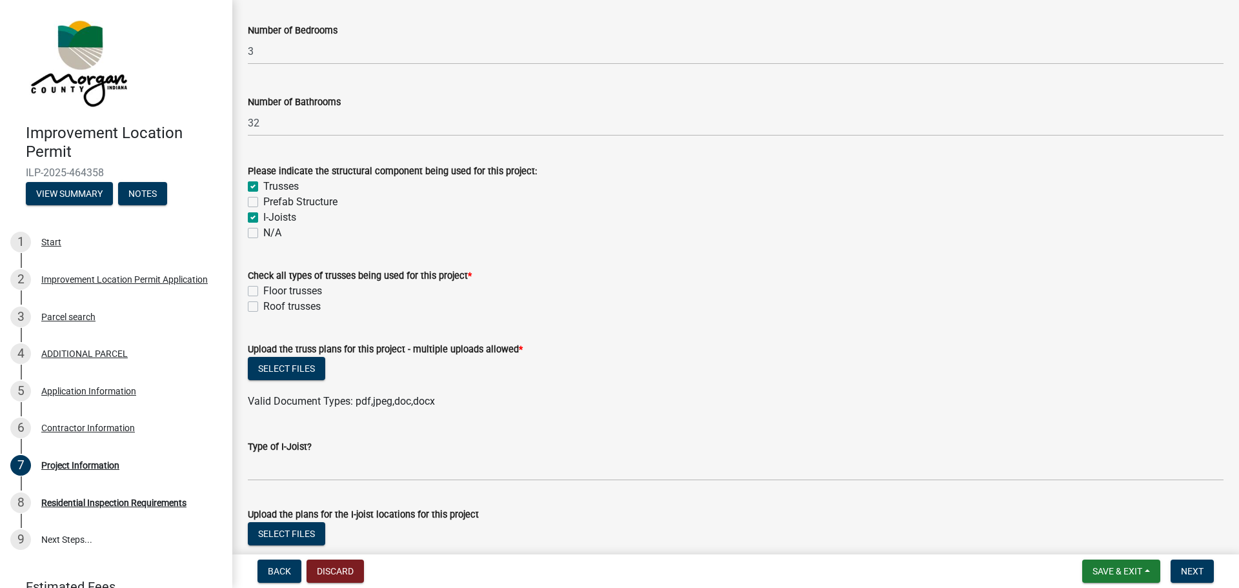
click at [263, 308] on label "Roof trusses" at bounding box center [291, 306] width 57 height 15
click at [263, 307] on input "Roof trusses" at bounding box center [267, 303] width 8 height 8
checkbox input "true"
checkbox input "false"
checkbox input "true"
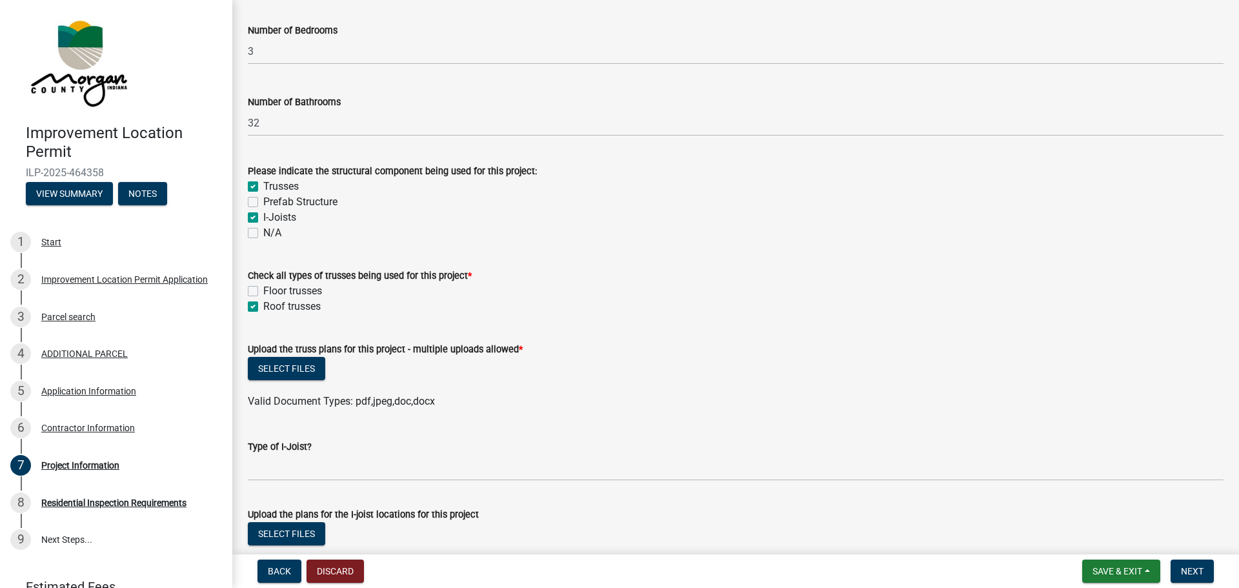
click at [434, 254] on form "Check all types of trusses being used for this project * Floor trusses Roof tru…" at bounding box center [736, 283] width 976 height 62
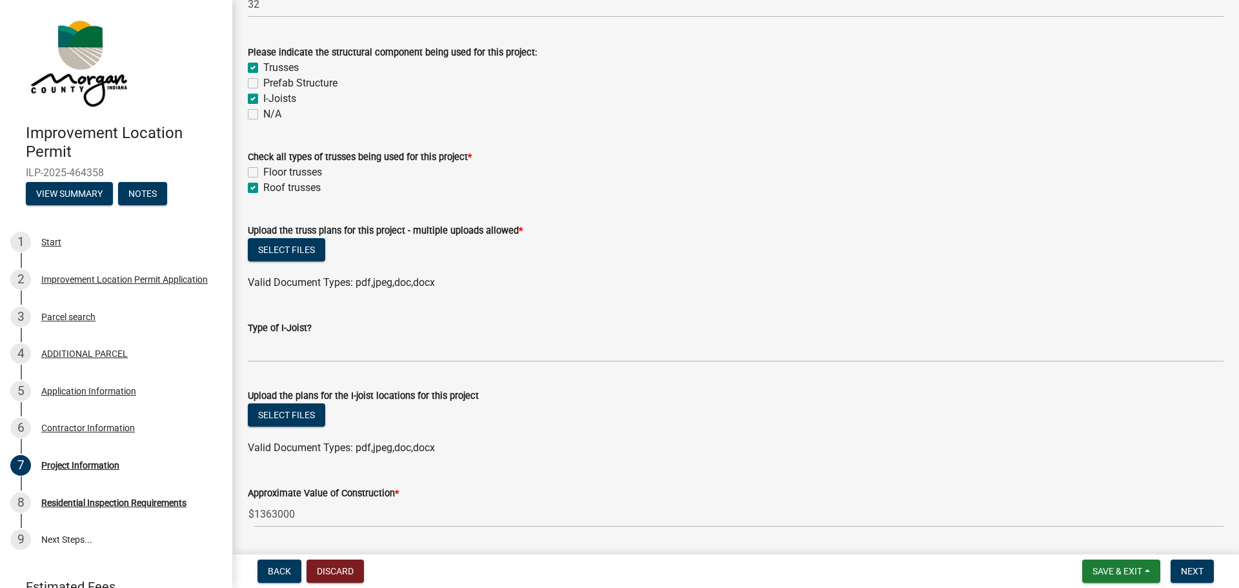
scroll to position [1226, 0]
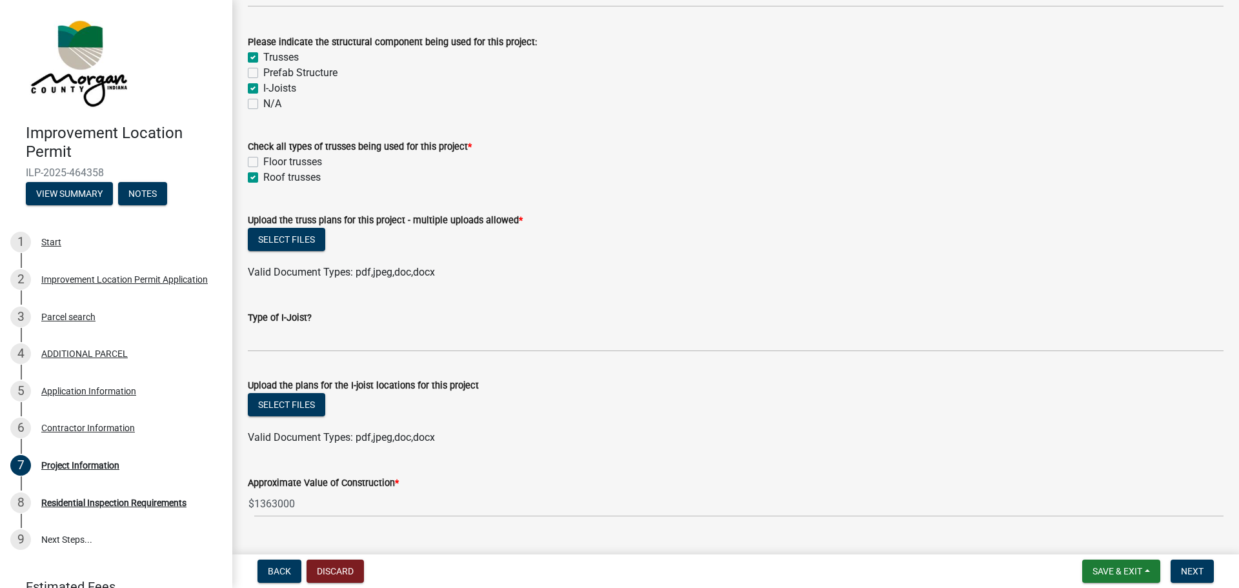
click at [268, 314] on label "Type of I-Joist?" at bounding box center [280, 318] width 64 height 9
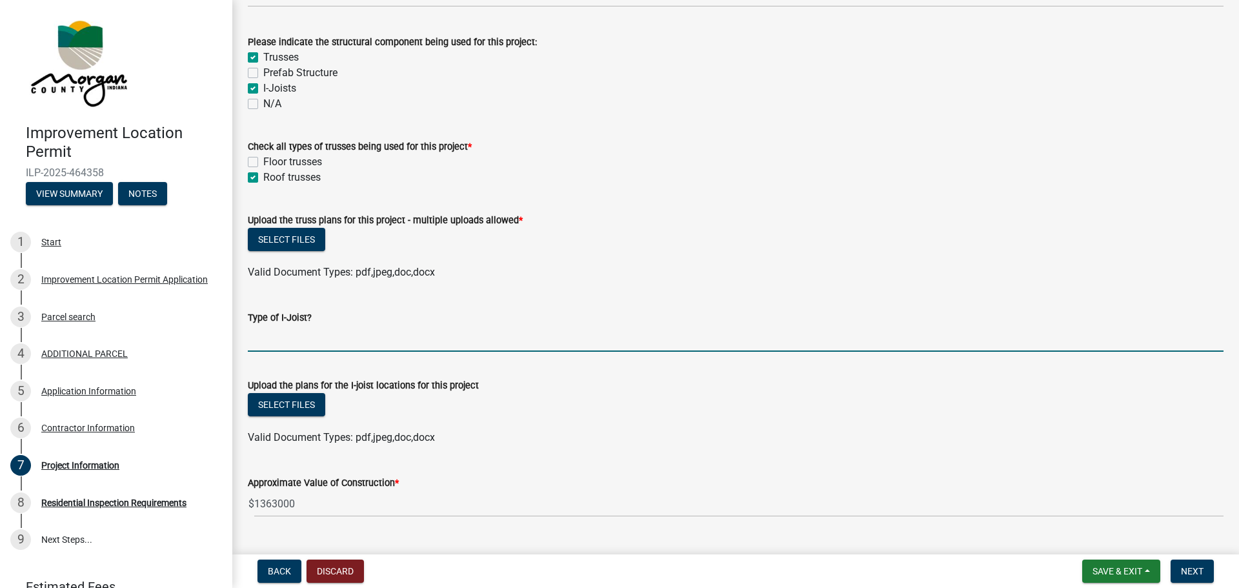
click at [268, 325] on input "Type of I-Joist?" at bounding box center [736, 338] width 976 height 26
click at [281, 400] on button "Select files" at bounding box center [286, 404] width 77 height 23
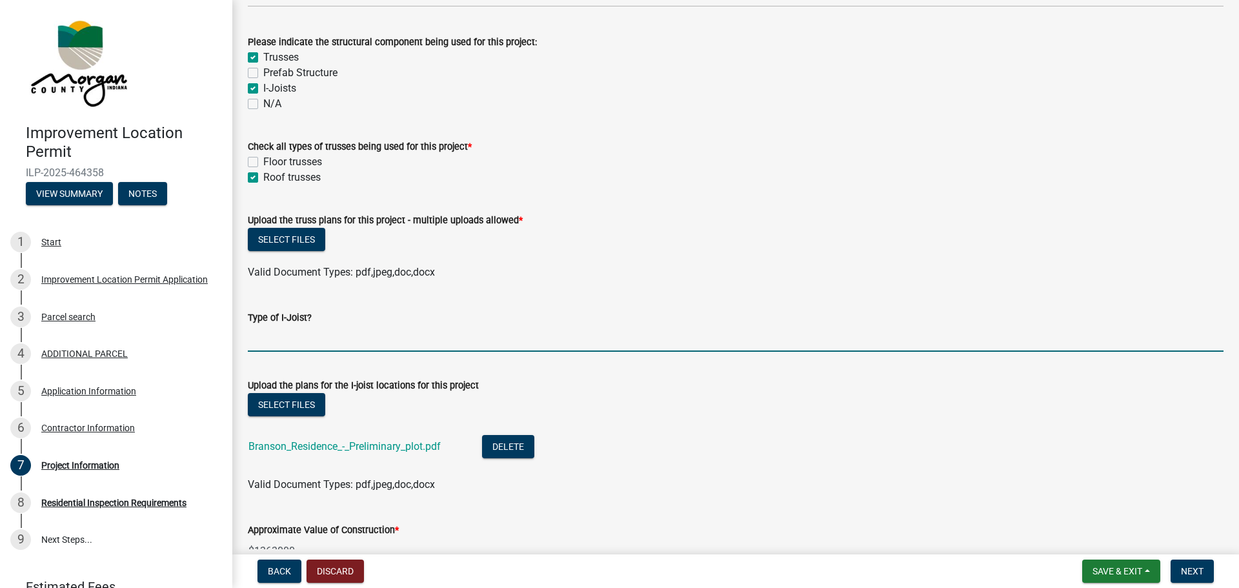
click at [268, 344] on input "Type of I-Joist?" at bounding box center [736, 338] width 976 height 26
type input "Pacific wood tech Brand. 11 7/8 in house and 16" over the garage"
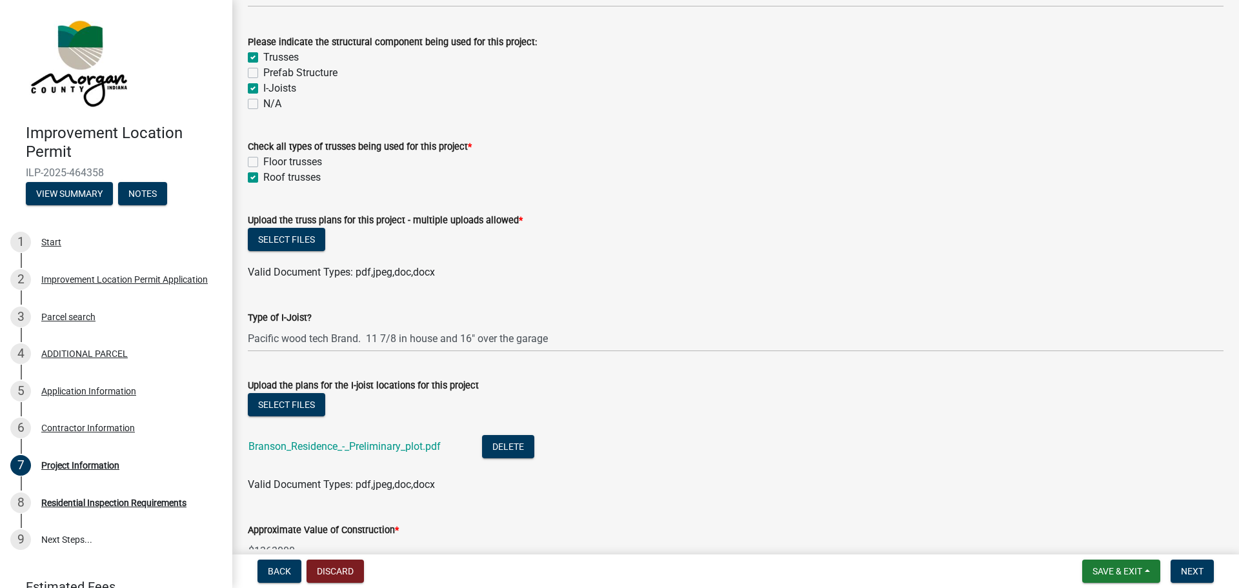
click at [525, 292] on div "Type of I-Joist? Pacific wood tech Brand. 11 7/8 in house and 16" over the gara…" at bounding box center [736, 322] width 976 height 60
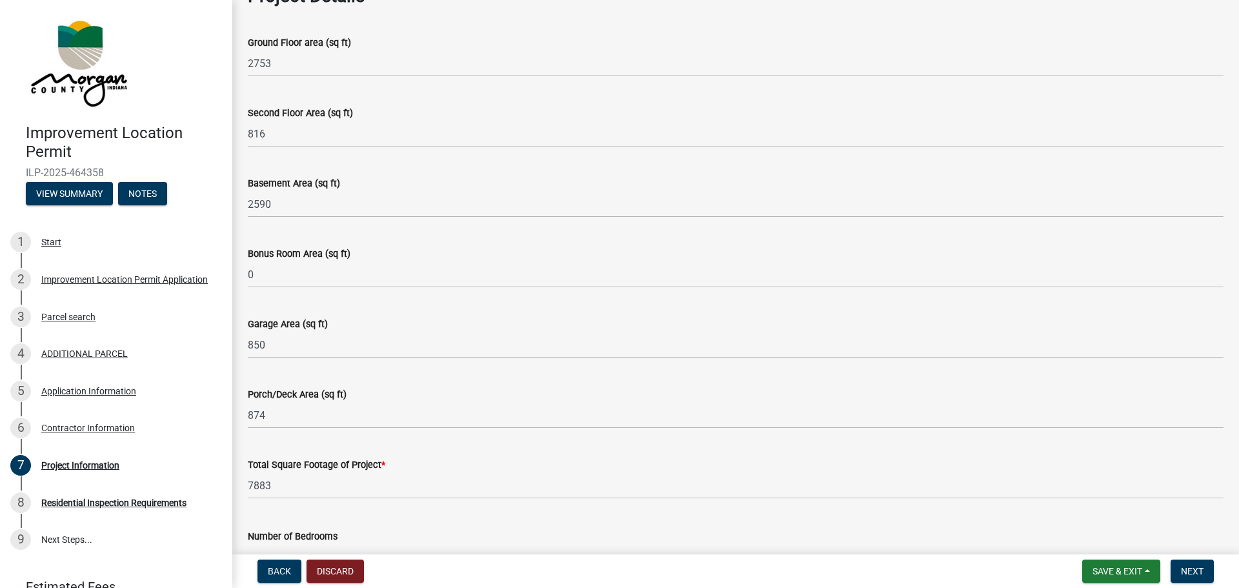
scroll to position [581, 0]
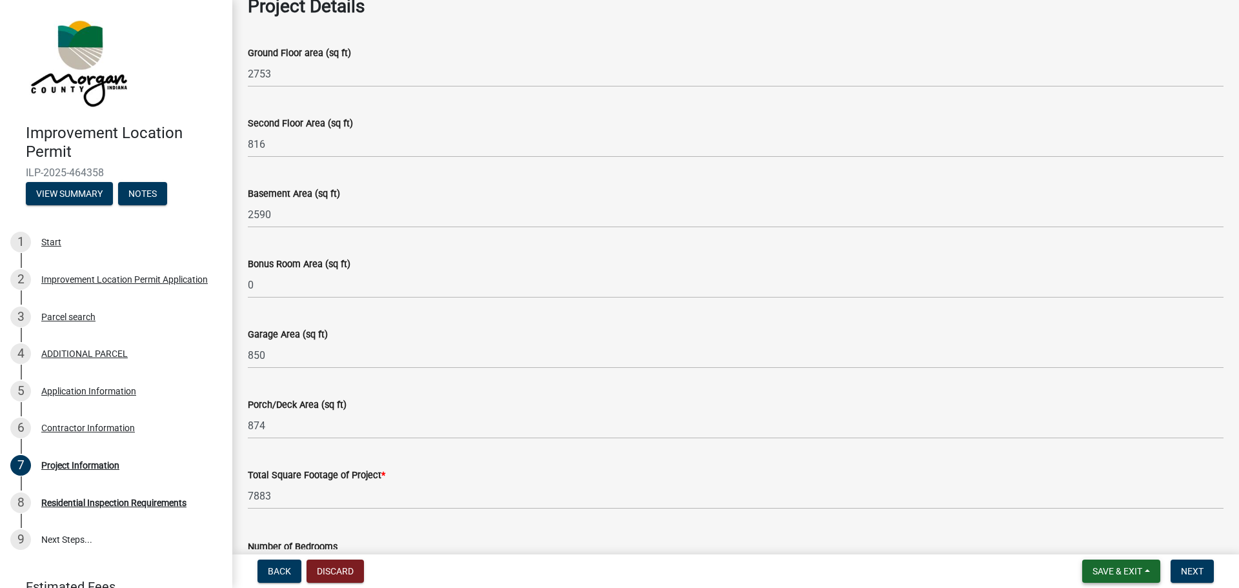
click at [1141, 570] on span "Save & Exit" at bounding box center [1117, 571] width 50 height 10
click at [1125, 534] on button "Save & Exit" at bounding box center [1108, 537] width 103 height 31
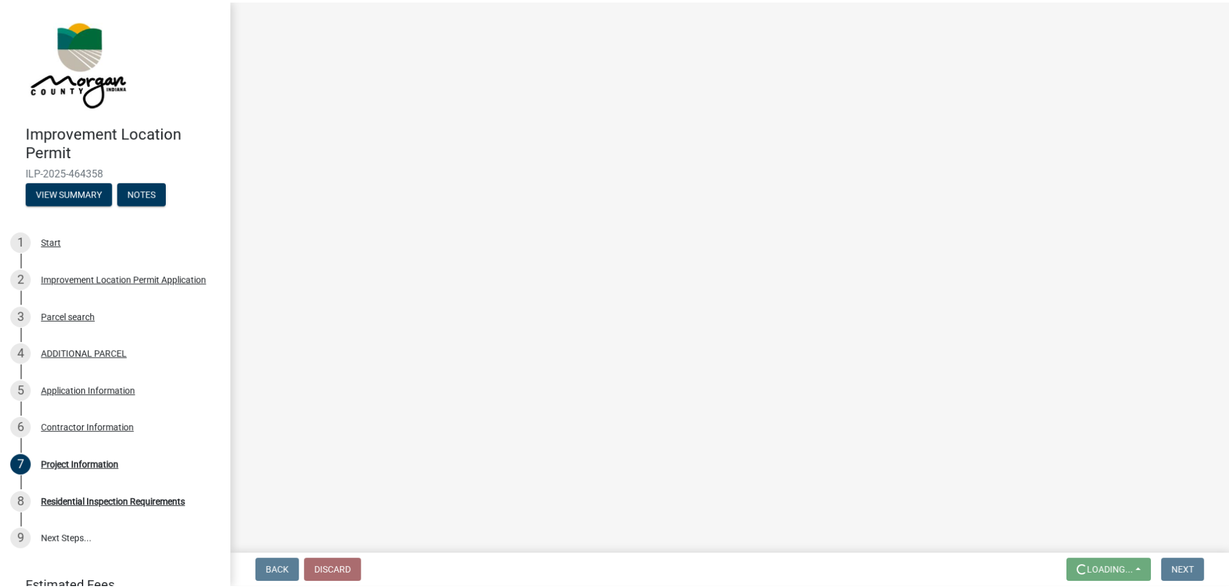
scroll to position [0, 0]
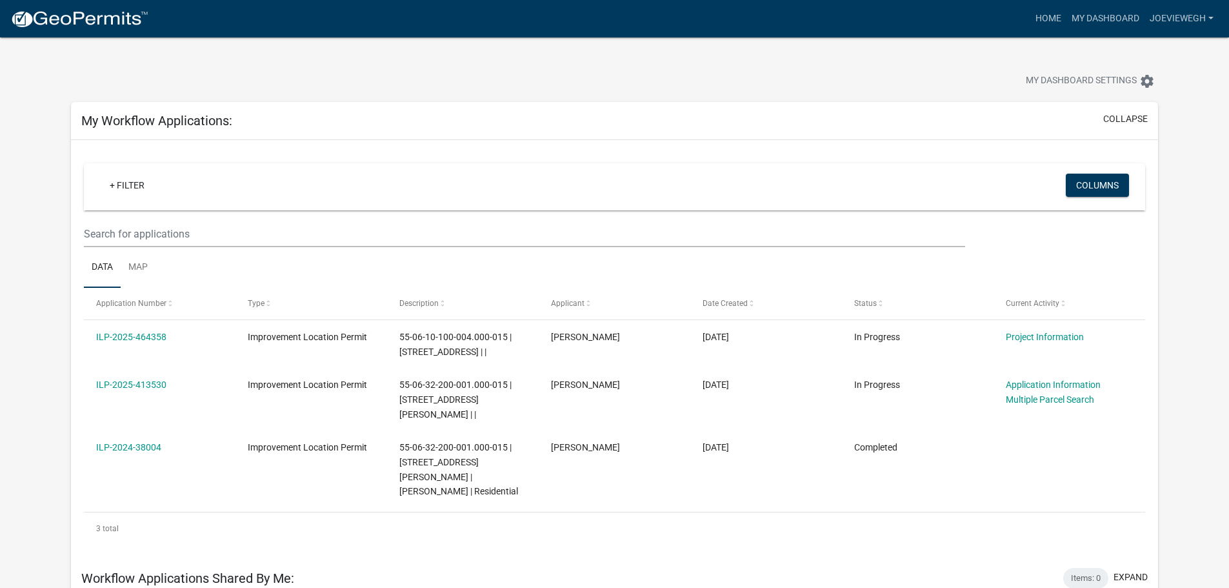
click at [206, 70] on div at bounding box center [383, 82] width 645 height 28
